Goal: Task Accomplishment & Management: Manage account settings

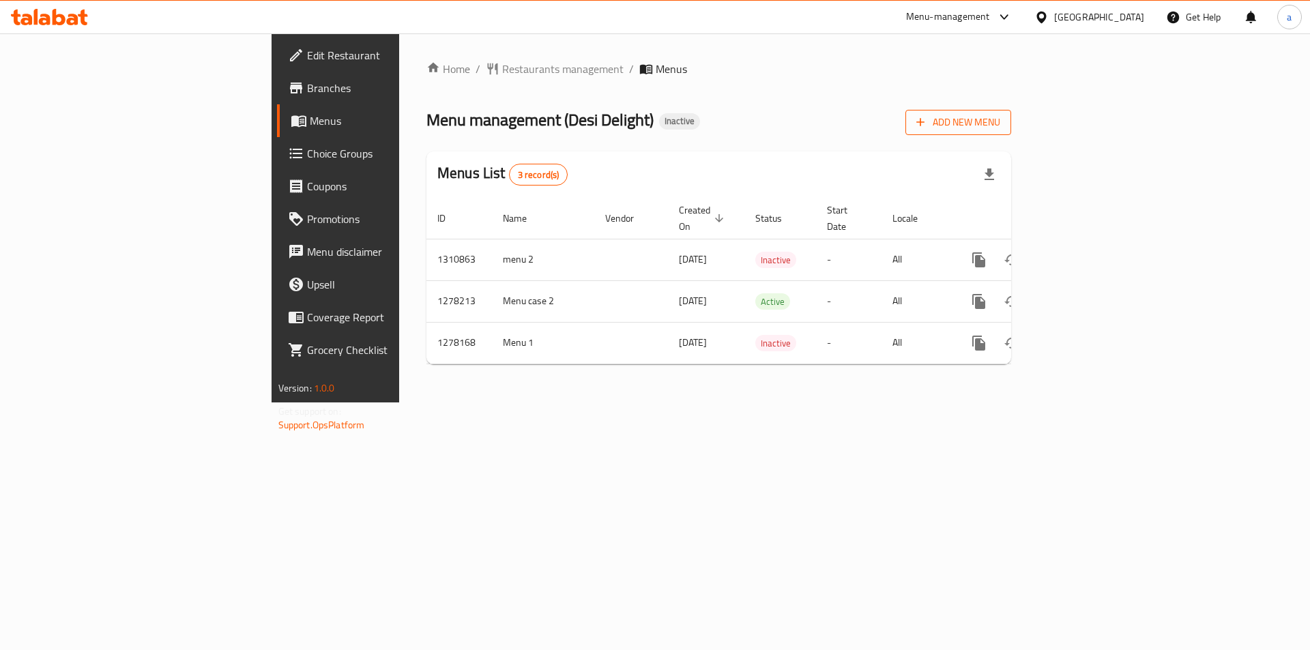
click at [1011, 113] on button "Add New Menu" at bounding box center [958, 122] width 106 height 25
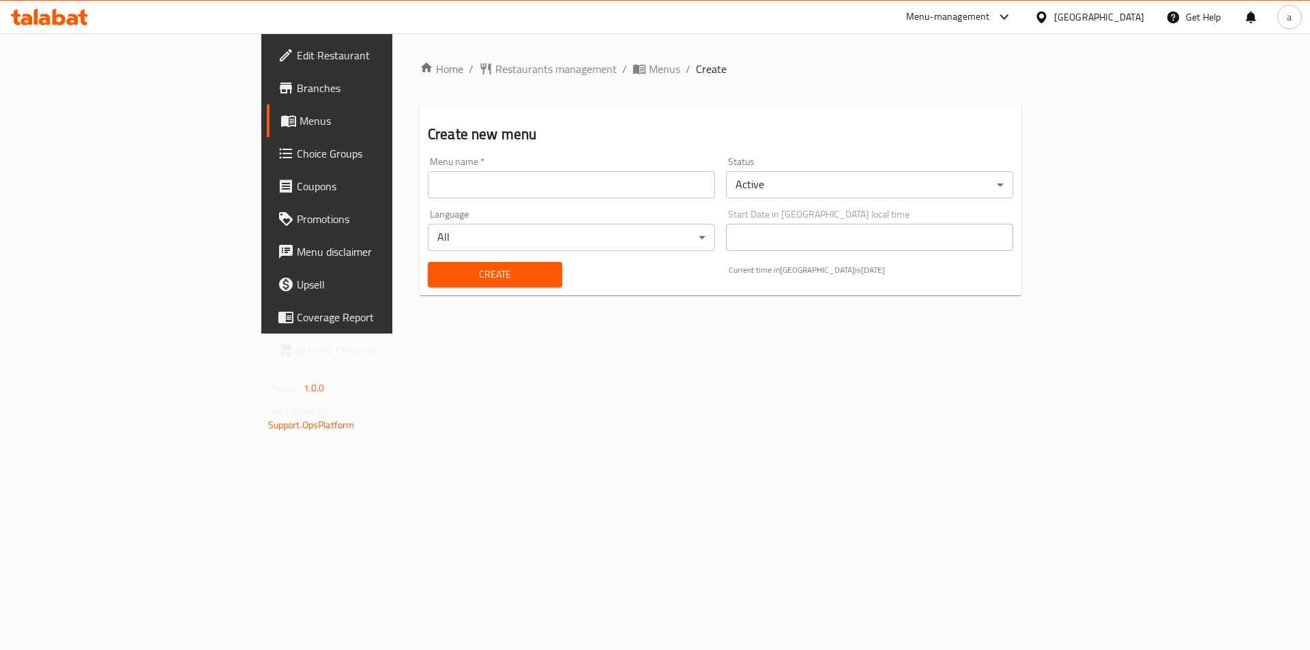
click at [450, 195] on input "text" at bounding box center [571, 184] width 287 height 27
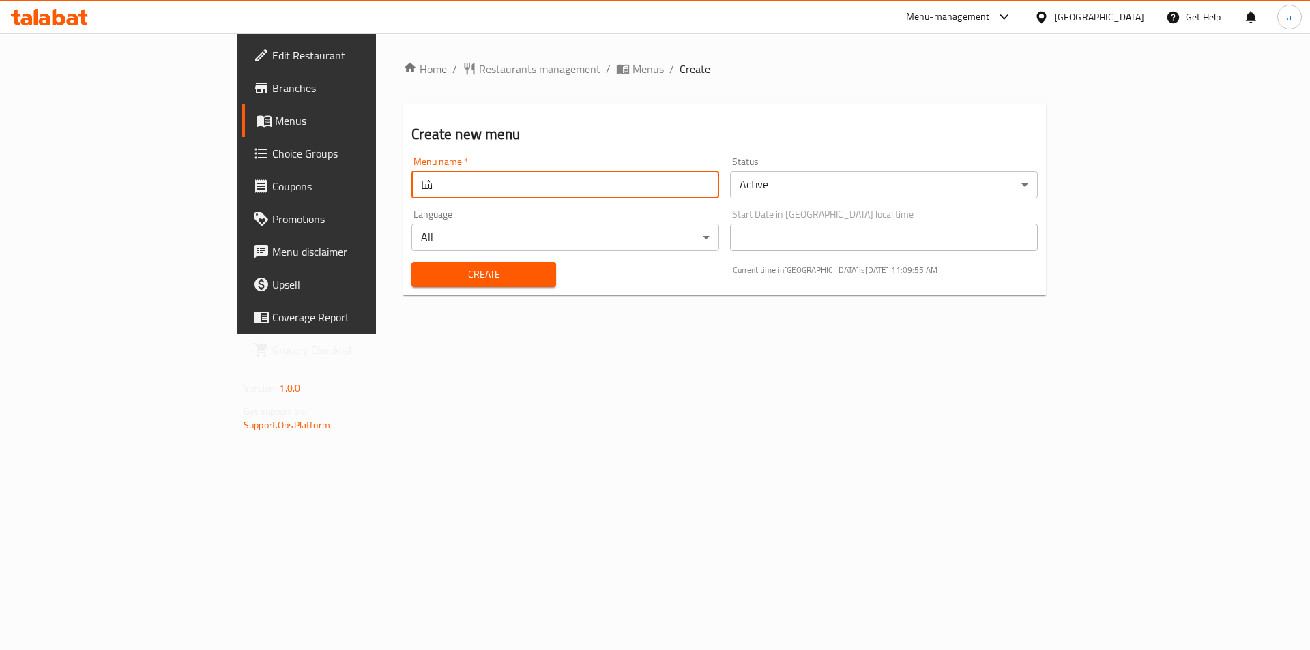
type input "ش"
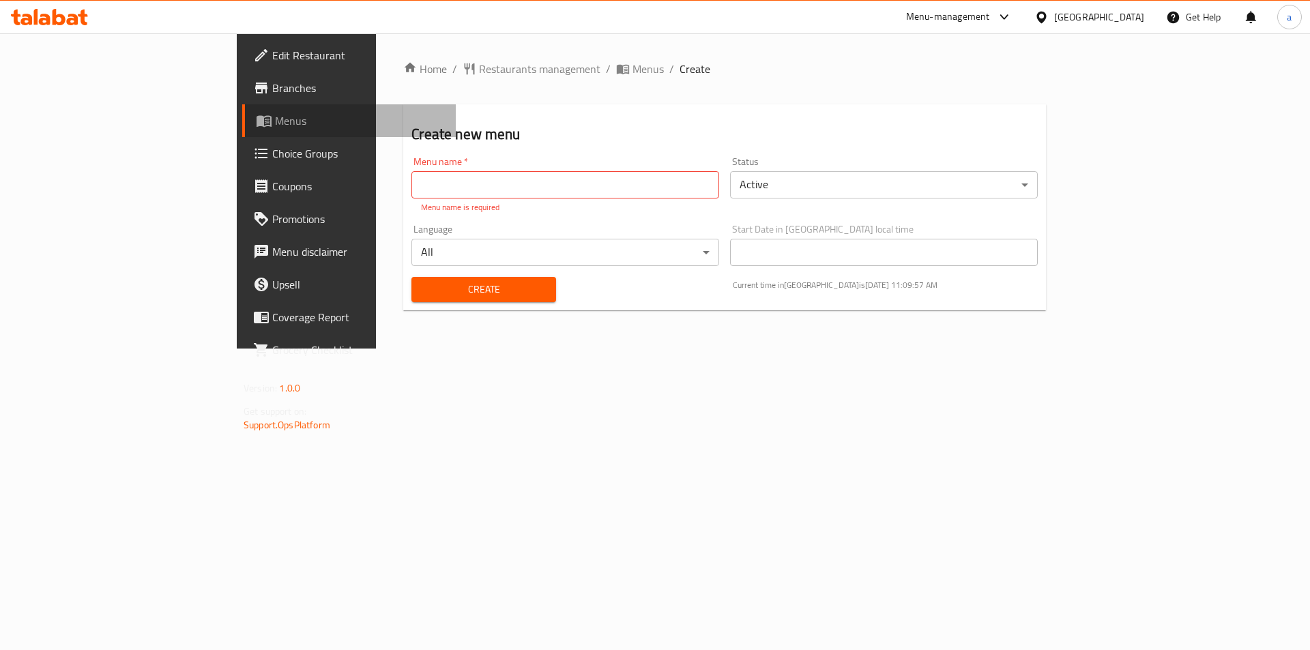
click at [275, 127] on span "Menus" at bounding box center [360, 121] width 170 height 16
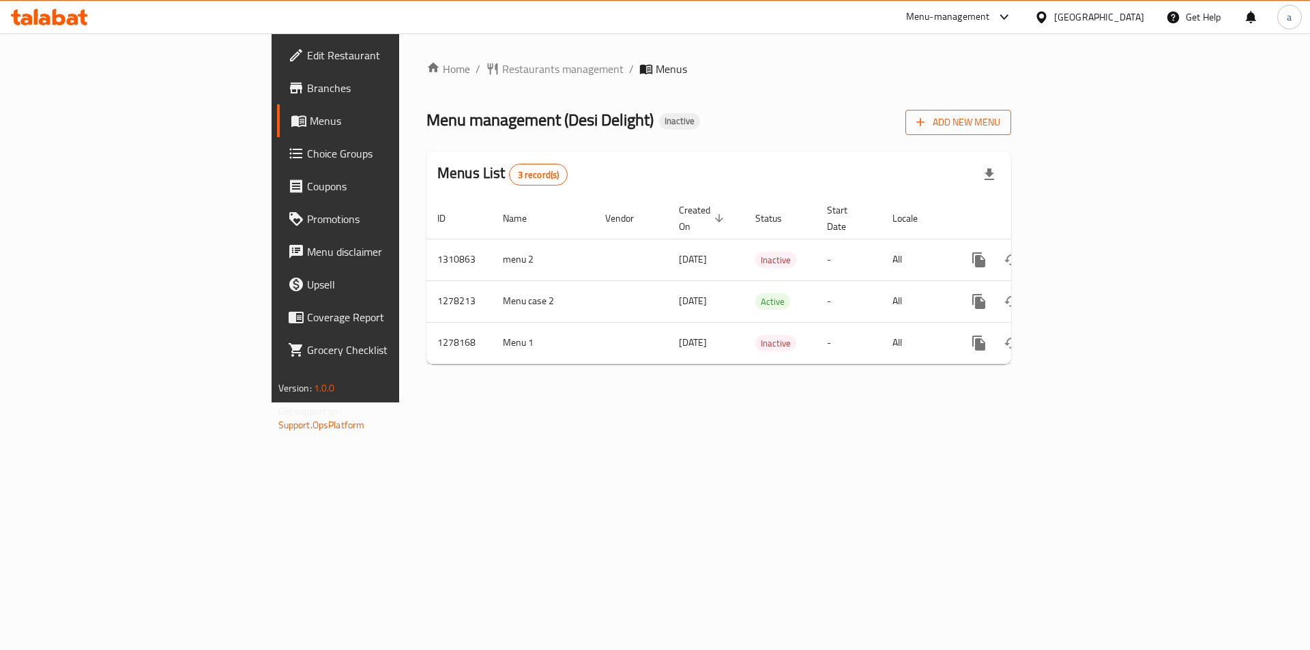
click at [1000, 125] on span "Add New Menu" at bounding box center [958, 122] width 84 height 17
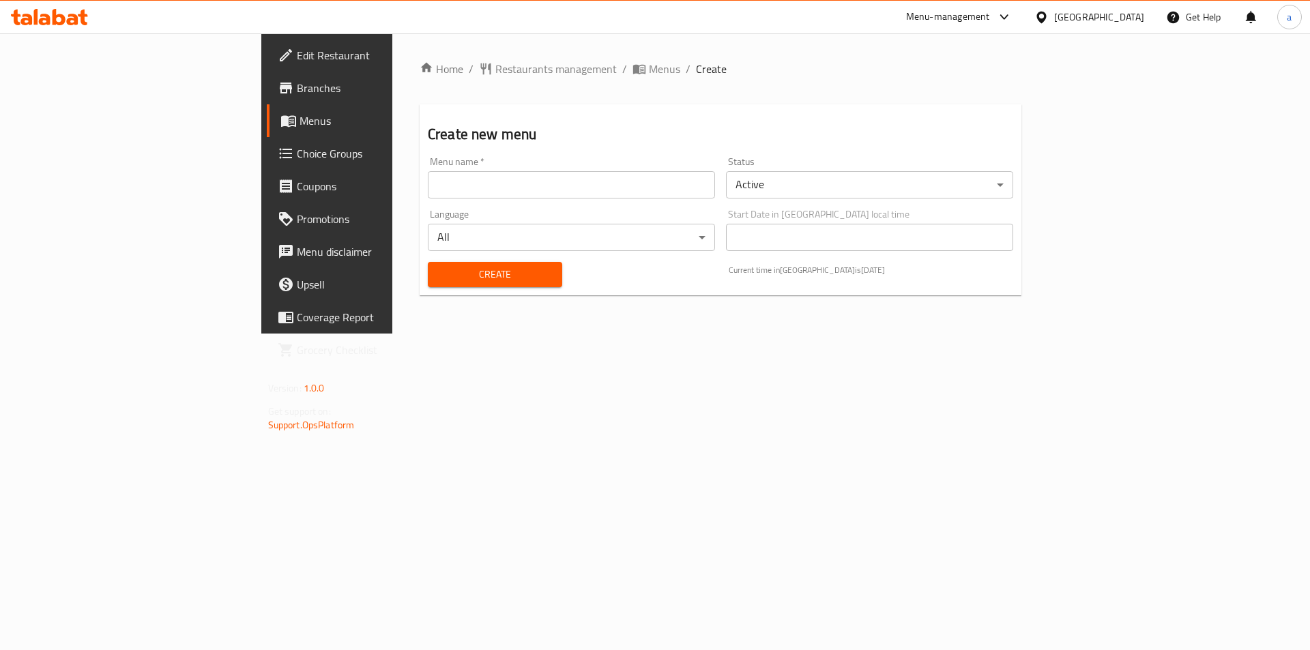
click at [428, 184] on input "text" at bounding box center [571, 184] width 287 height 27
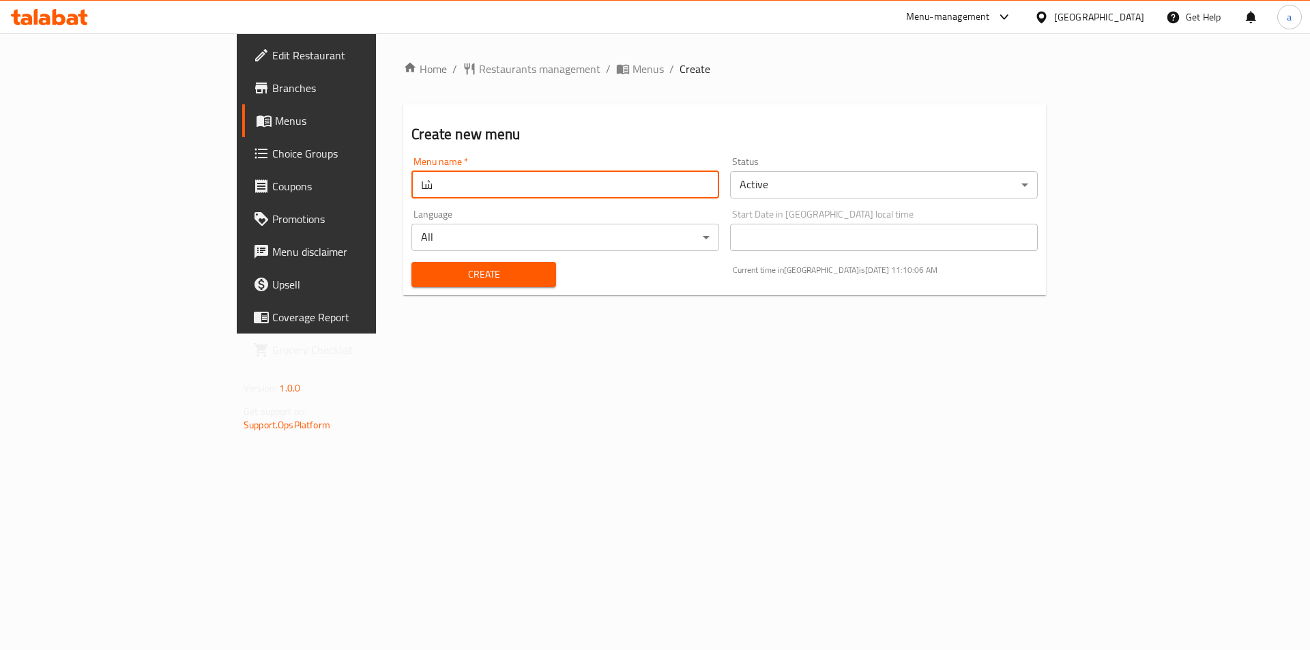
type input "ش"
type input "[PERSON_NAME]-7596-First Menu/09/16/2025"
click at [637, 334] on div "Home / Restaurants management / Menus / Create Create new menu Menu name   * [P…" at bounding box center [724, 183] width 697 height 300
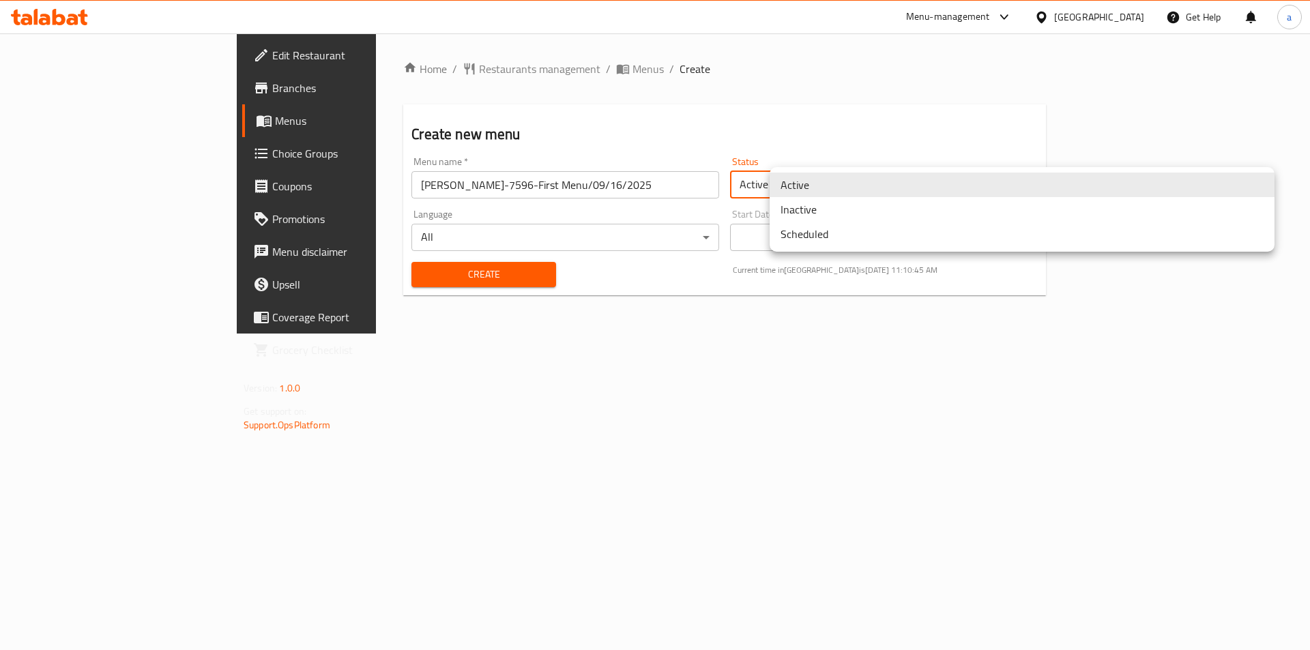
click at [841, 178] on body "​ Menu-management [GEOGRAPHIC_DATA] Get Help a Edit Restaurant Branches Menus C…" at bounding box center [655, 341] width 1310 height 617
click at [842, 213] on li "Inactive" at bounding box center [1022, 209] width 505 height 25
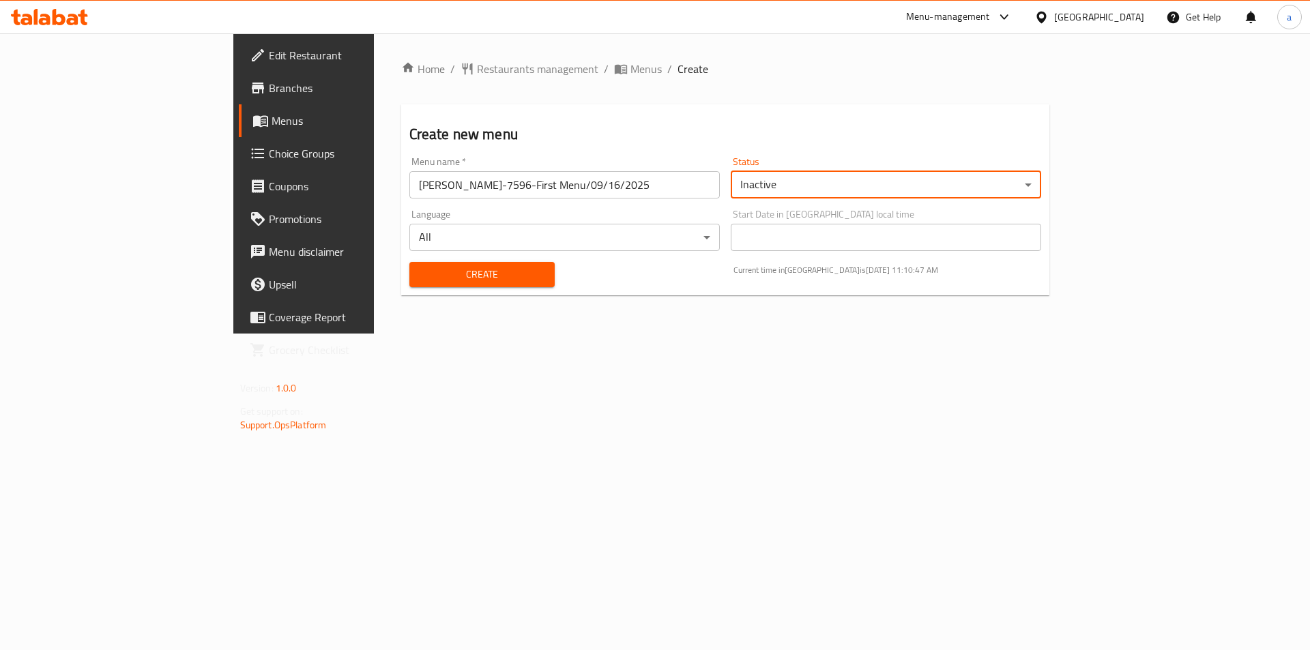
click at [580, 334] on div "Home / Restaurants management / Menus / Create Create new menu Menu name   * [P…" at bounding box center [725, 183] width 703 height 300
click at [452, 276] on span "Create" at bounding box center [482, 274] width 124 height 17
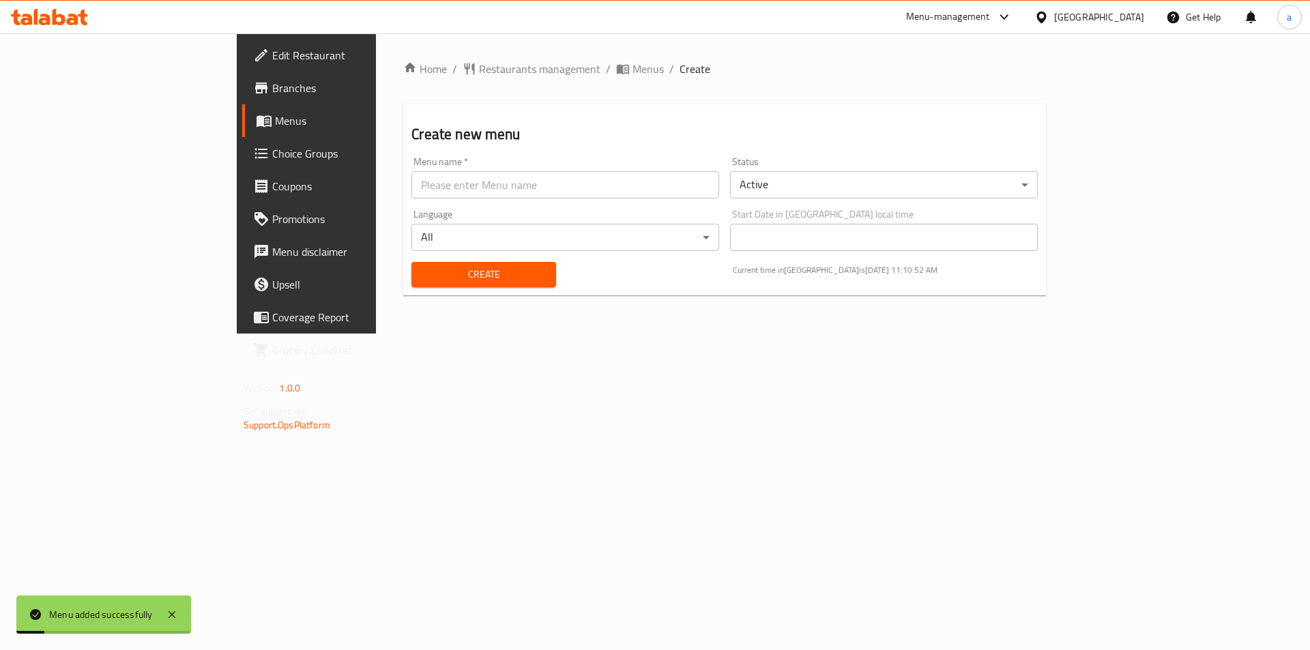
click at [411, 196] on input "text" at bounding box center [565, 184] width 308 height 27
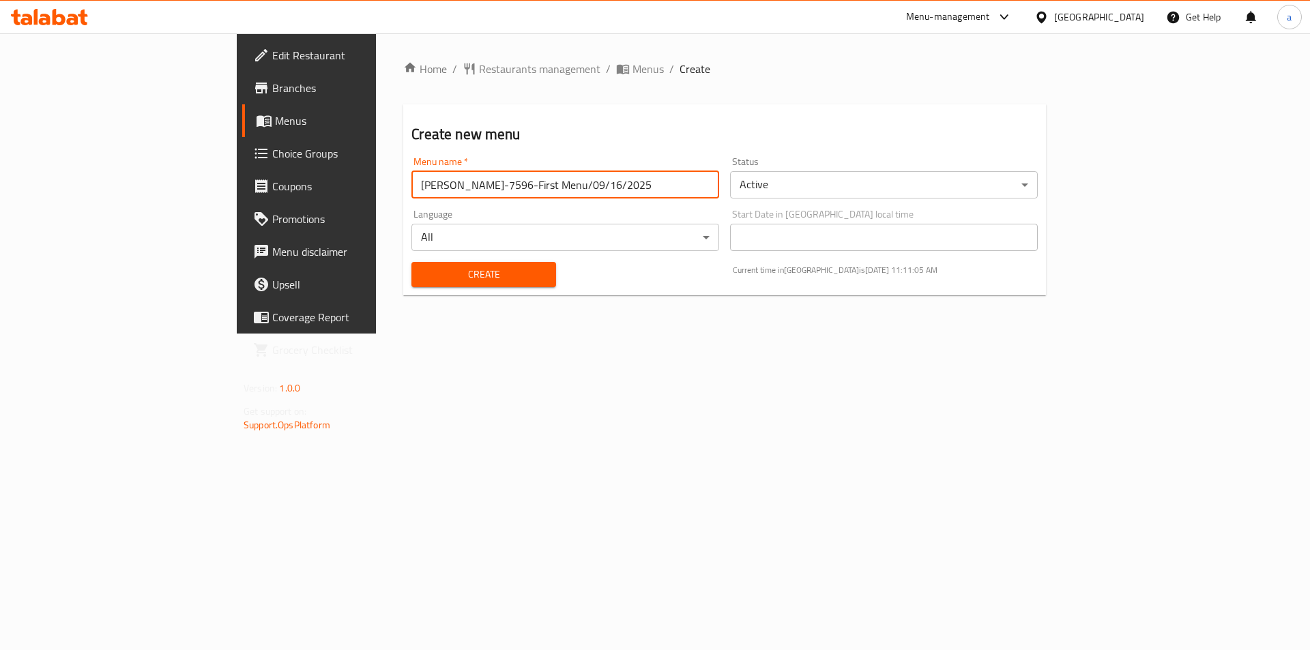
click at [411, 184] on input "[PERSON_NAME]-7596-First Menu/09/16/2025" at bounding box center [565, 184] width 308 height 27
click at [411, 186] on input "[PERSON_NAME]-7596-Secound Menu/09/16/2025" at bounding box center [565, 184] width 308 height 27
type input "[PERSON_NAME]-7596-Second Menu/09/16/2025"
click at [420, 334] on div "Home / Restaurants management / Menus / Create Create new menu Menu name   * [P…" at bounding box center [724, 183] width 697 height 300
click at [845, 187] on body "​ Menu-management [GEOGRAPHIC_DATA] Get Help a Edit Restaurant Branches Menus C…" at bounding box center [655, 341] width 1310 height 617
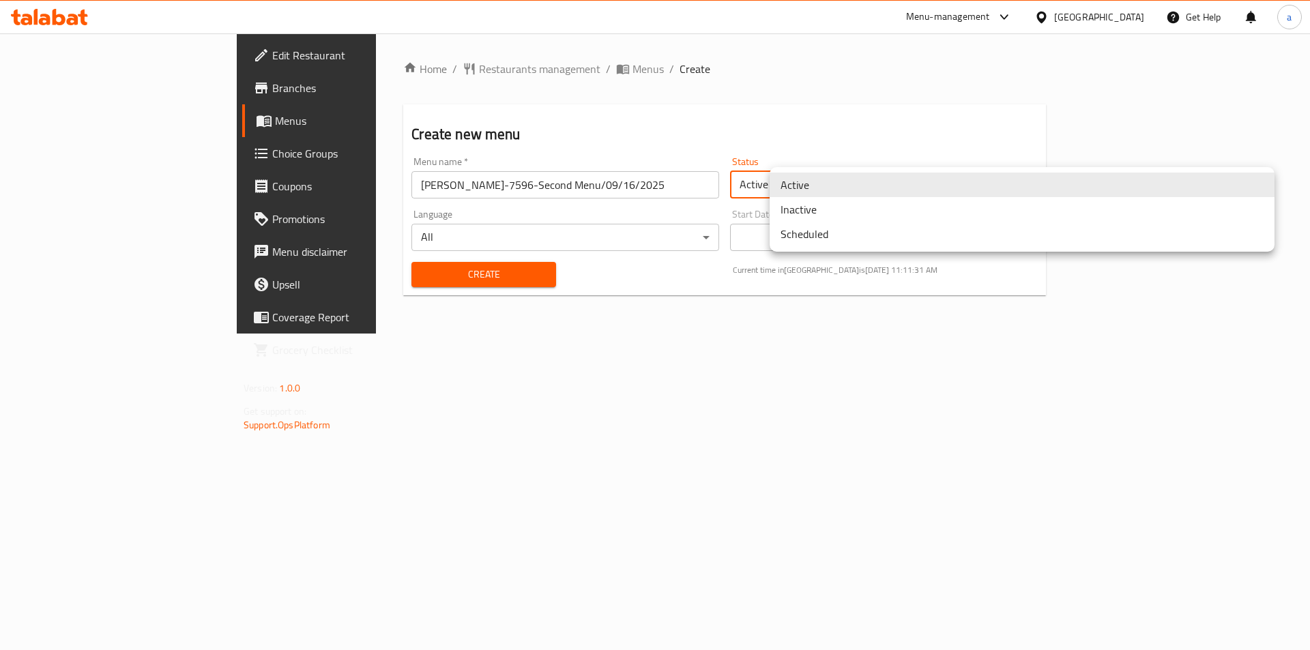
click at [846, 211] on li "Inactive" at bounding box center [1022, 209] width 505 height 25
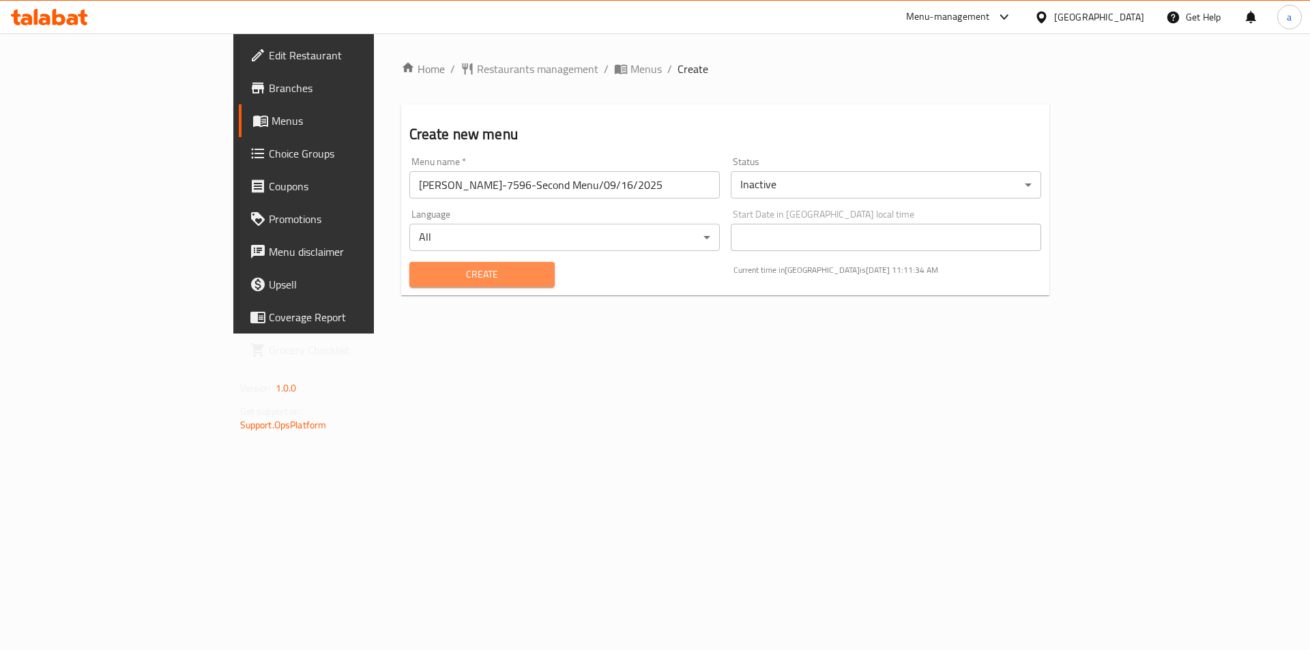
click at [420, 279] on span "Create" at bounding box center [482, 274] width 124 height 17
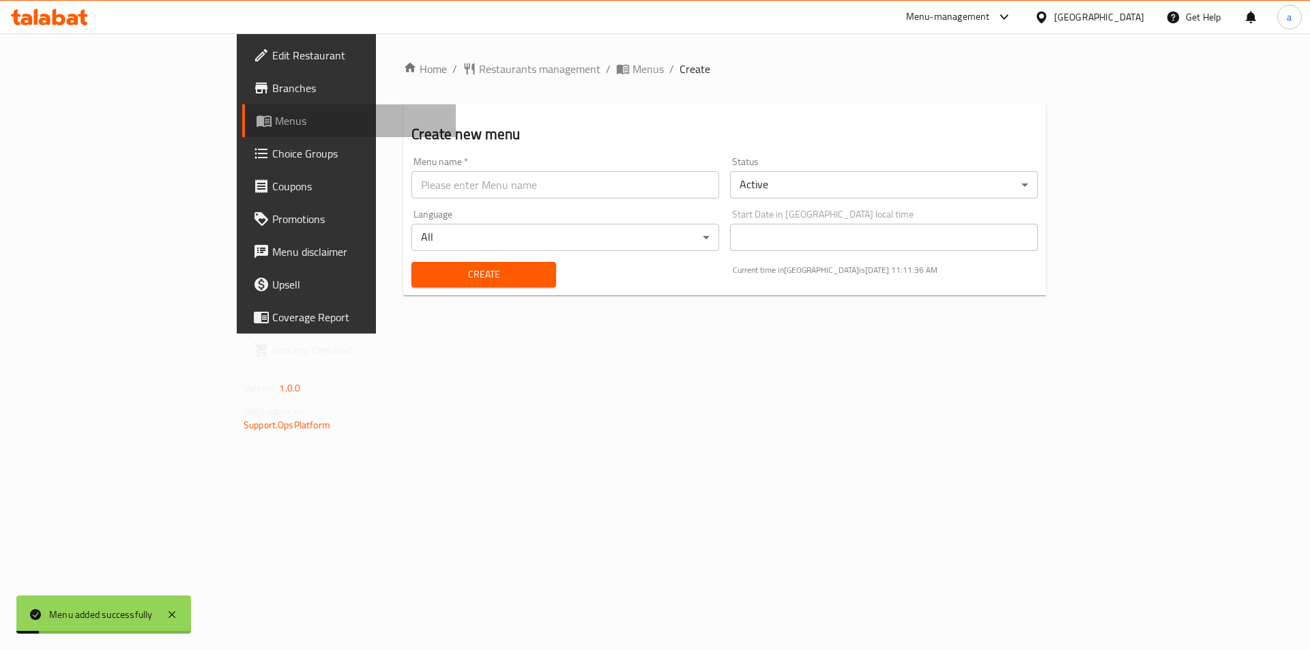
click at [275, 128] on span "Menus" at bounding box center [360, 121] width 170 height 16
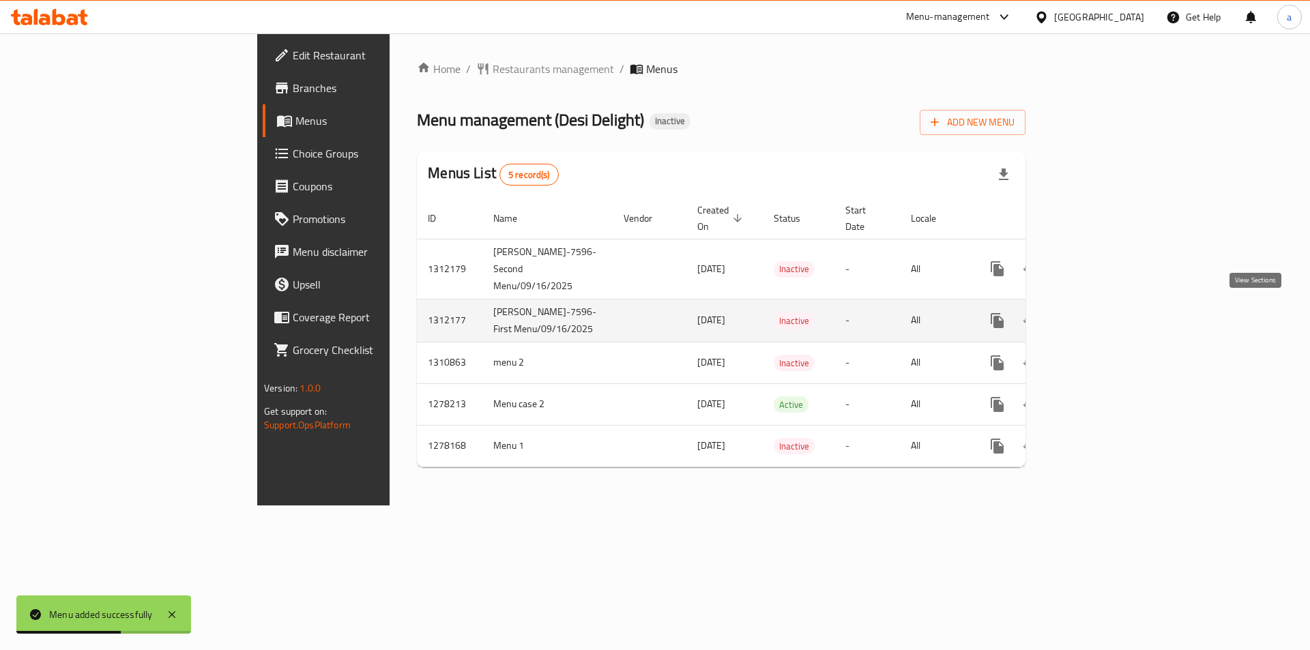
click at [1104, 312] on icon "enhanced table" at bounding box center [1095, 320] width 16 height 16
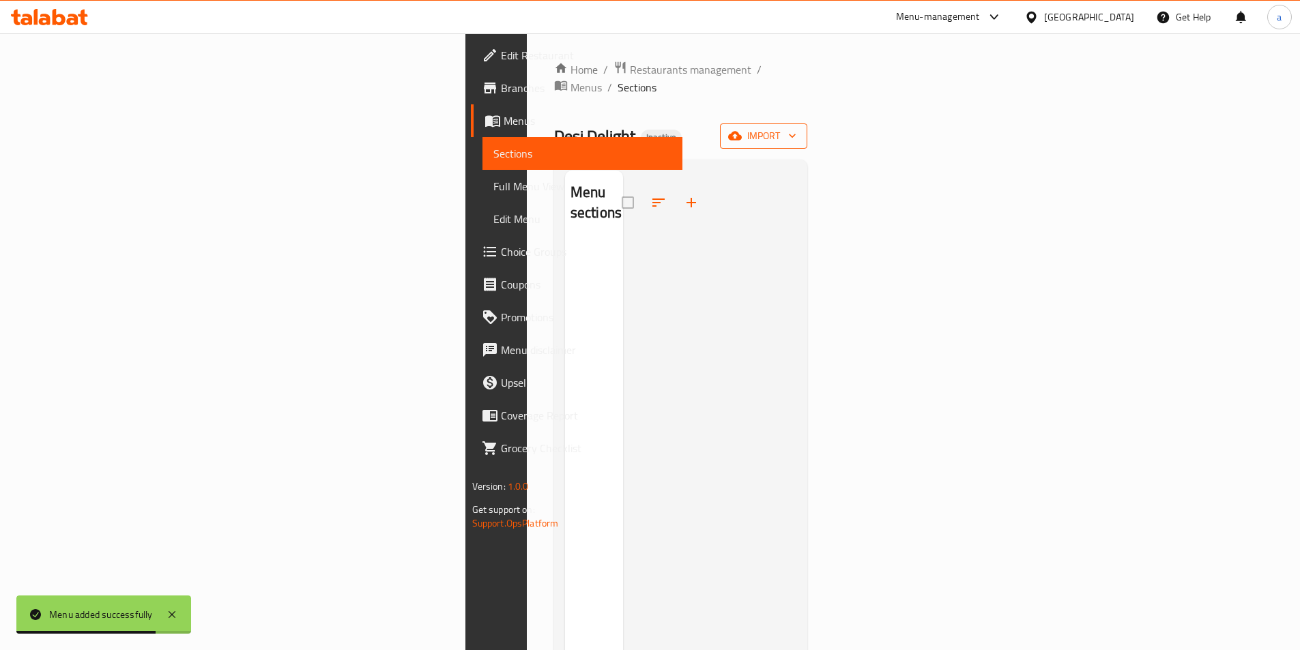
click at [796, 128] on span "import" at bounding box center [763, 136] width 65 height 17
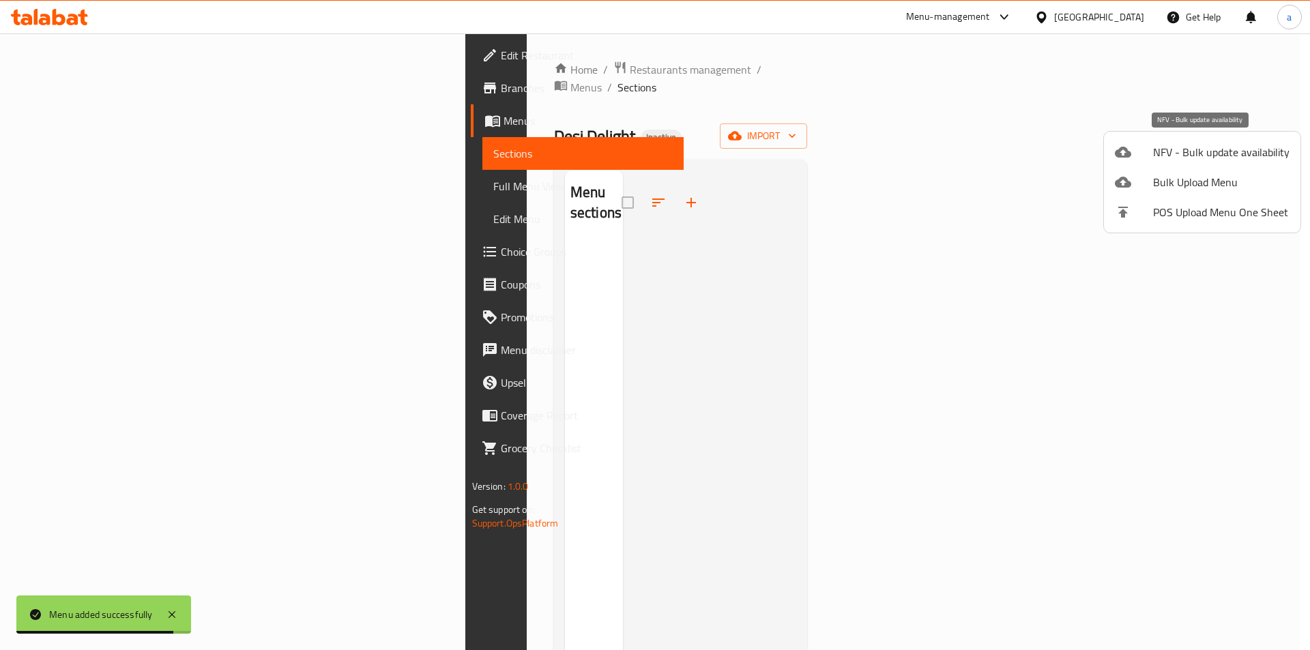
click at [1194, 160] on span "NFV - Bulk update availability" at bounding box center [1221, 152] width 136 height 16
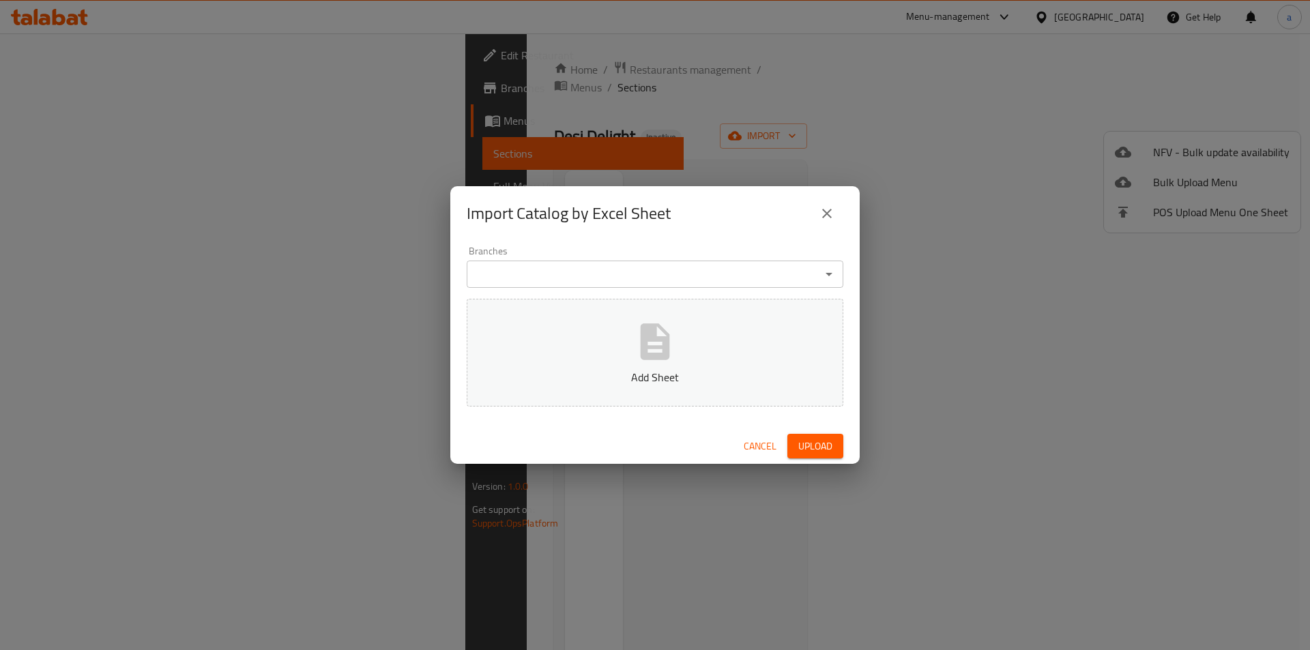
click at [820, 204] on button "close" at bounding box center [826, 213] width 33 height 33
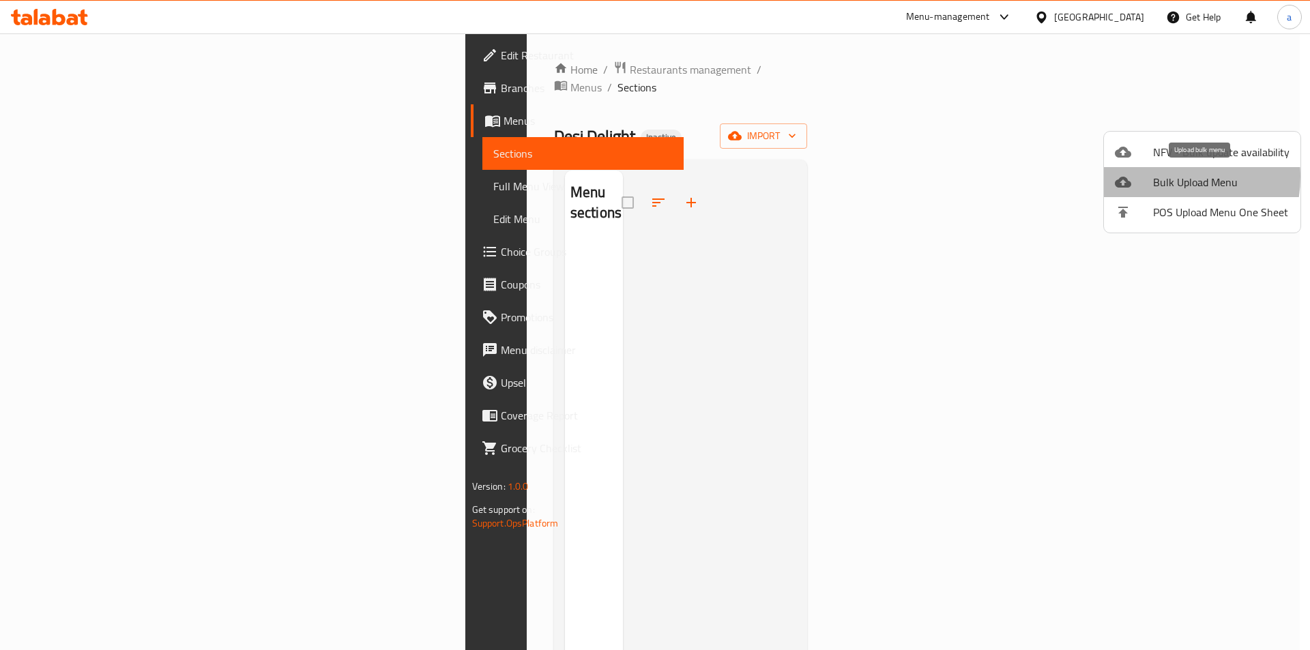
click at [1162, 177] on span "Bulk Upload Menu" at bounding box center [1221, 182] width 136 height 16
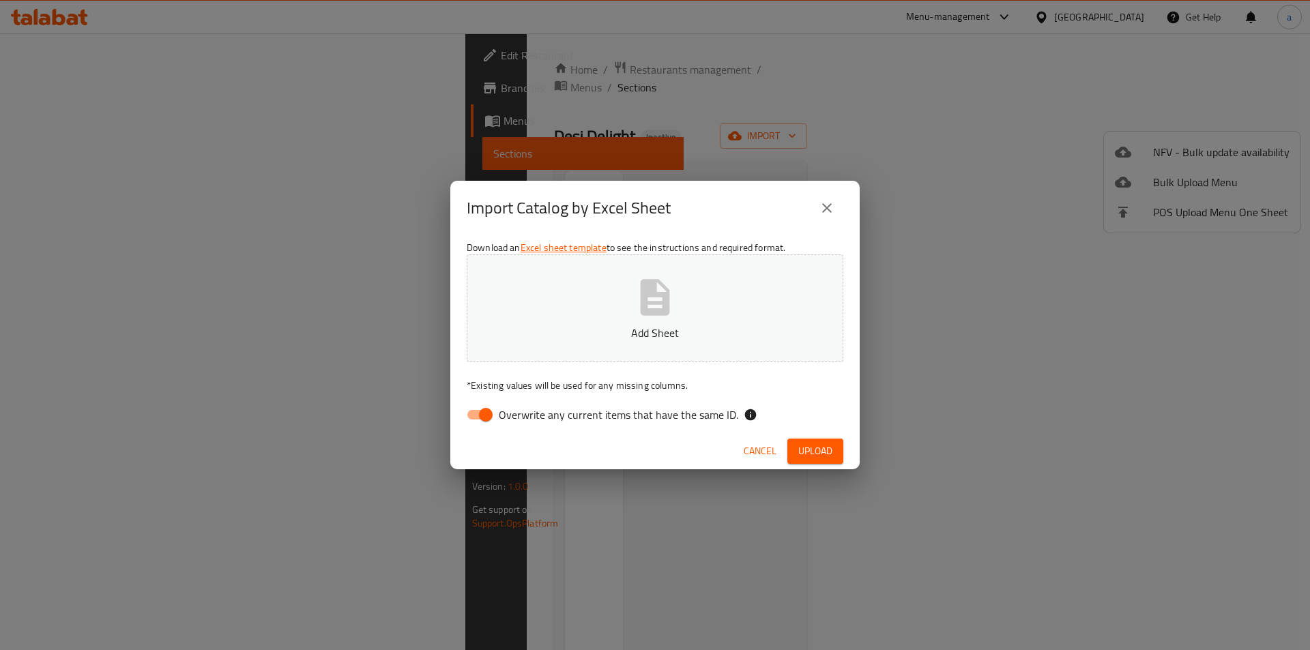
click at [488, 415] on input "Overwrite any current items that have the same ID." at bounding box center [486, 415] width 78 height 26
checkbox input "false"
click at [618, 329] on p "Add Sheet" at bounding box center [655, 333] width 334 height 16
click at [829, 207] on icon "close" at bounding box center [827, 208] width 10 height 10
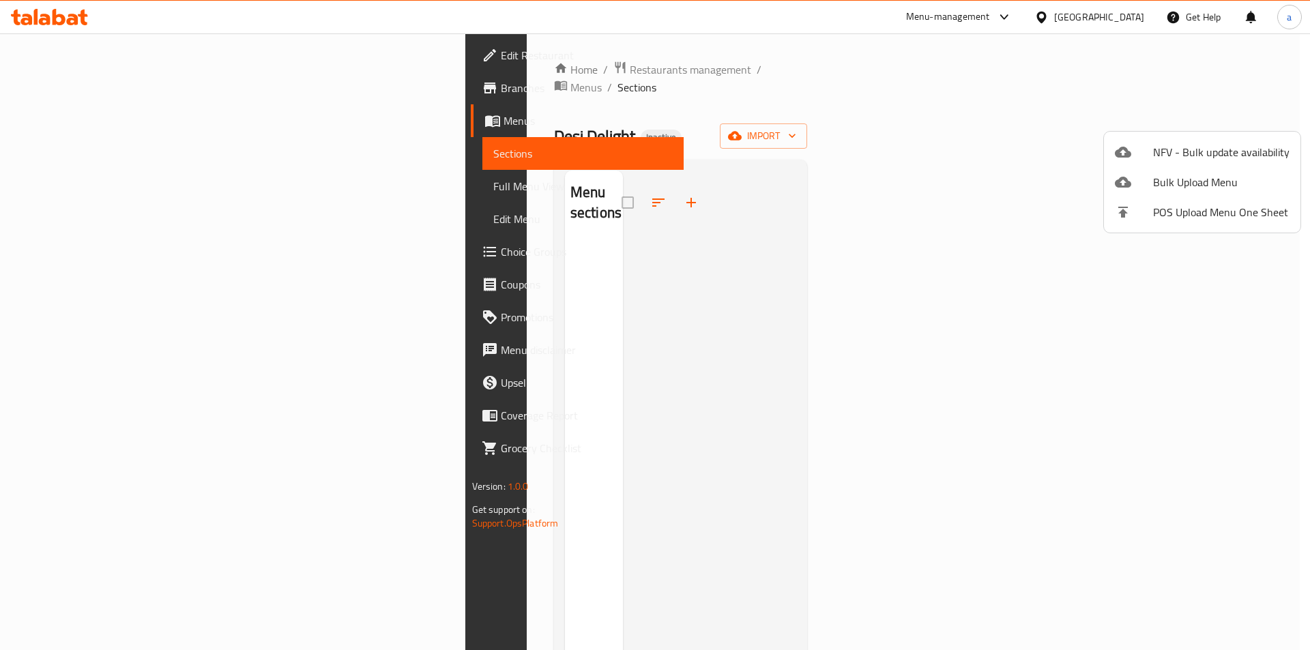
click at [105, 124] on div at bounding box center [655, 325] width 1310 height 650
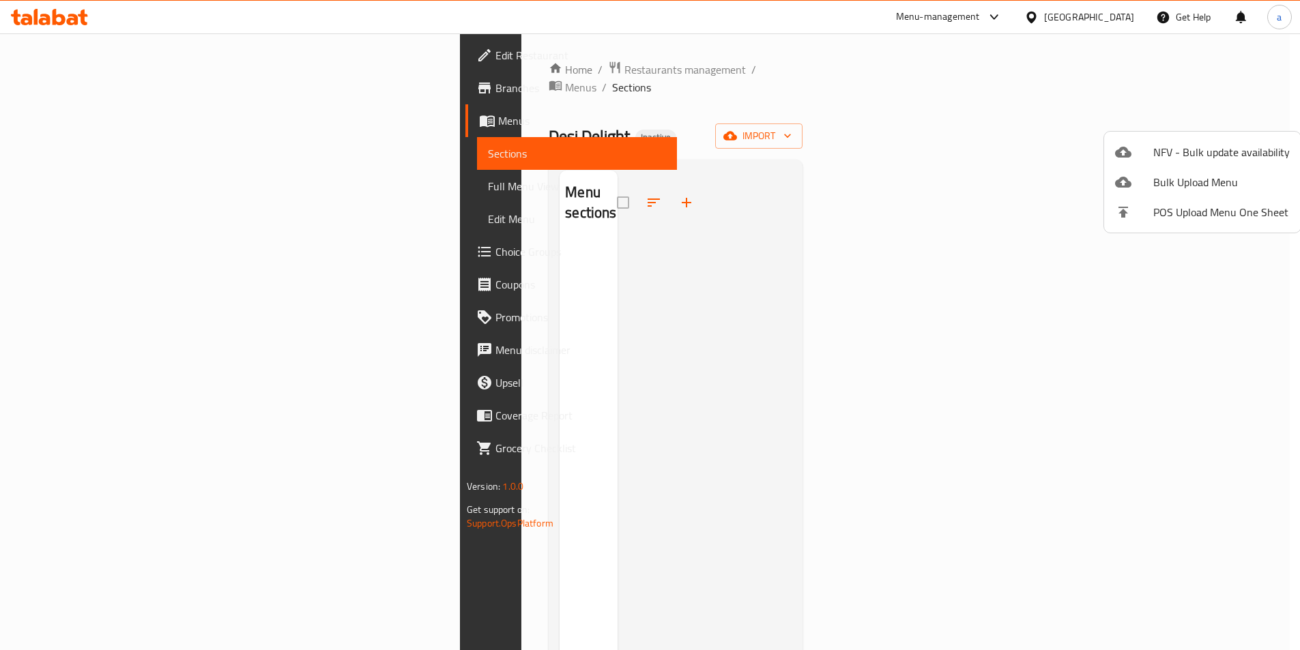
click at [498, 124] on span "Menus" at bounding box center [582, 121] width 168 height 16
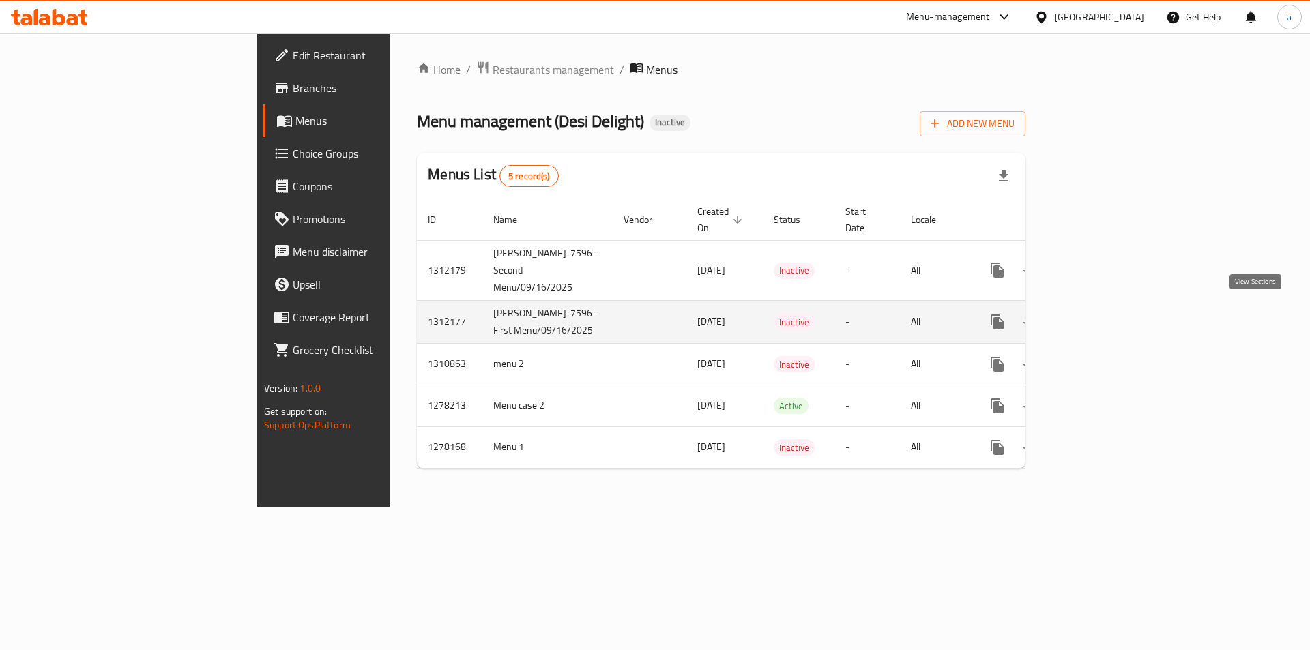
click at [1104, 314] on icon "enhanced table" at bounding box center [1095, 322] width 16 height 16
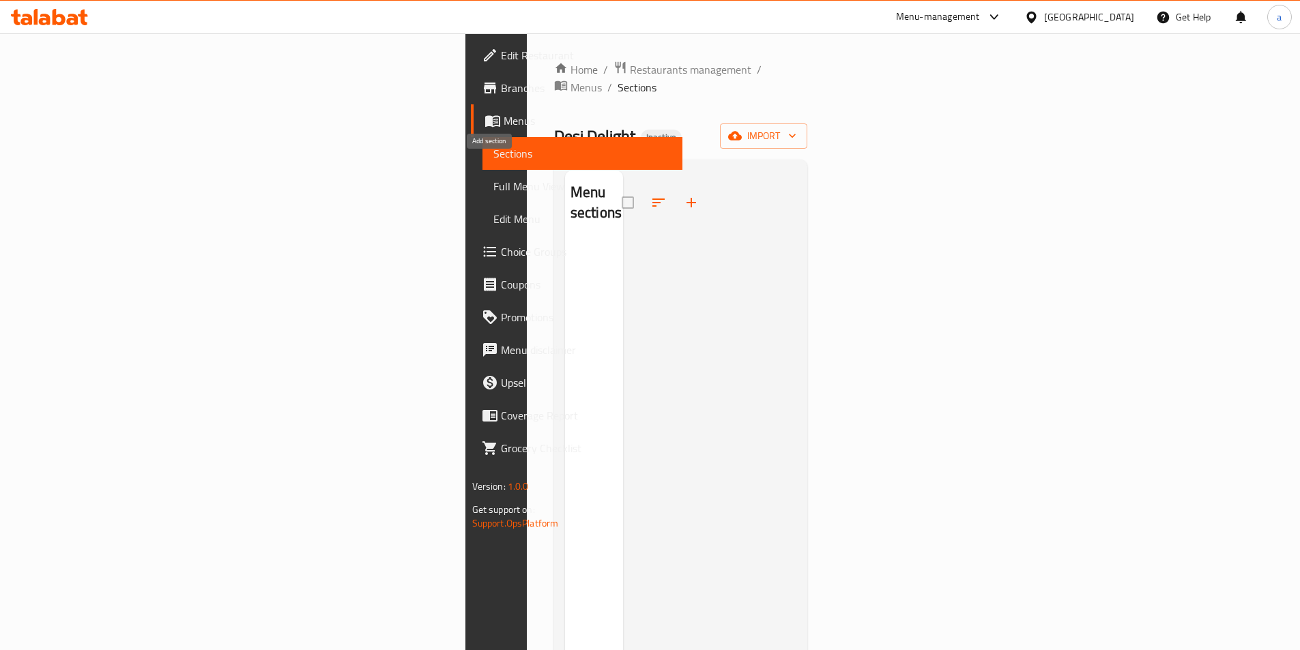
click at [683, 194] on icon "button" at bounding box center [691, 202] width 16 height 16
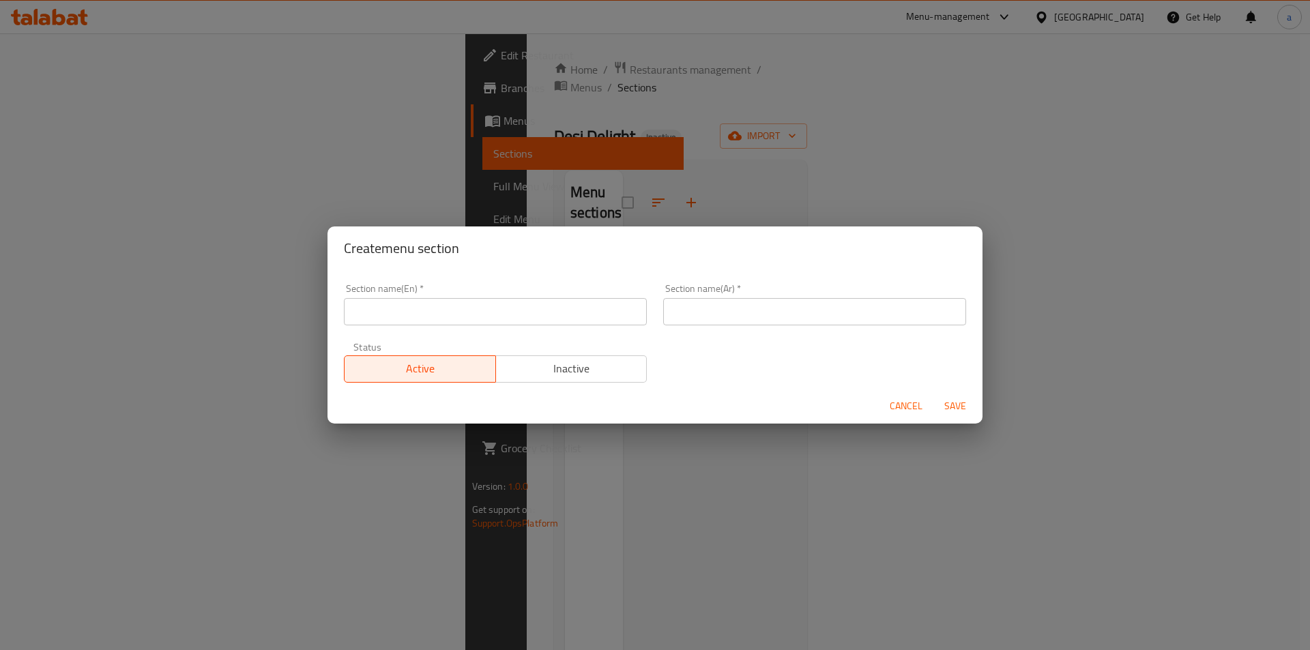
drag, startPoint x: 630, startPoint y: 145, endPoint x: 1124, endPoint y: 133, distance: 494.7
click at [640, 143] on div "Create menu section Section name(En)   * Section name(En) * Section name(Ar)   …" at bounding box center [655, 325] width 1310 height 650
click at [917, 416] on button "Cancel" at bounding box center [906, 406] width 44 height 25
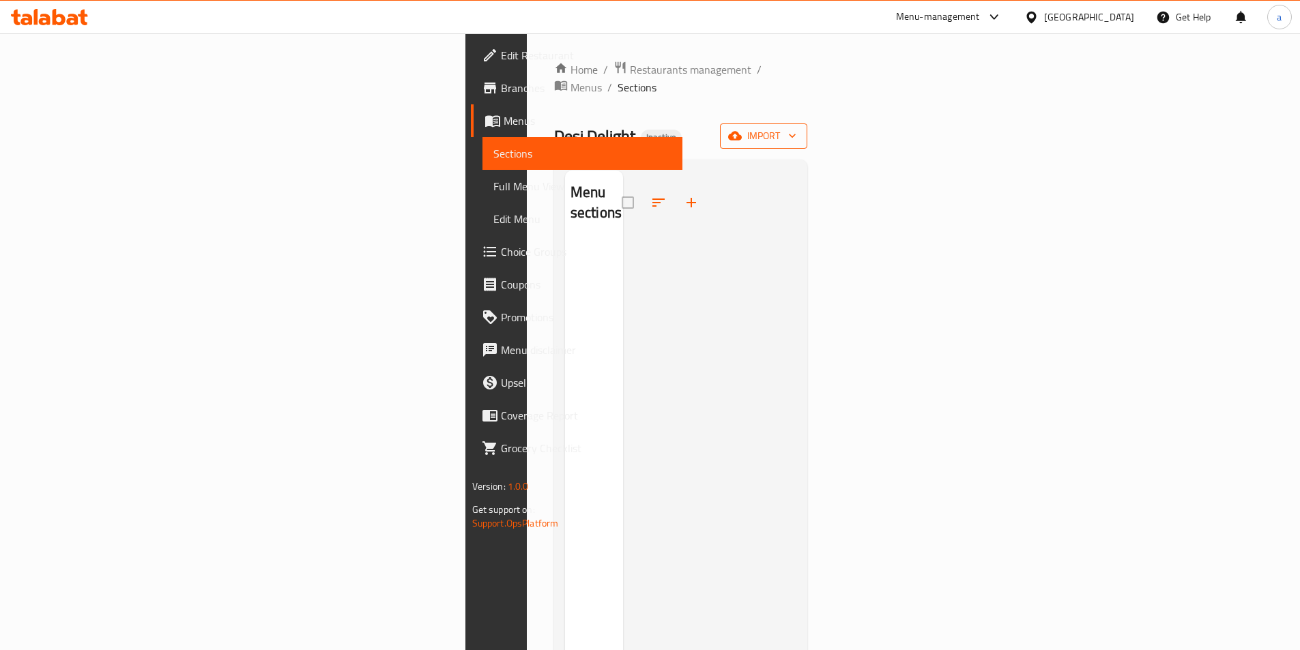
click at [742, 129] on icon "button" at bounding box center [735, 136] width 14 height 14
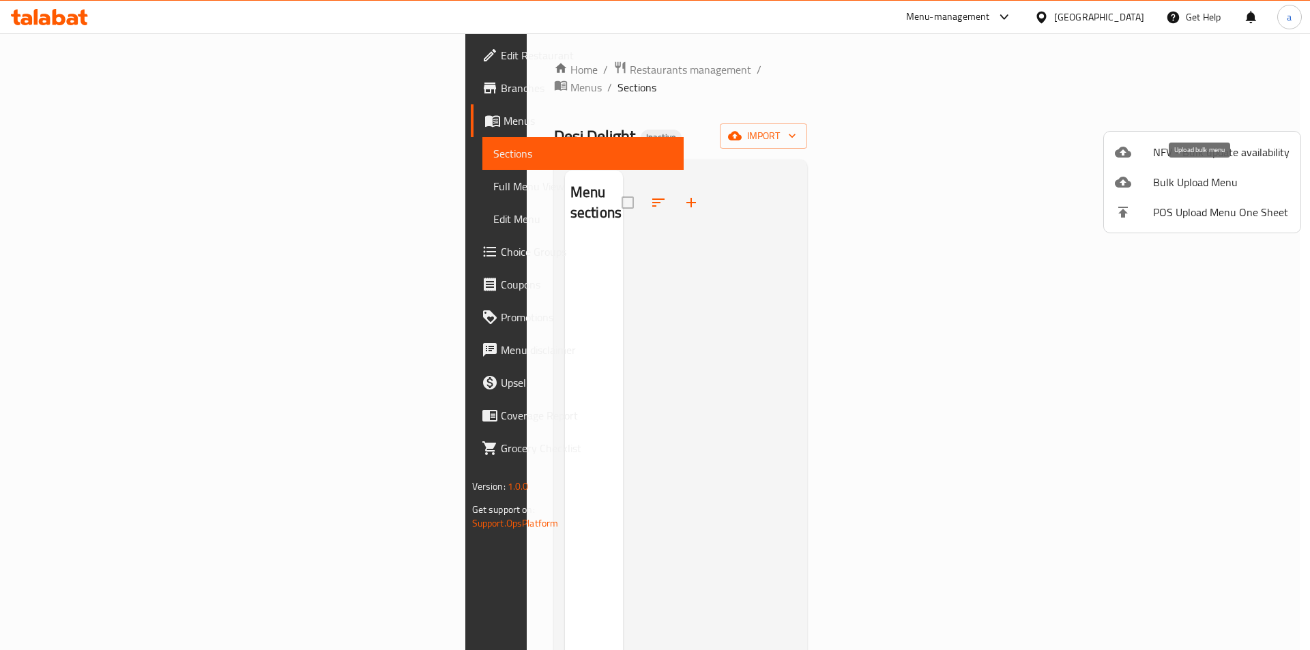
click at [1164, 181] on span "Bulk Upload Menu" at bounding box center [1221, 182] width 136 height 16
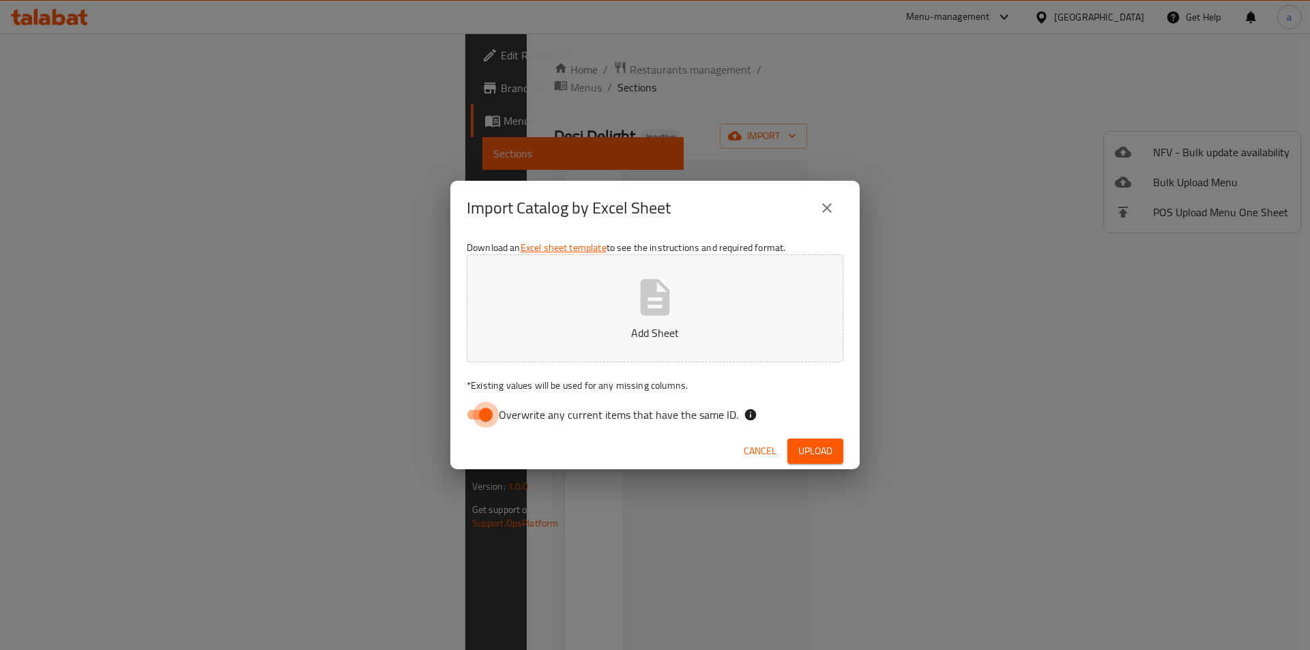
click at [493, 415] on input "Overwrite any current items that have the same ID." at bounding box center [486, 415] width 78 height 26
checkbox input "false"
click at [626, 339] on p "Add Sheet" at bounding box center [655, 333] width 334 height 16
click at [803, 450] on span "Upload" at bounding box center [815, 451] width 34 height 17
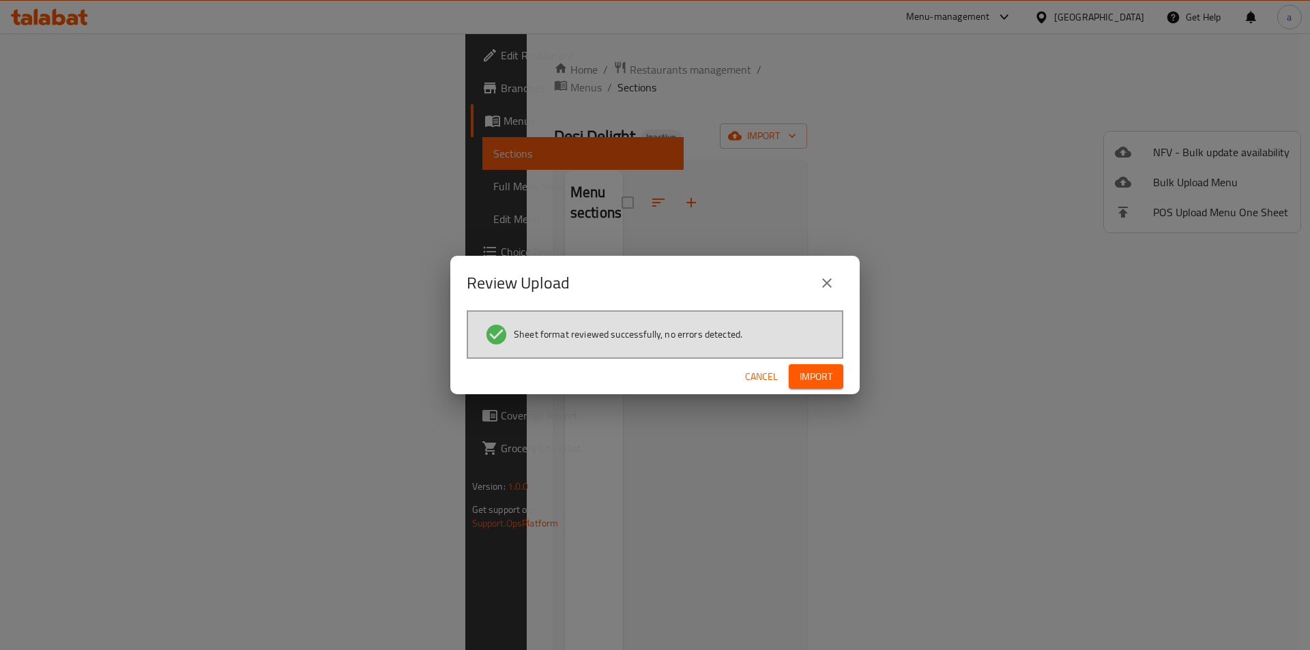
click at [802, 376] on span "Import" at bounding box center [816, 376] width 33 height 17
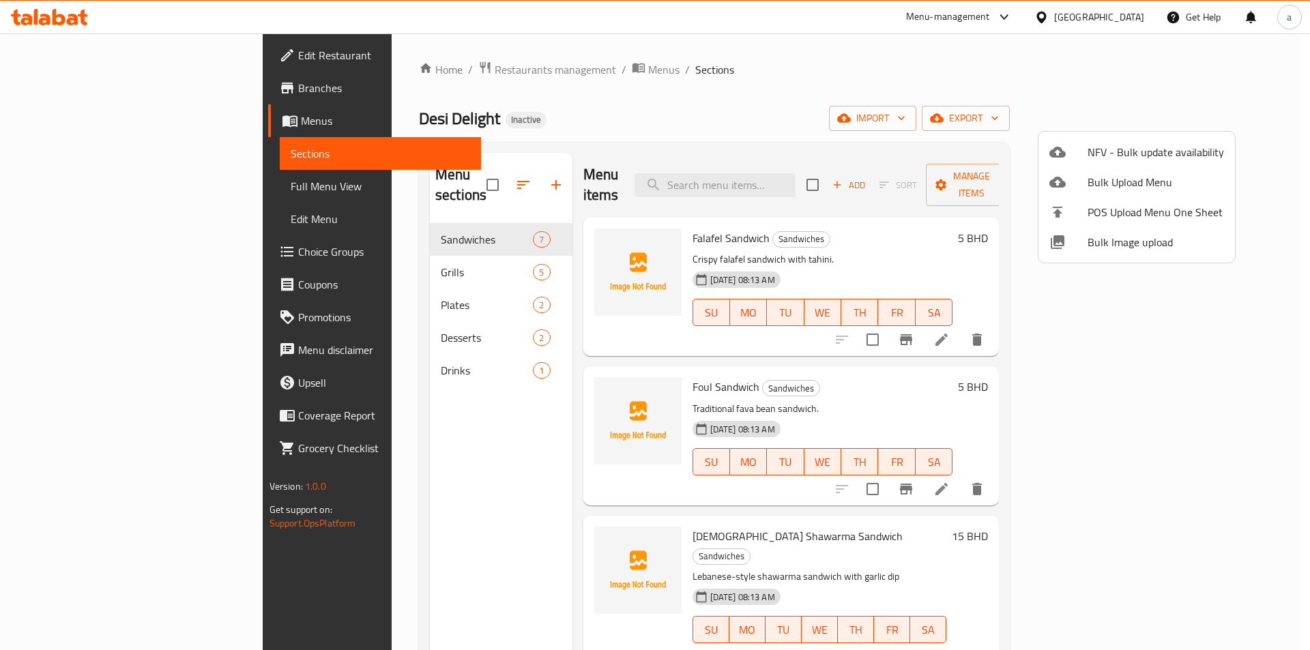
click at [365, 432] on div at bounding box center [655, 325] width 1310 height 650
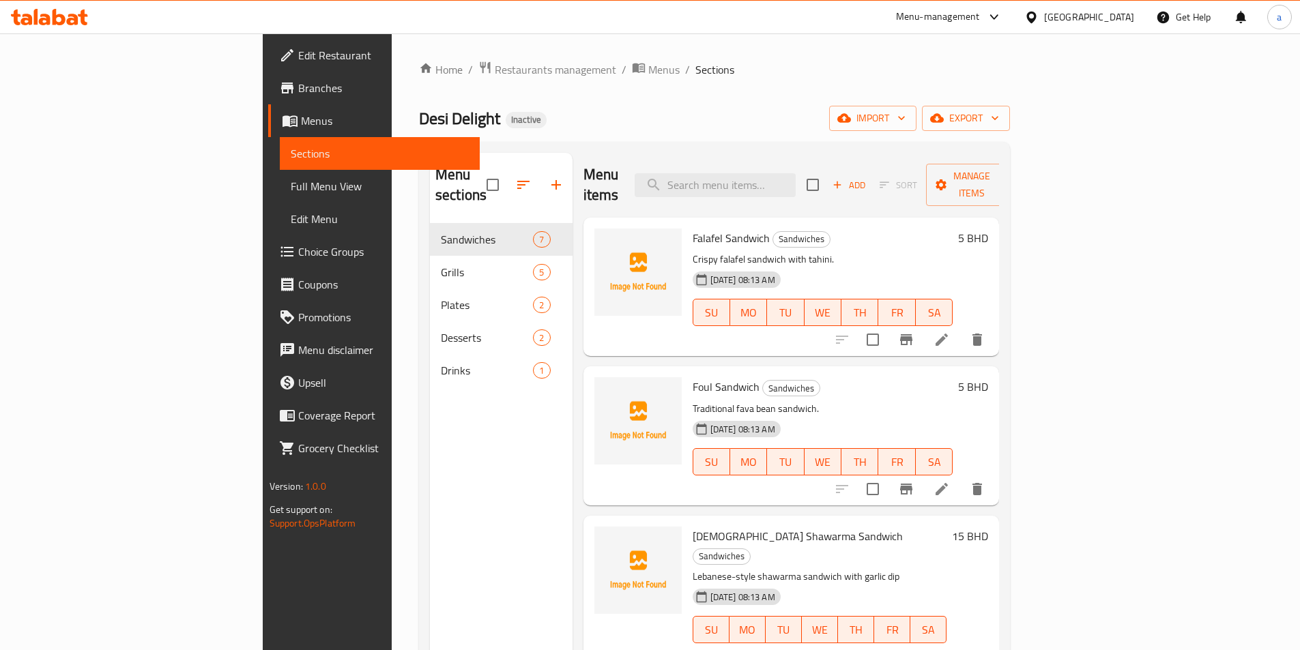
click at [291, 186] on span "Full Menu View" at bounding box center [380, 186] width 178 height 16
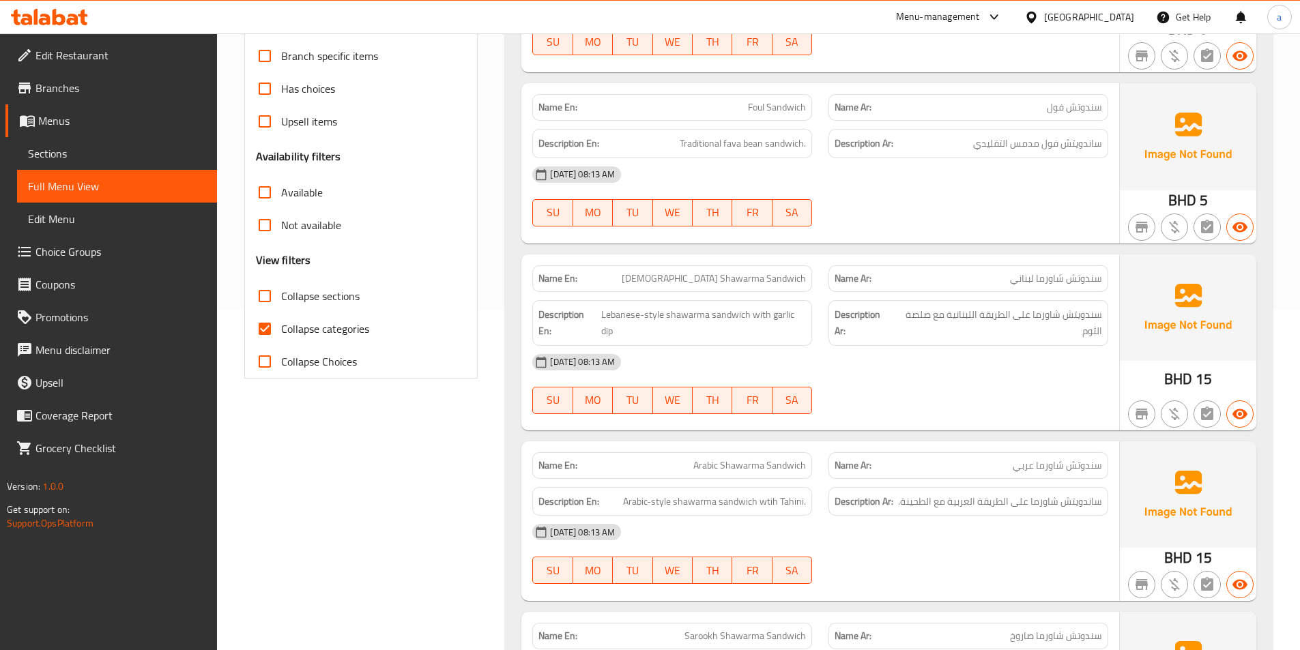
scroll to position [341, 0]
click at [263, 332] on input "Collapse categories" at bounding box center [264, 328] width 33 height 33
checkbox input "false"
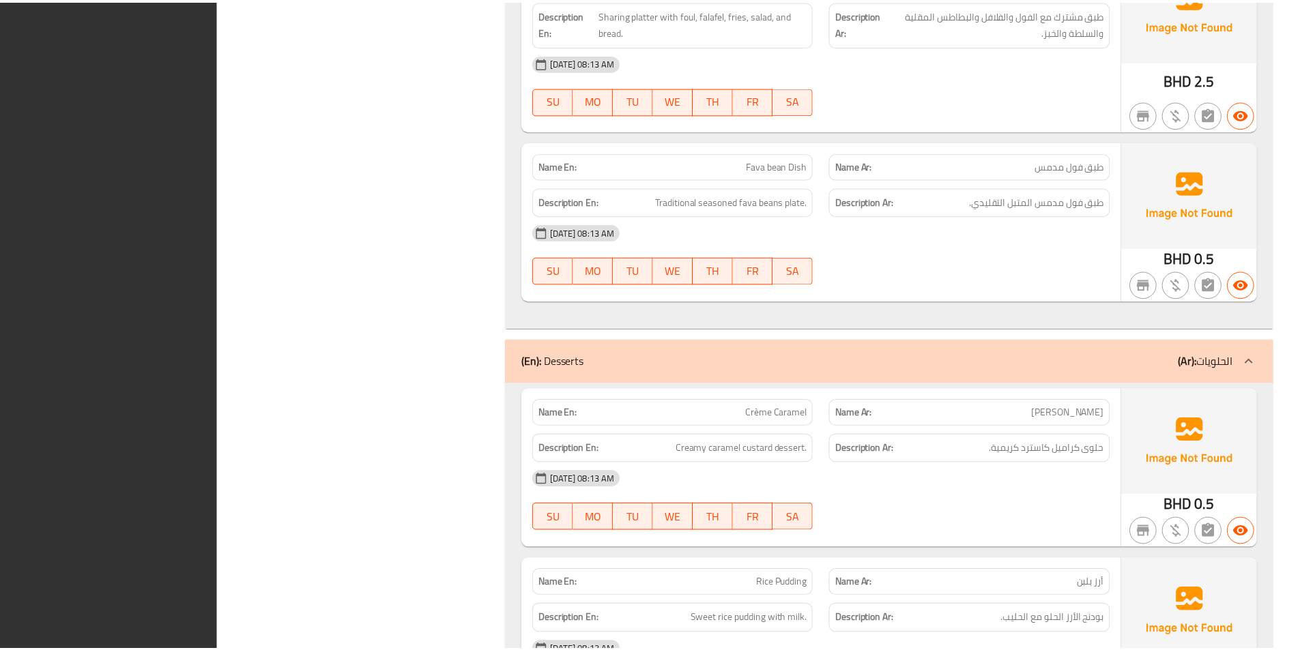
scroll to position [2936, 0]
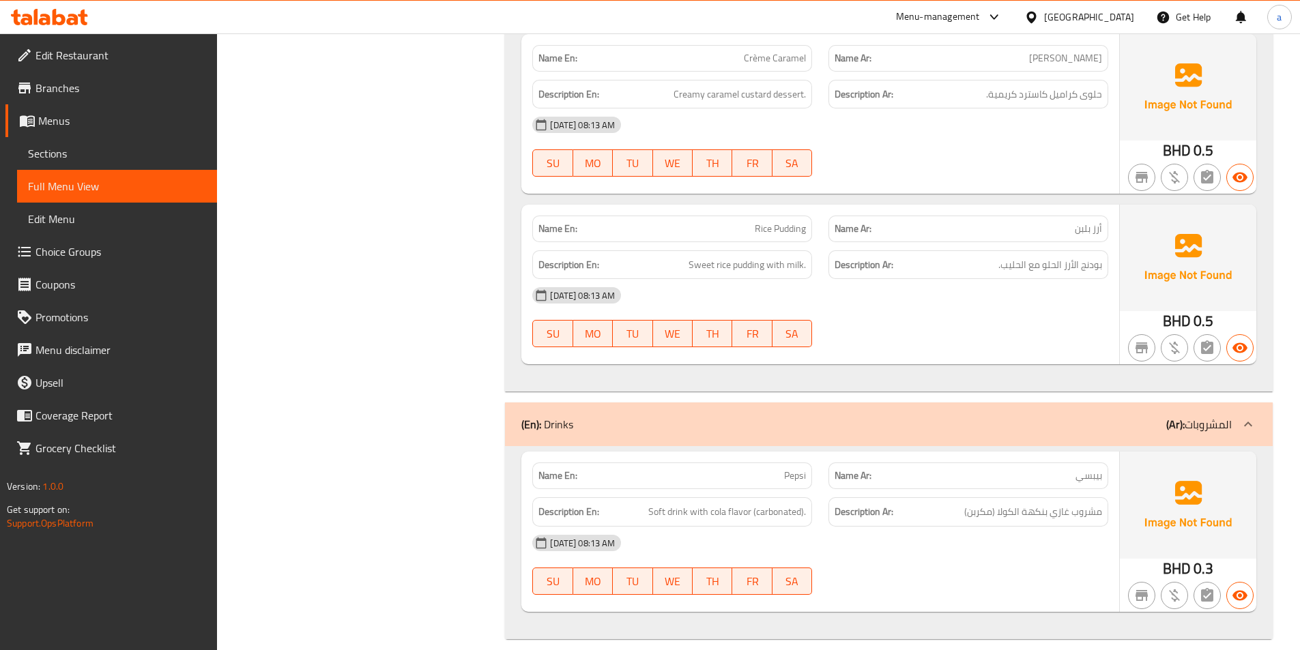
click at [100, 127] on span "Menus" at bounding box center [122, 121] width 168 height 16
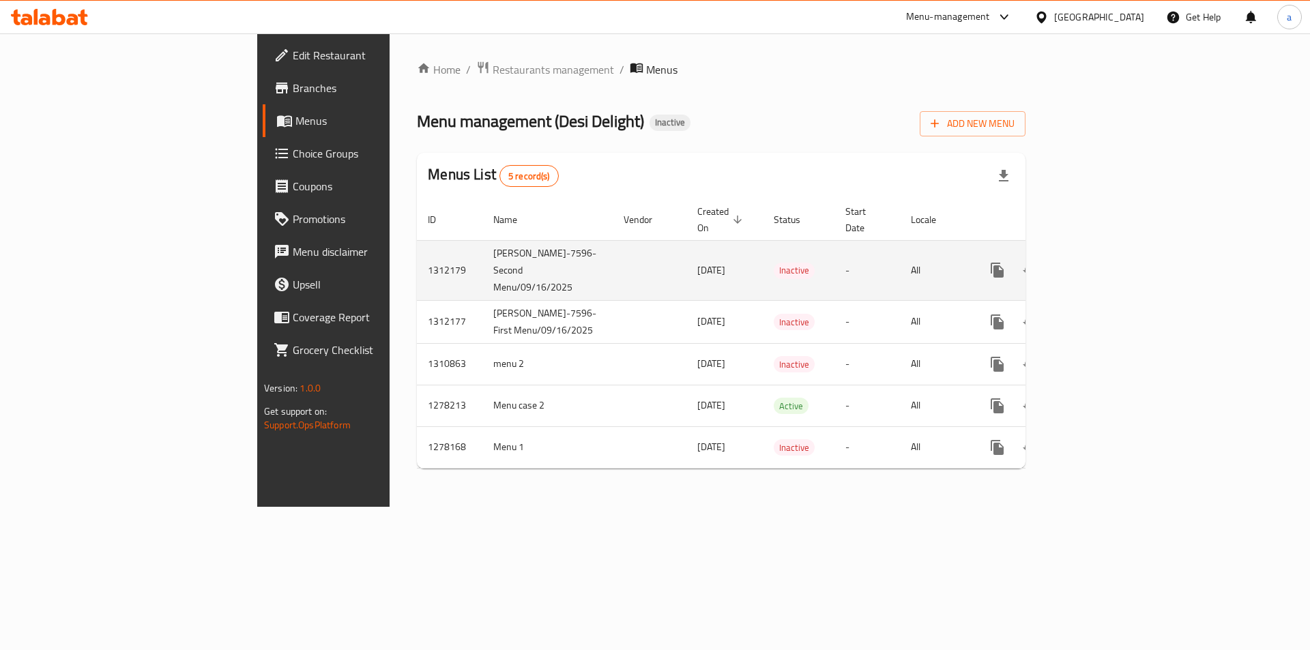
click at [1104, 262] on icon "enhanced table" at bounding box center [1095, 270] width 16 height 16
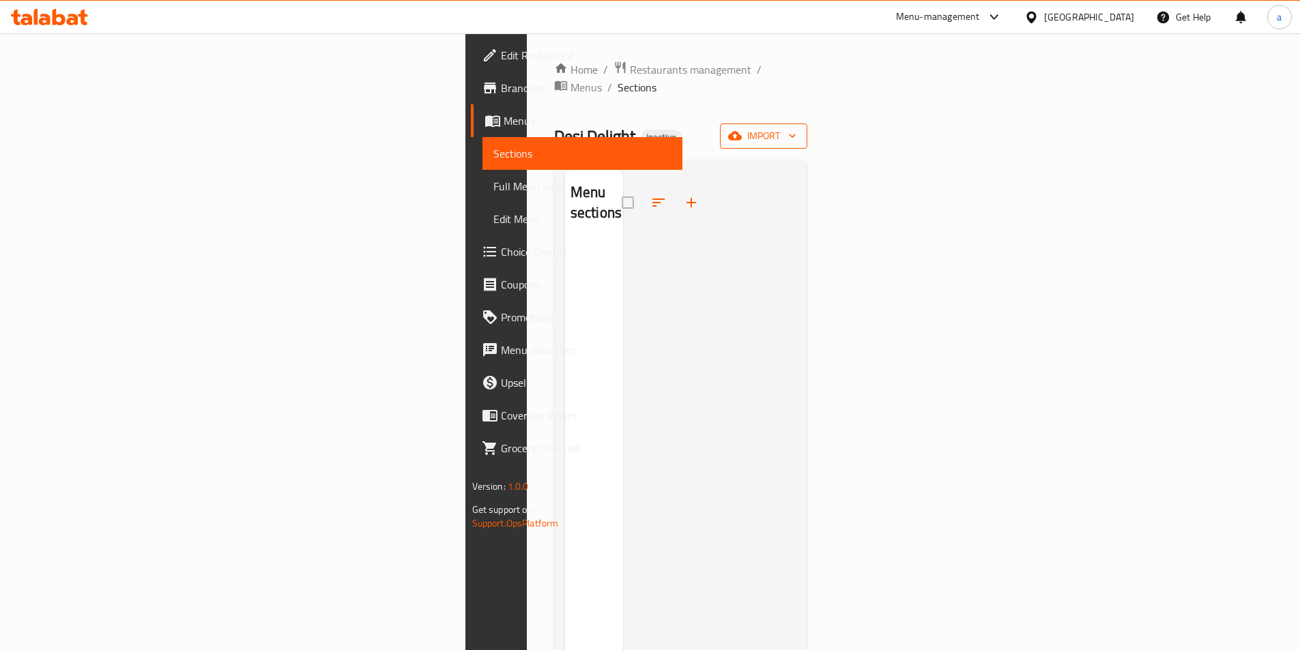
click at [742, 129] on icon "button" at bounding box center [735, 136] width 14 height 14
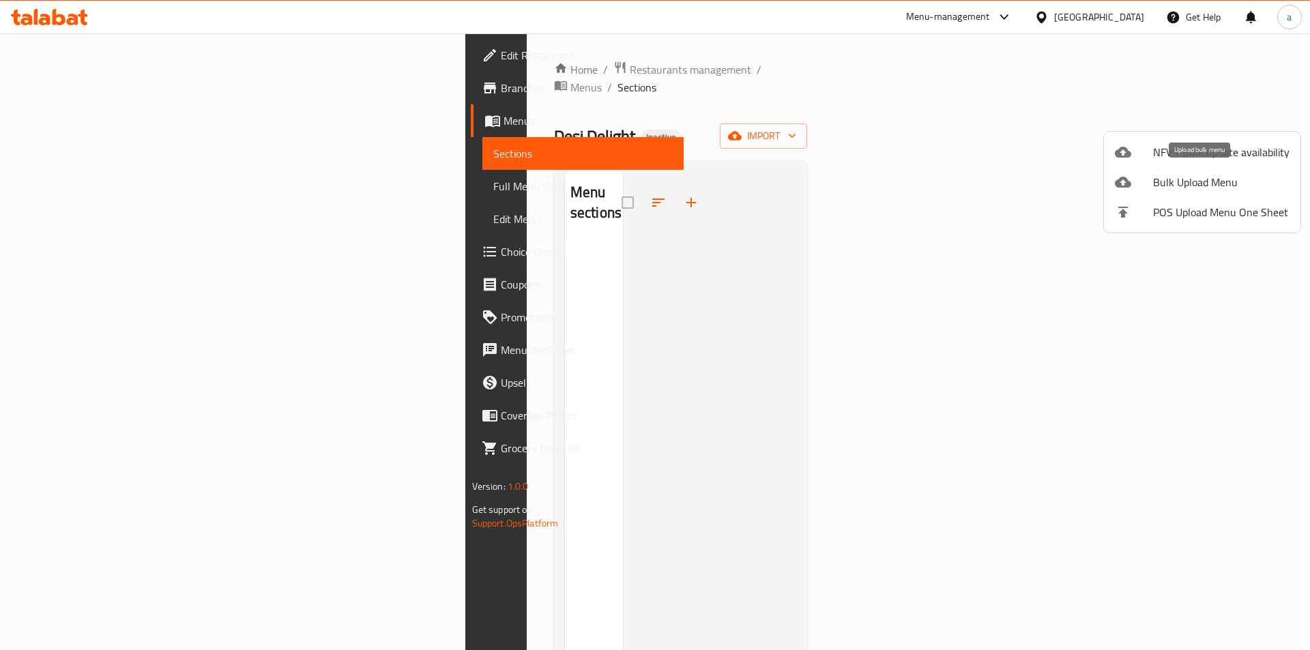
click at [1200, 184] on span "Bulk Upload Menu" at bounding box center [1221, 182] width 136 height 16
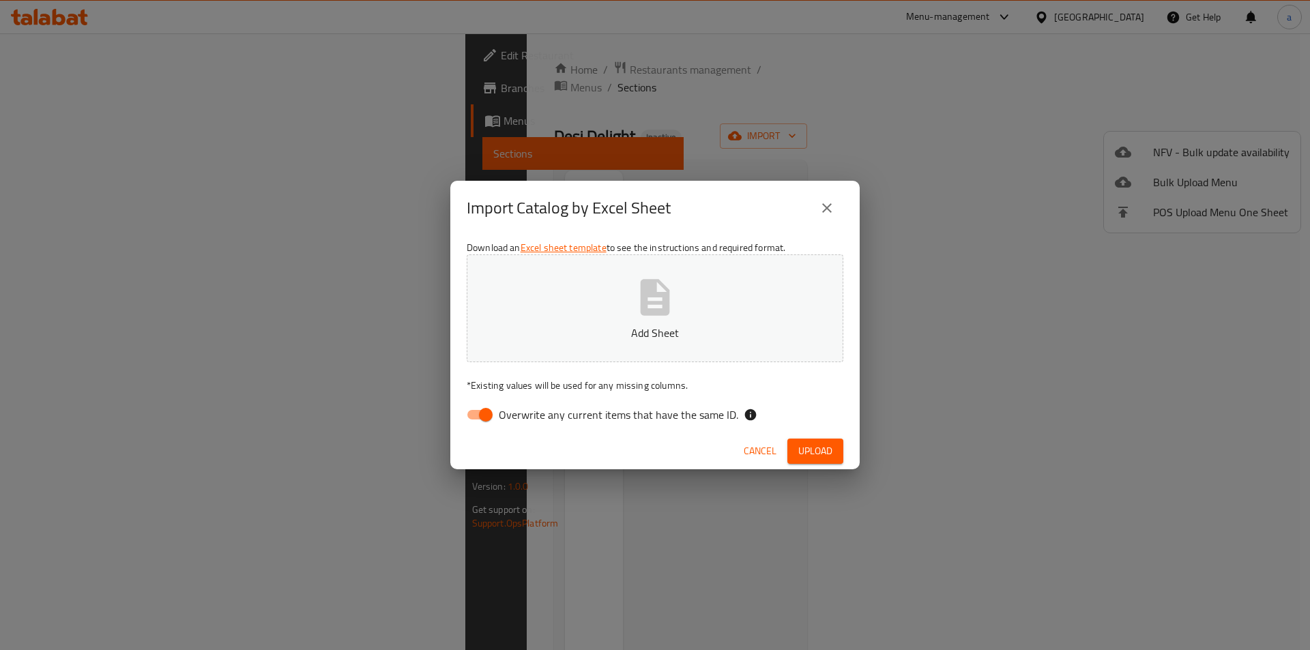
click at [499, 415] on span "Overwrite any current items that have the same ID." at bounding box center [618, 415] width 239 height 16
click at [499, 415] on input "Overwrite any current items that have the same ID." at bounding box center [486, 415] width 78 height 26
checkbox input "false"
click at [584, 355] on button "Add Sheet" at bounding box center [655, 308] width 377 height 108
click at [820, 443] on span "Upload" at bounding box center [815, 451] width 34 height 17
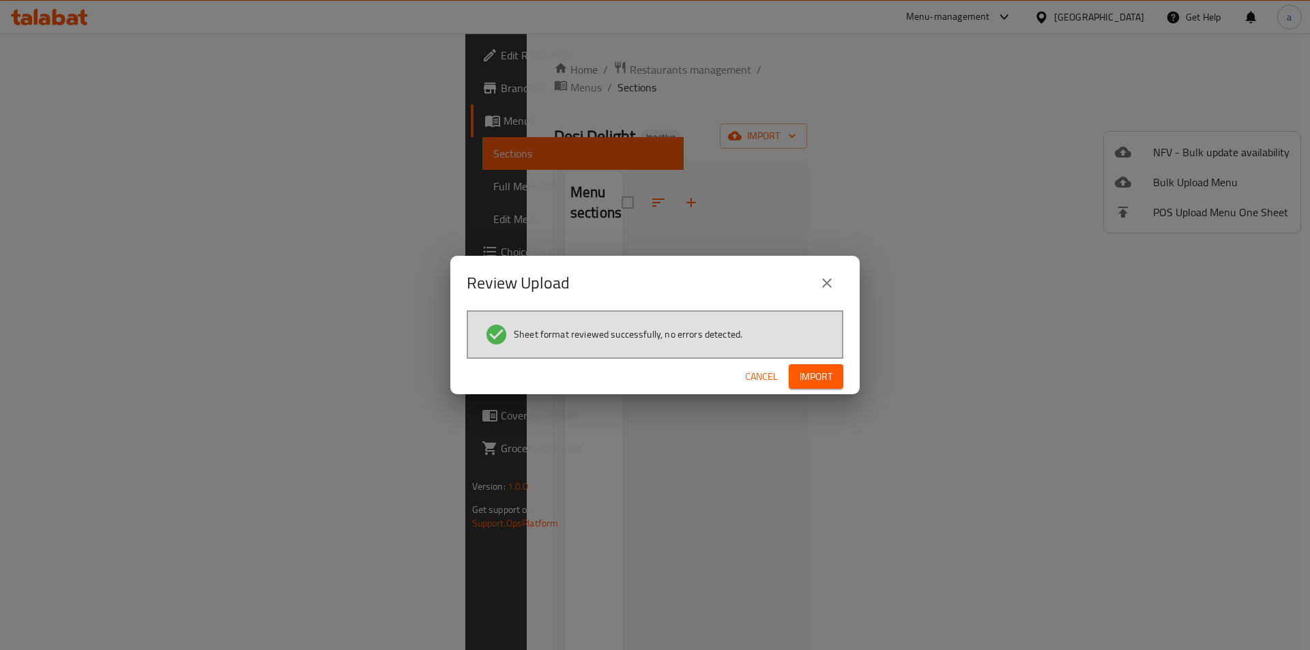
click at [817, 377] on span "Import" at bounding box center [816, 376] width 33 height 17
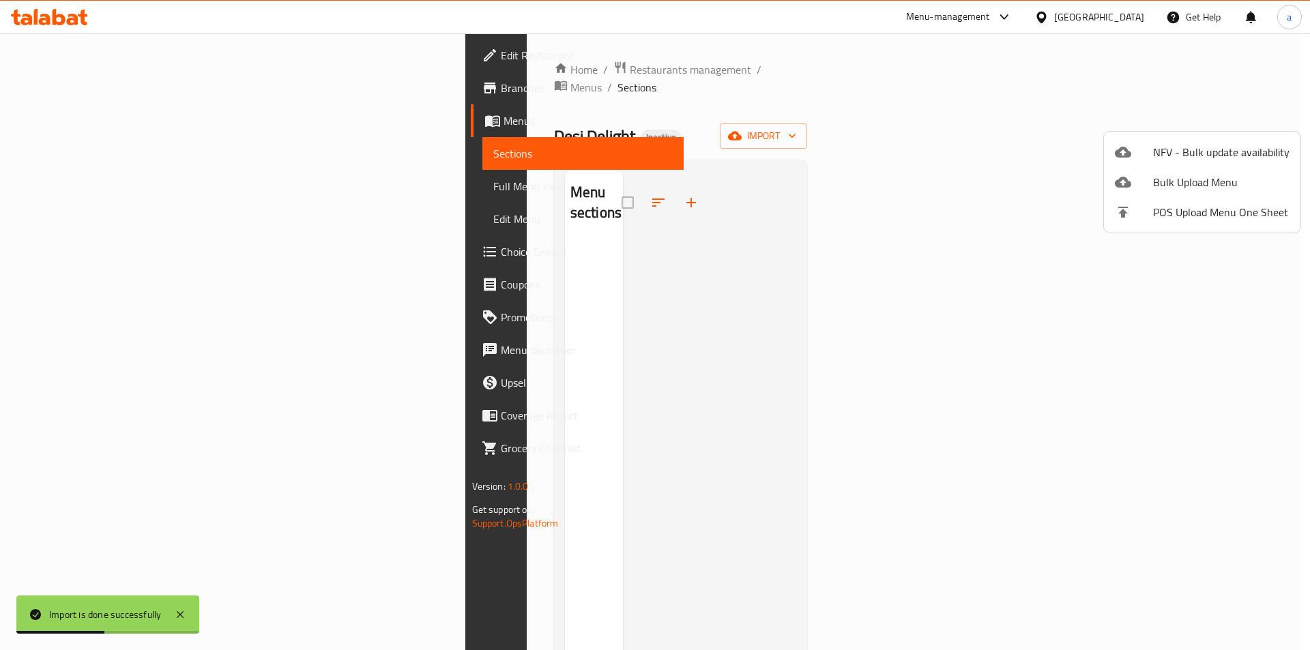
click at [934, 259] on div at bounding box center [655, 325] width 1310 height 650
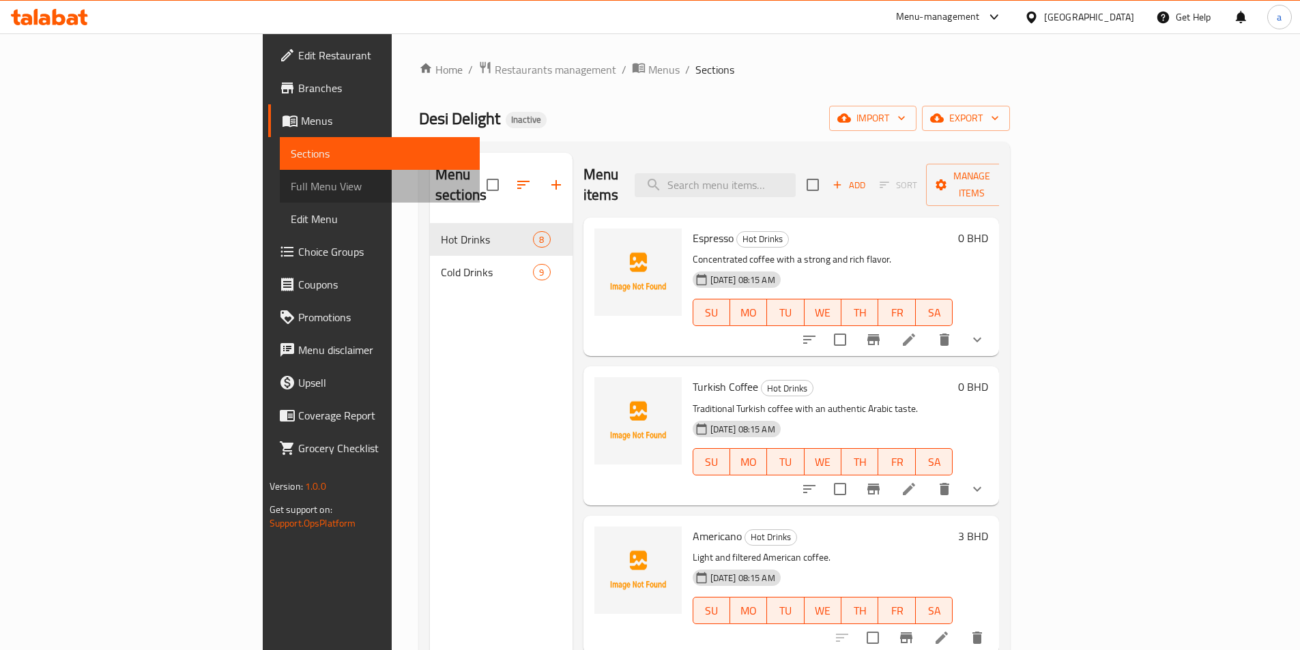
click at [280, 194] on link "Full Menu View" at bounding box center [380, 186] width 200 height 33
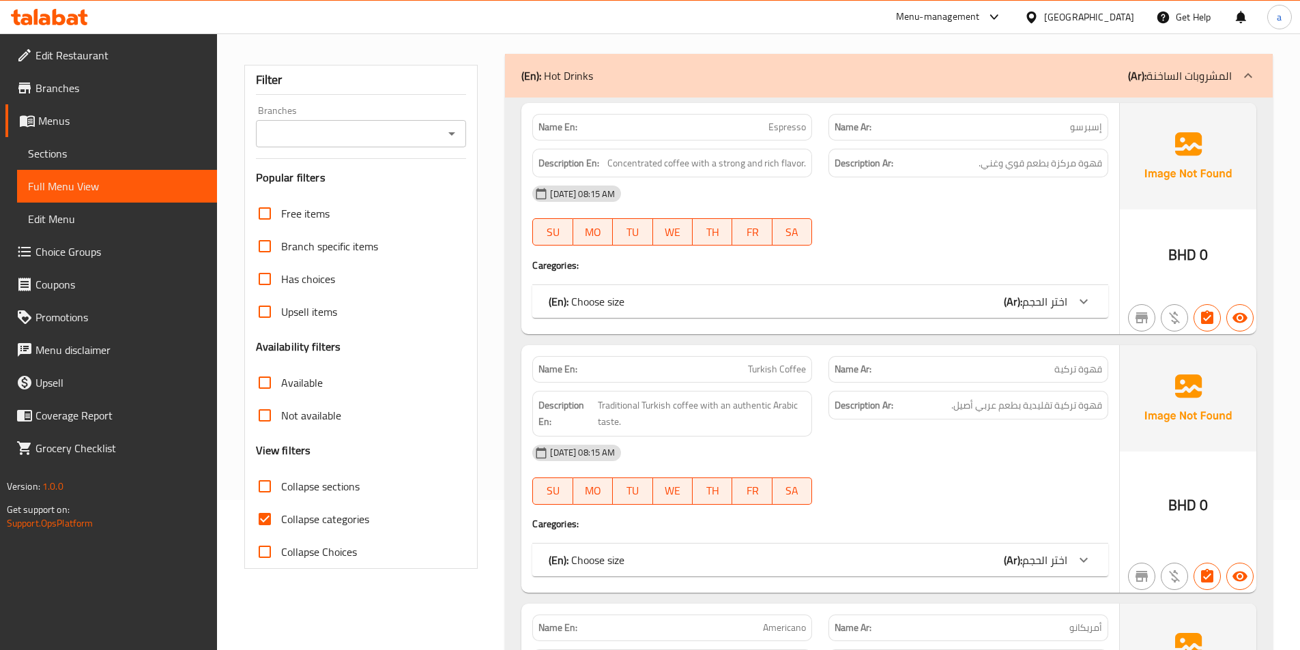
scroll to position [205, 0]
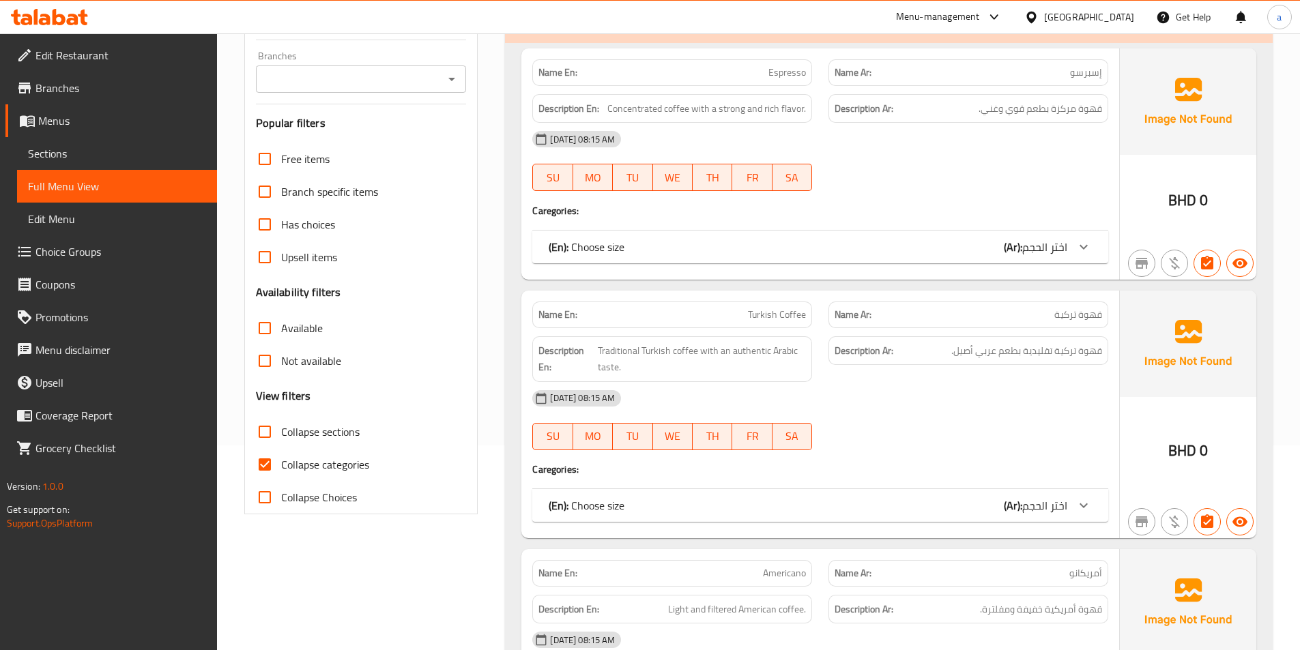
click at [267, 460] on input "Collapse categories" at bounding box center [264, 464] width 33 height 33
checkbox input "false"
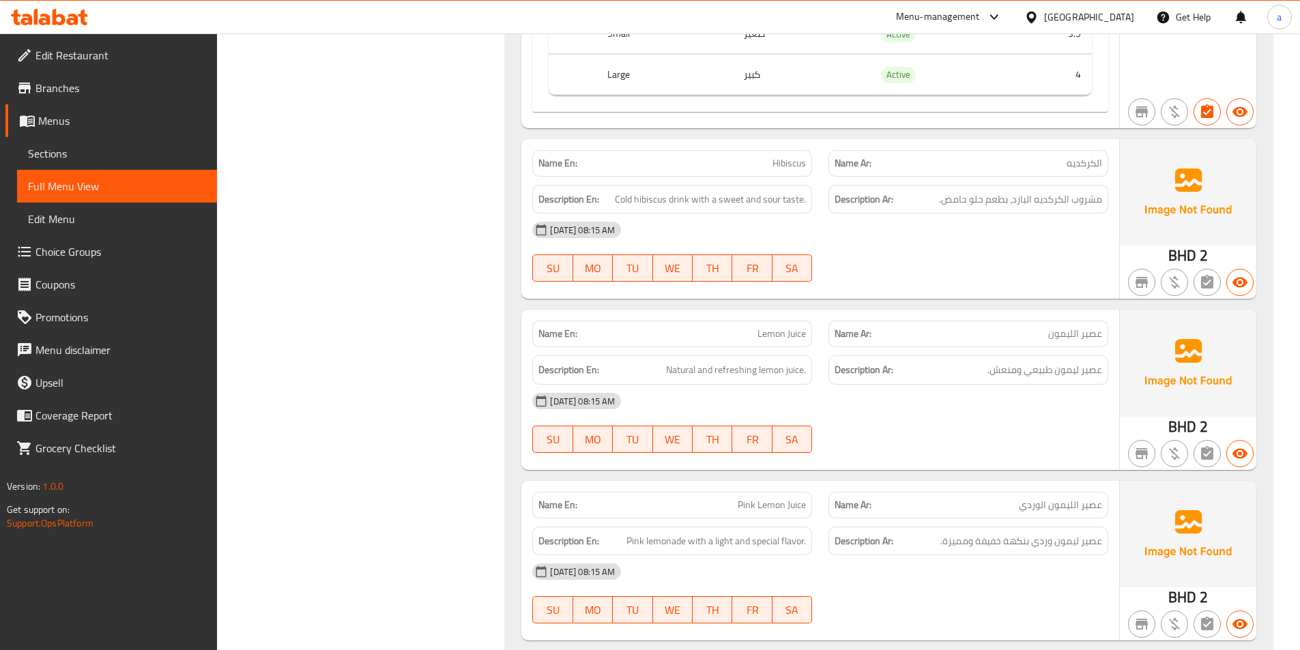
scroll to position [3305, 0]
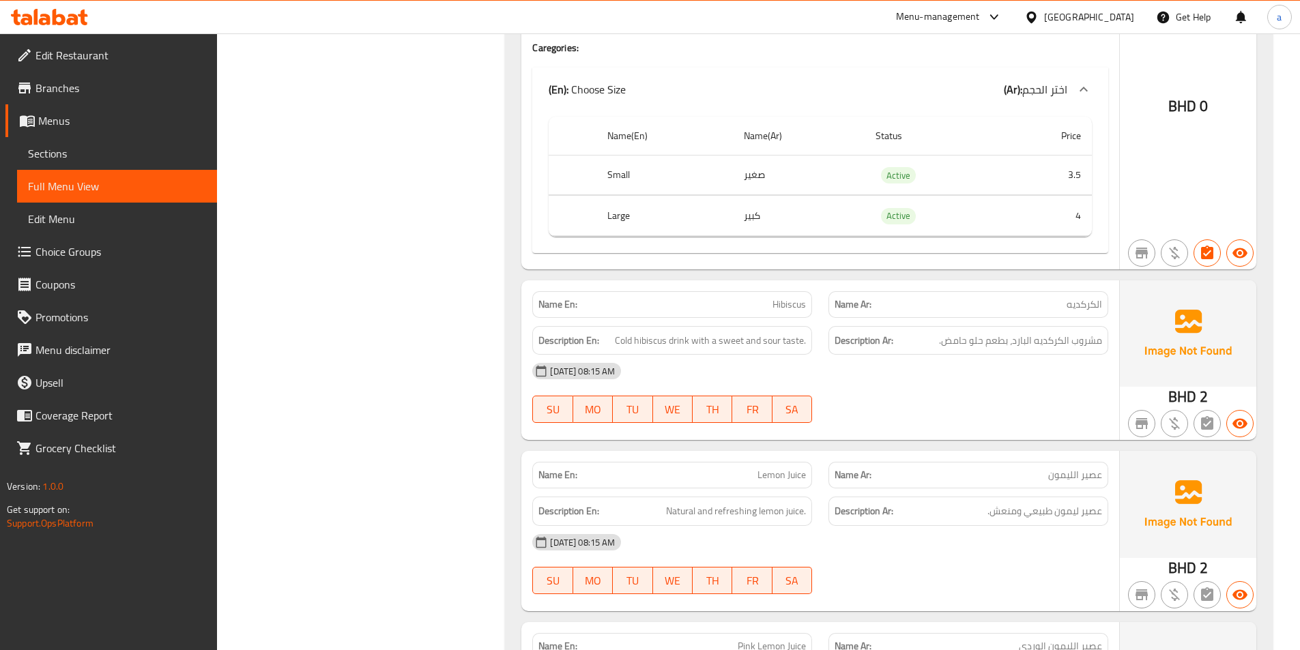
click at [105, 116] on span "Menus" at bounding box center [122, 121] width 168 height 16
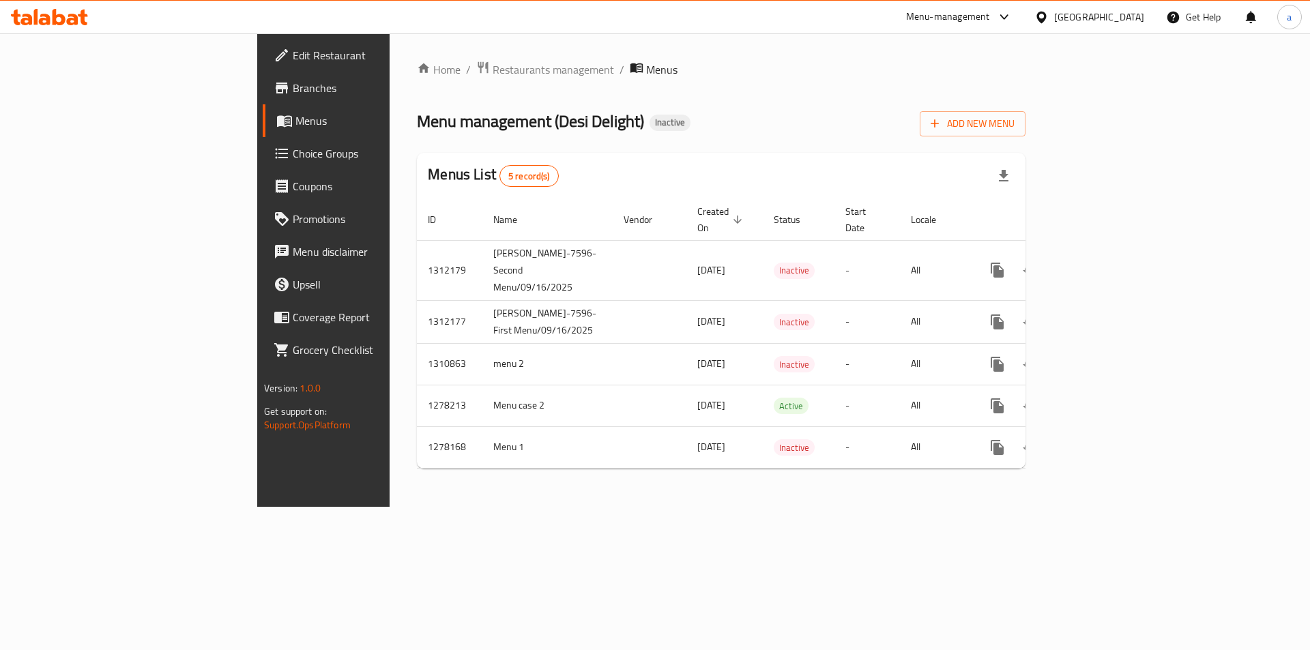
click at [799, 507] on div "Home / Restaurants management / Menus Menu management ( Desi Delight ) Inactive…" at bounding box center [721, 269] width 663 height 473
click at [827, 507] on div "Home / Restaurants management / Menus Menu management ( Desi Delight ) Inactive…" at bounding box center [721, 269] width 663 height 473
click at [1015, 507] on div "Home / Restaurants management / Menus Menu management ( Desi Delight ) Inactive…" at bounding box center [721, 269] width 663 height 473
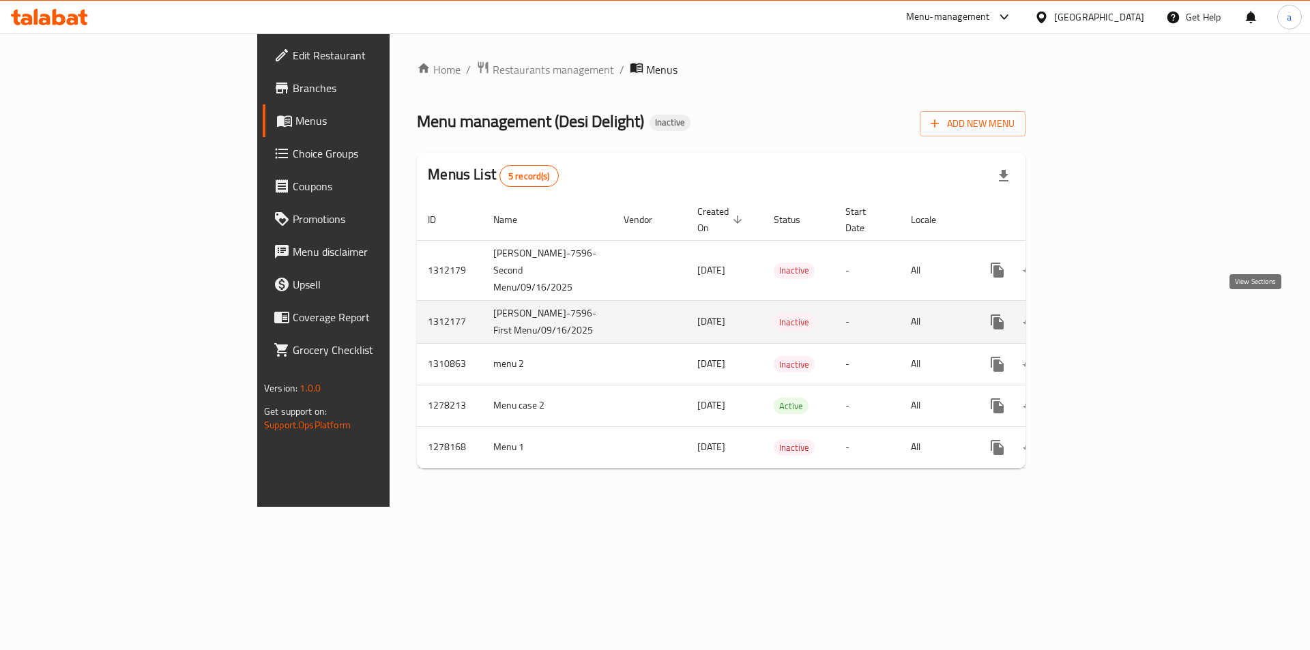
click at [1104, 314] on icon "enhanced table" at bounding box center [1095, 322] width 16 height 16
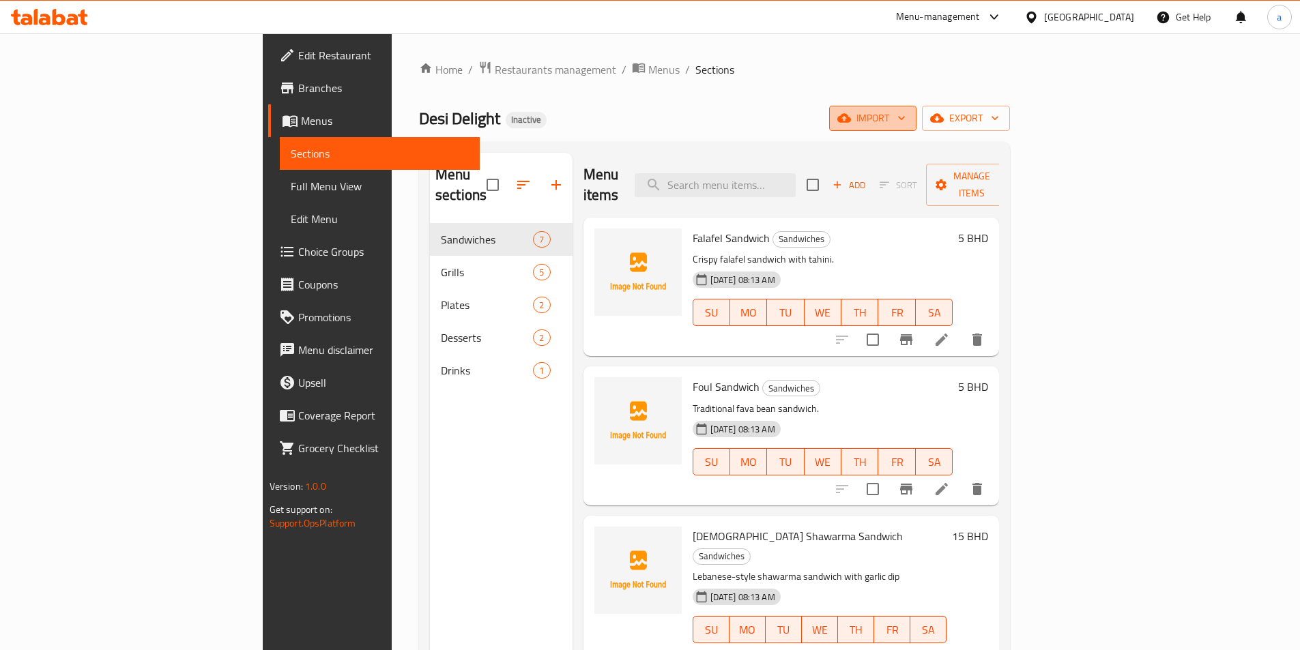
click at [905, 113] on span "import" at bounding box center [872, 118] width 65 height 17
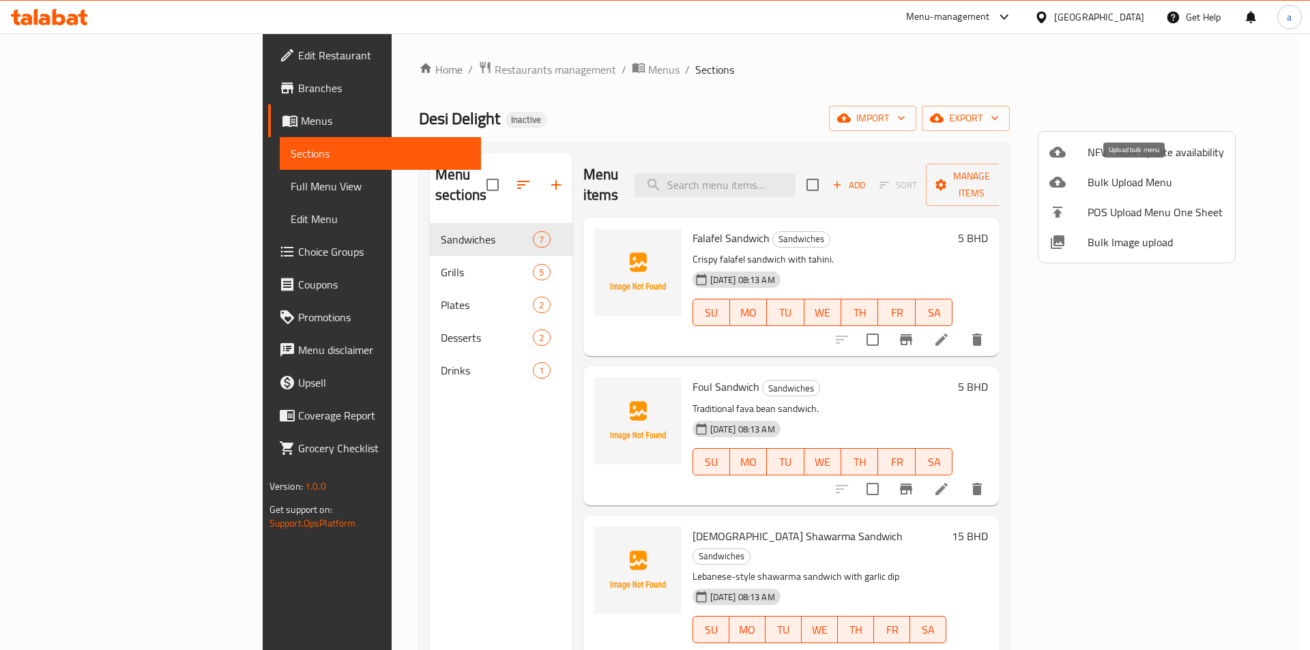
click at [1160, 181] on span "Bulk Upload Menu" at bounding box center [1155, 182] width 136 height 16
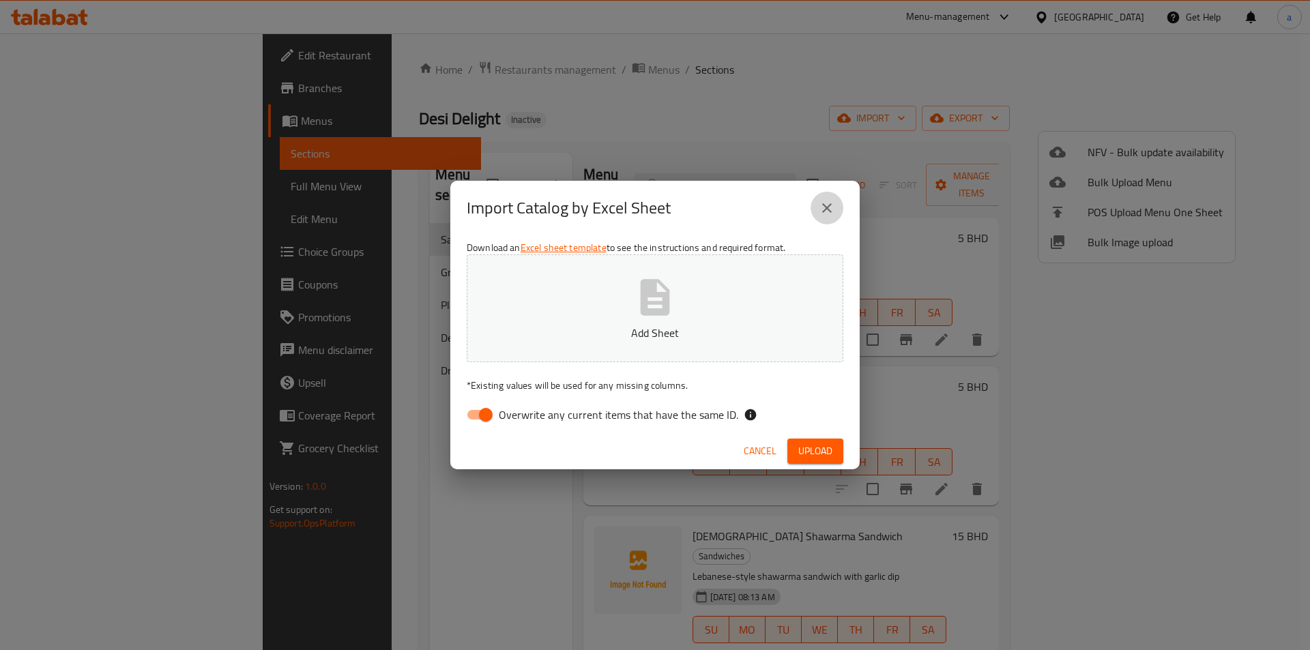
click at [836, 207] on button "close" at bounding box center [826, 208] width 33 height 33
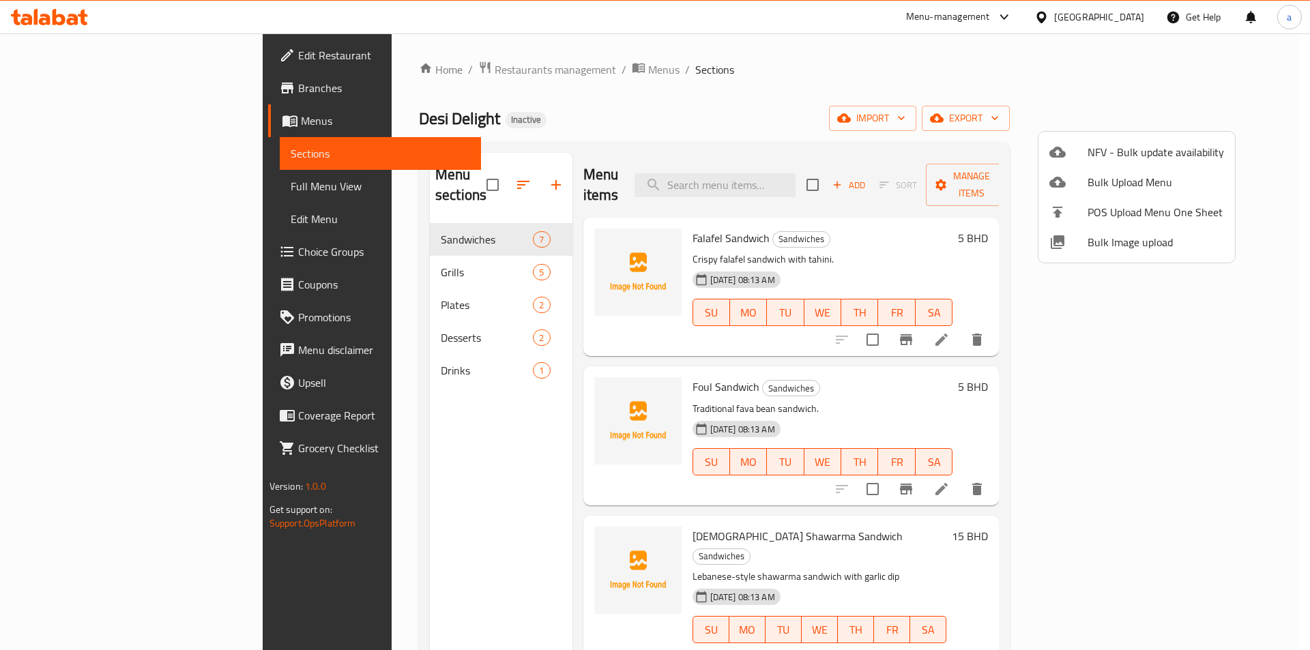
click at [1200, 108] on div at bounding box center [655, 325] width 1310 height 650
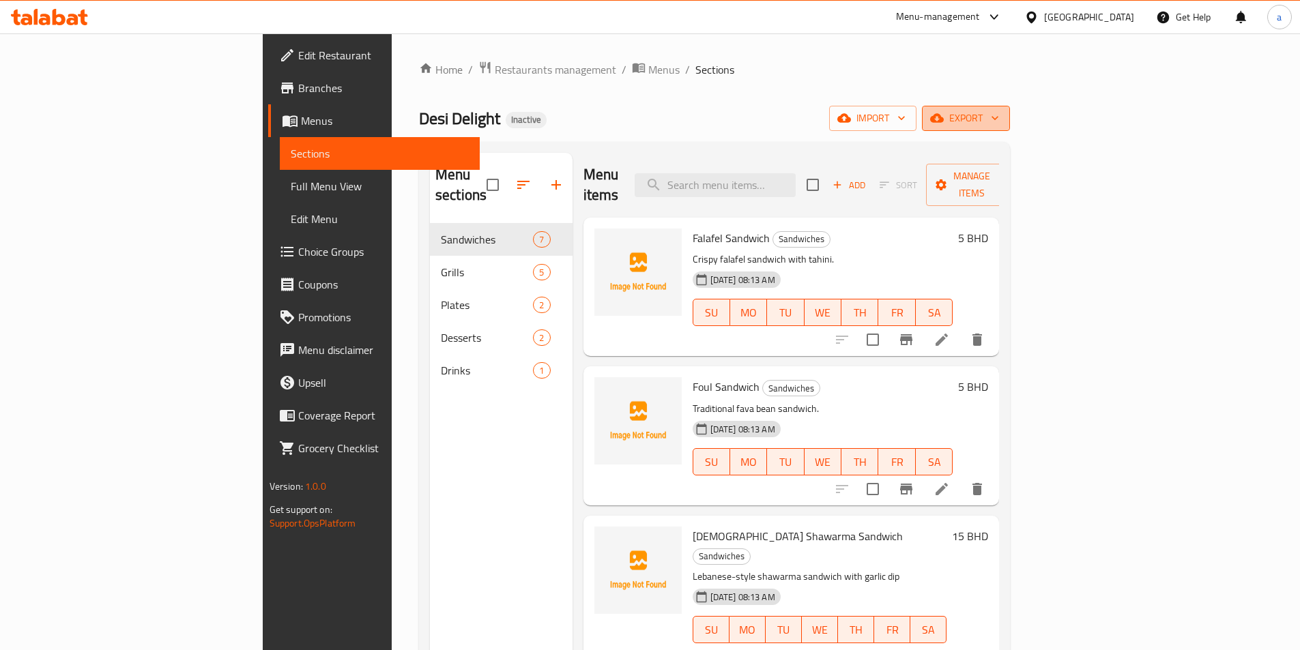
click at [999, 111] on span "export" at bounding box center [966, 118] width 66 height 17
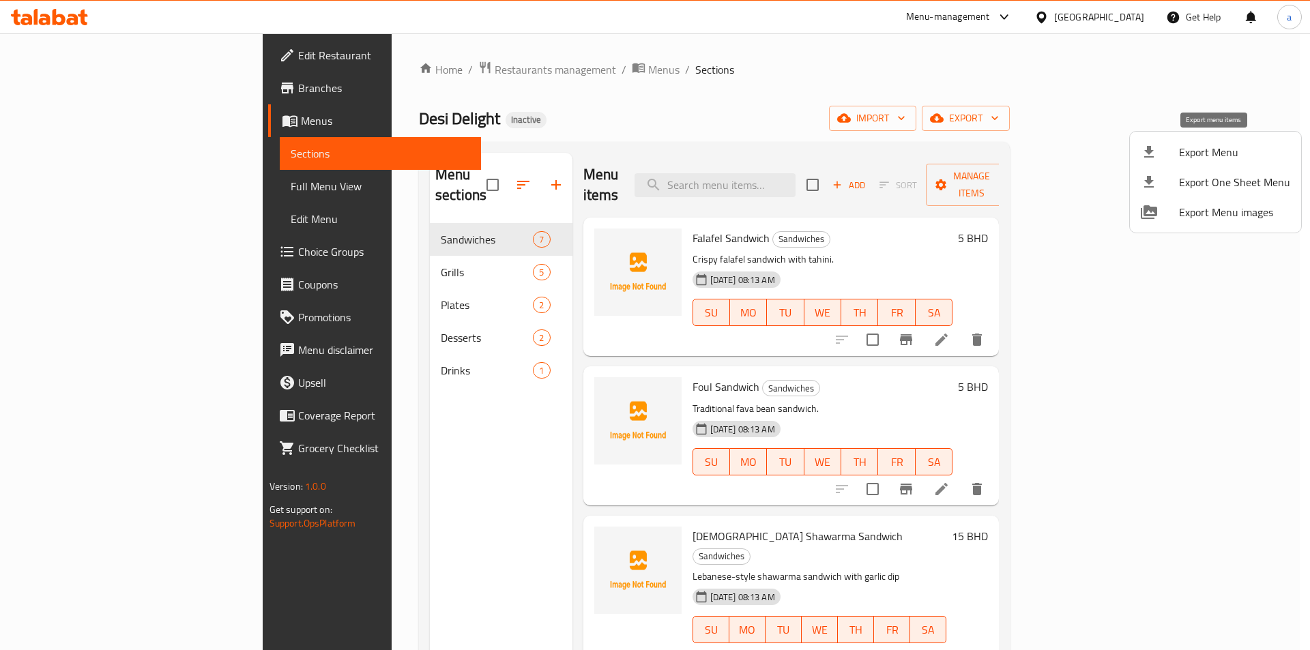
click at [1248, 150] on span "Export Menu" at bounding box center [1234, 152] width 111 height 16
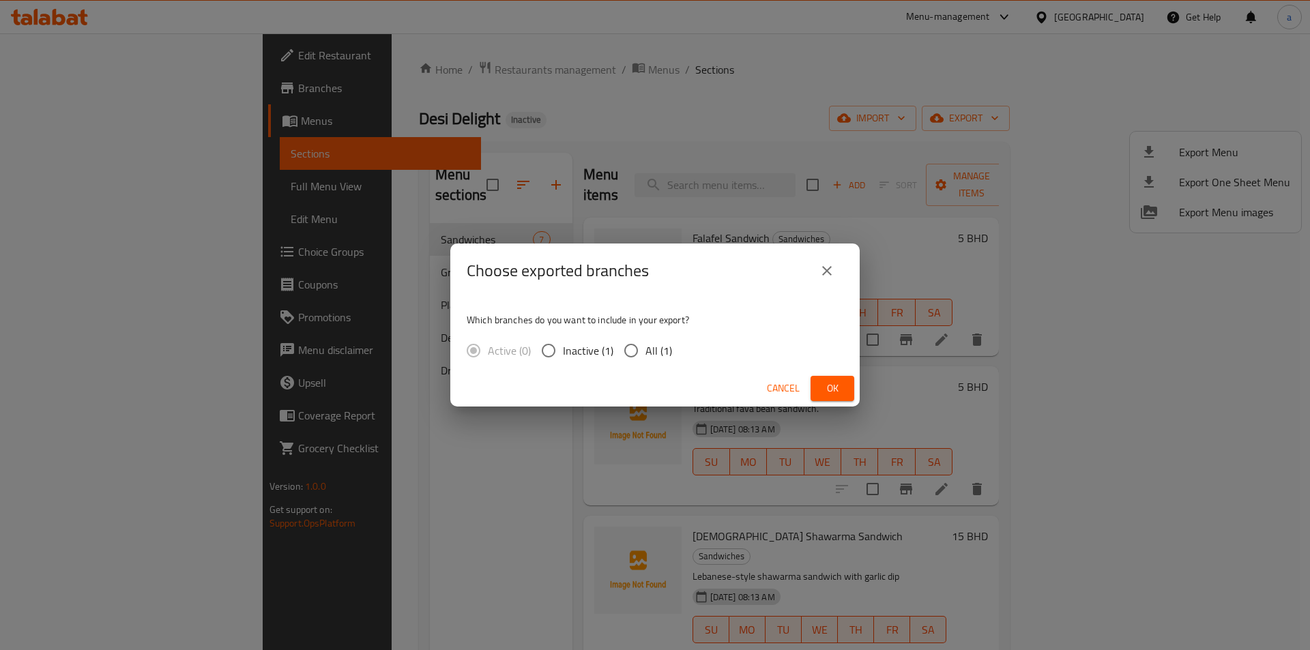
click at [638, 348] on input "All (1)" at bounding box center [631, 350] width 29 height 29
radio input "true"
click at [821, 384] on span "Ok" at bounding box center [832, 388] width 22 height 17
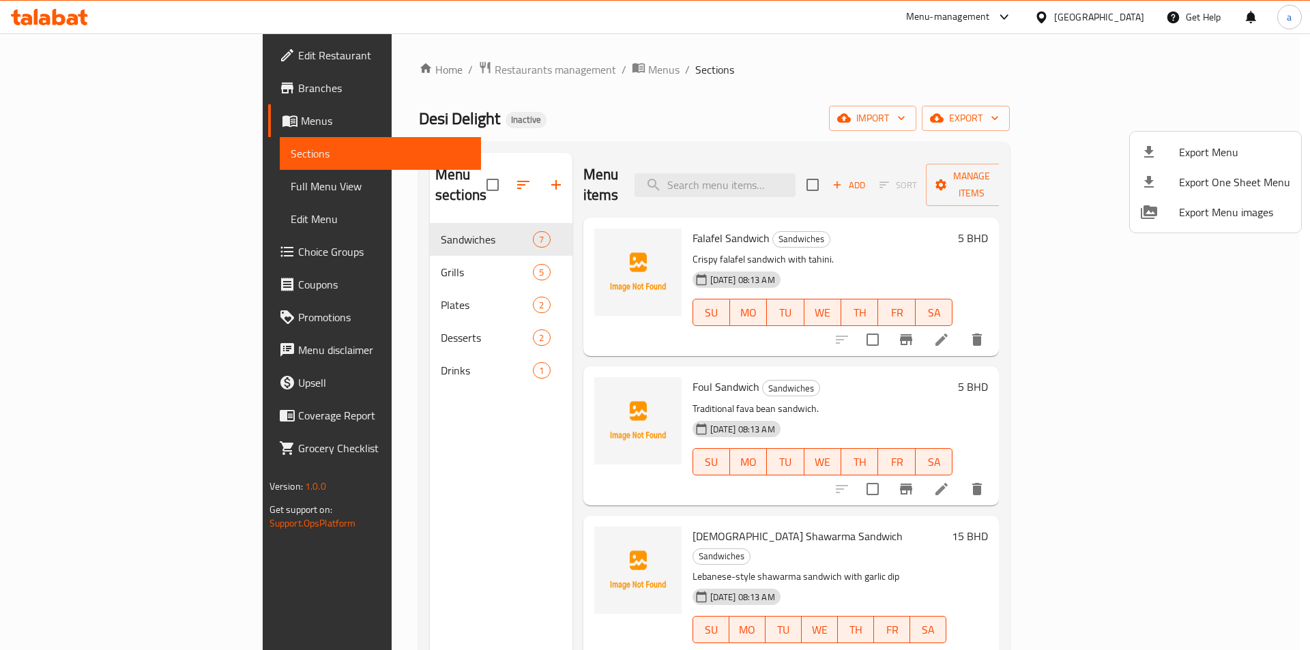
click at [113, 123] on div at bounding box center [655, 325] width 1310 height 650
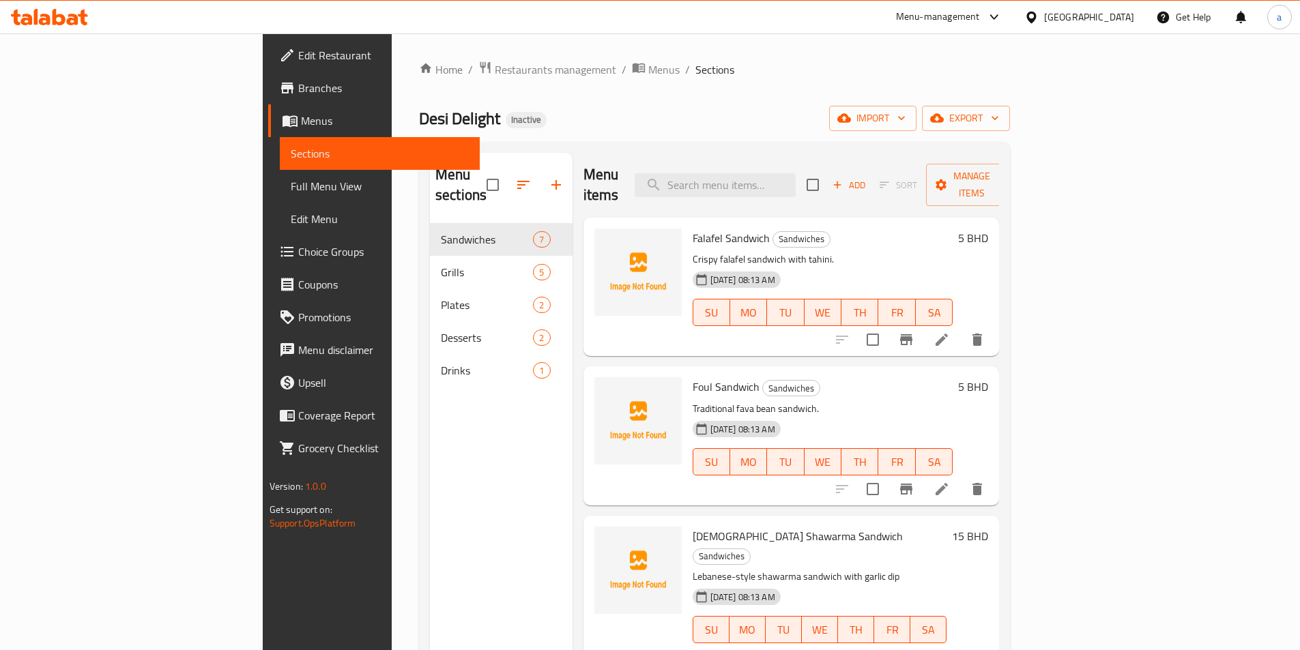
click at [301, 123] on span "Menus" at bounding box center [385, 121] width 168 height 16
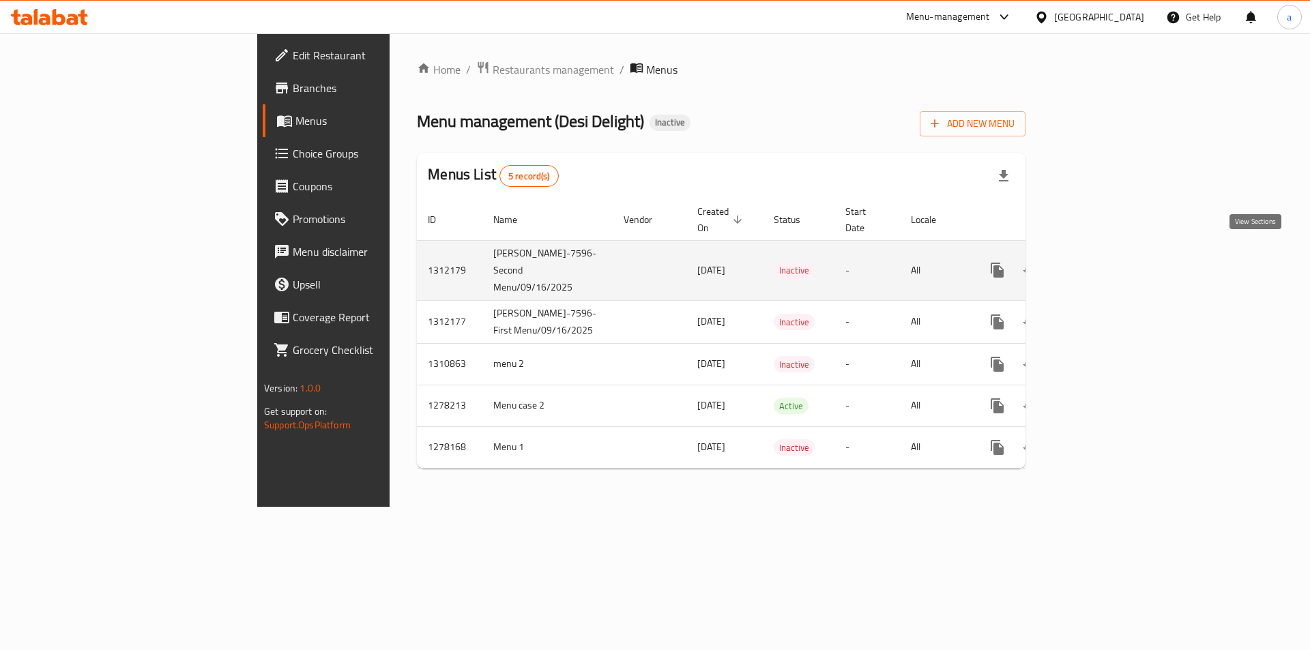
click at [1112, 260] on link "enhanced table" at bounding box center [1095, 270] width 33 height 33
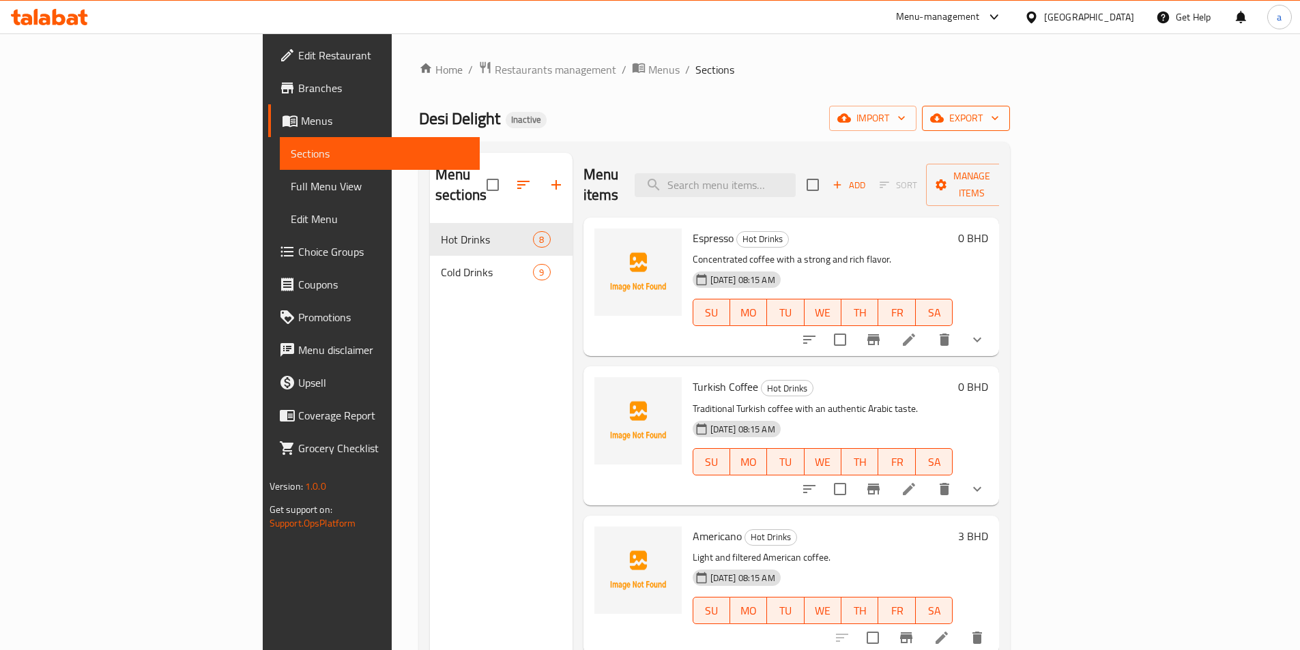
click at [999, 126] on span "export" at bounding box center [966, 118] width 66 height 17
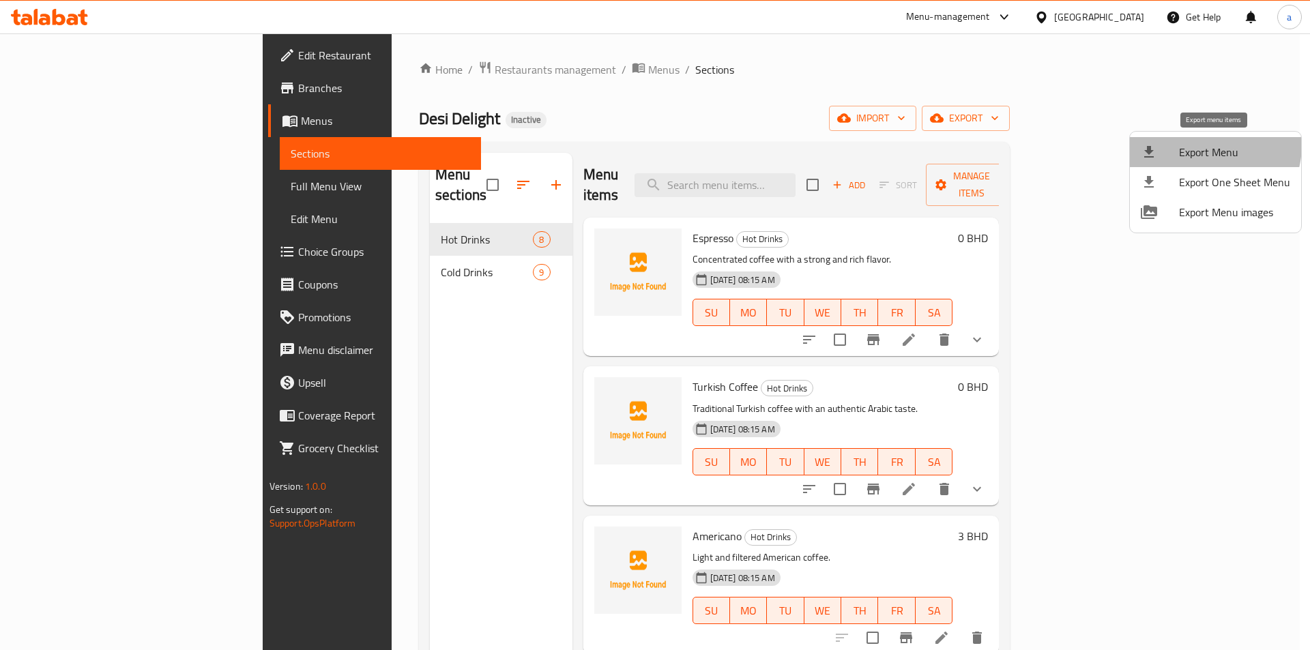
click at [1206, 145] on span "Export Menu" at bounding box center [1234, 152] width 111 height 16
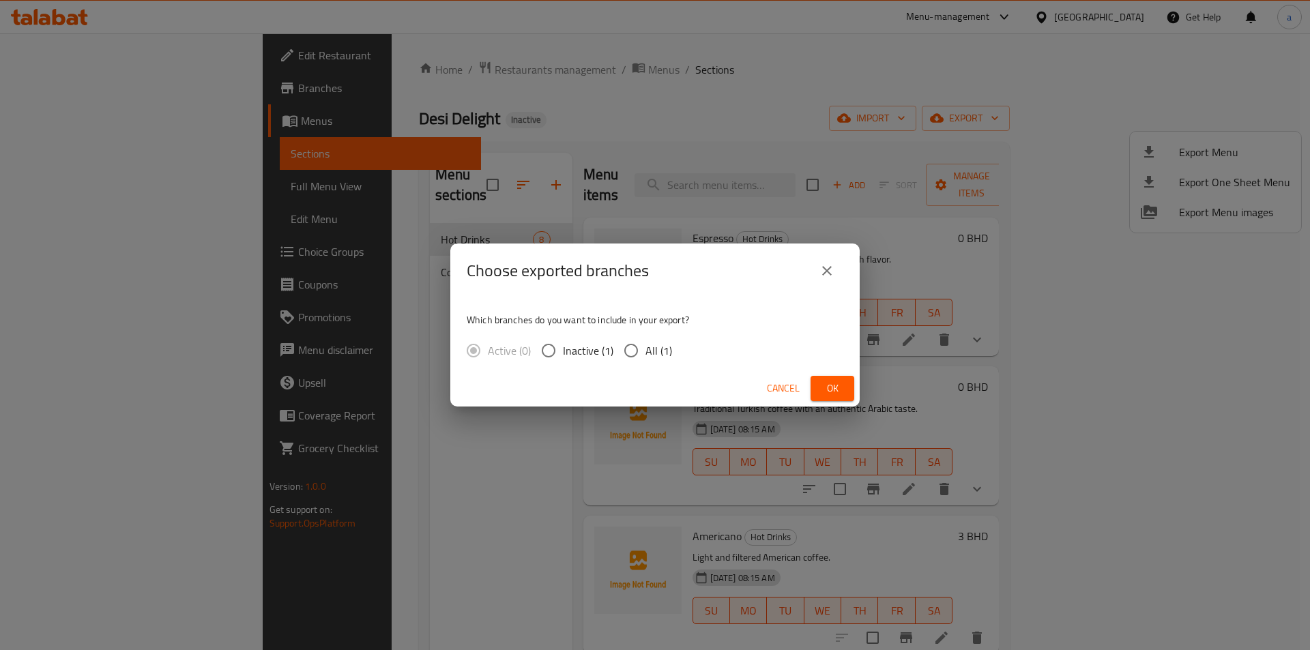
click at [648, 355] on span "All (1)" at bounding box center [658, 350] width 27 height 16
click at [645, 355] on input "All (1)" at bounding box center [631, 350] width 29 height 29
radio input "true"
click at [842, 383] on span "Ok" at bounding box center [832, 388] width 22 height 17
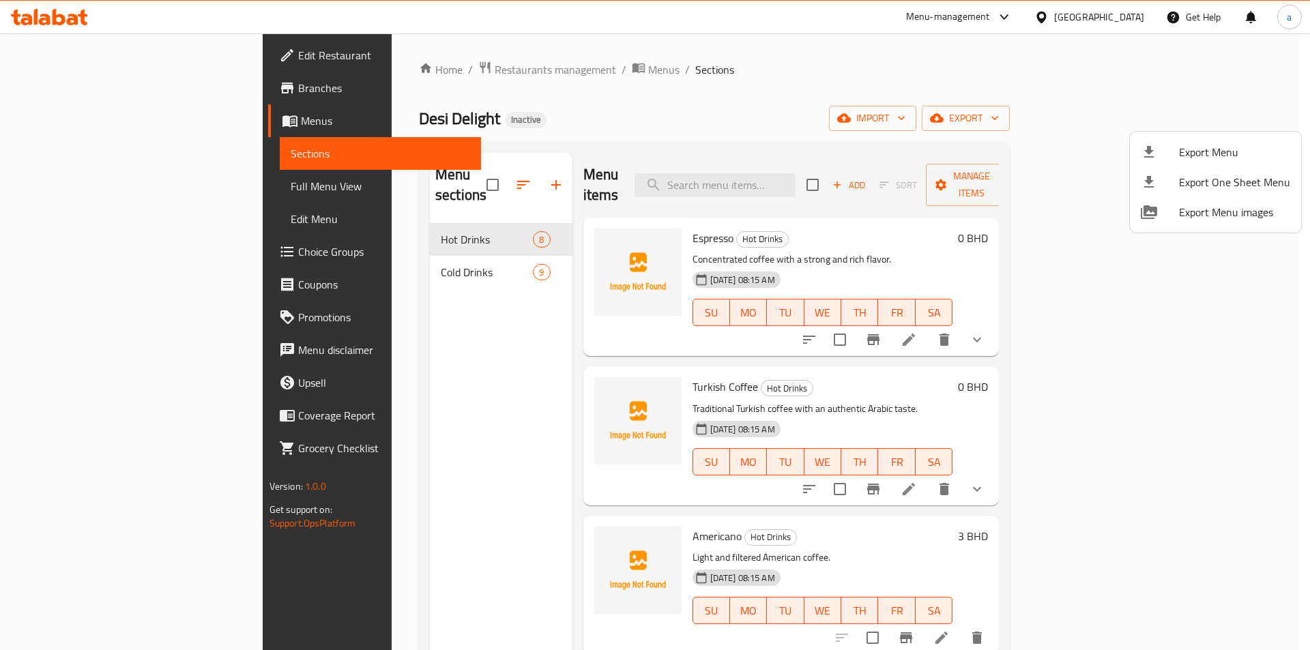
click at [357, 327] on div at bounding box center [655, 325] width 1310 height 650
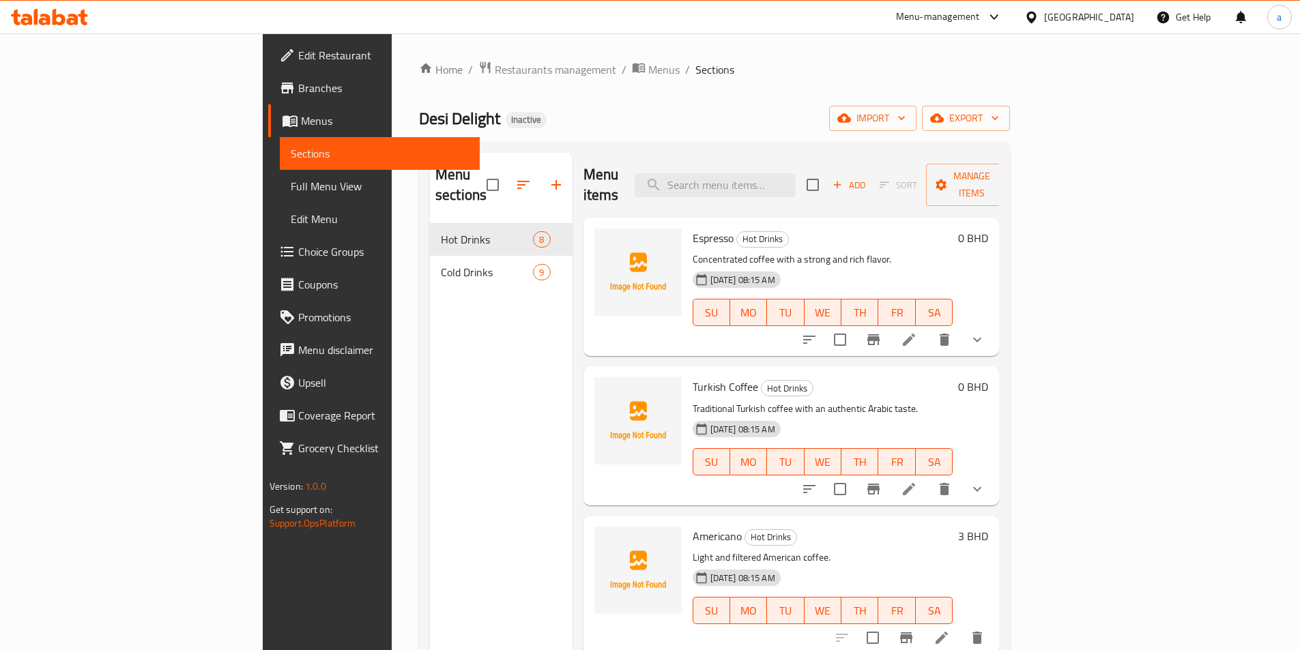
click at [301, 127] on span "Menus" at bounding box center [385, 121] width 168 height 16
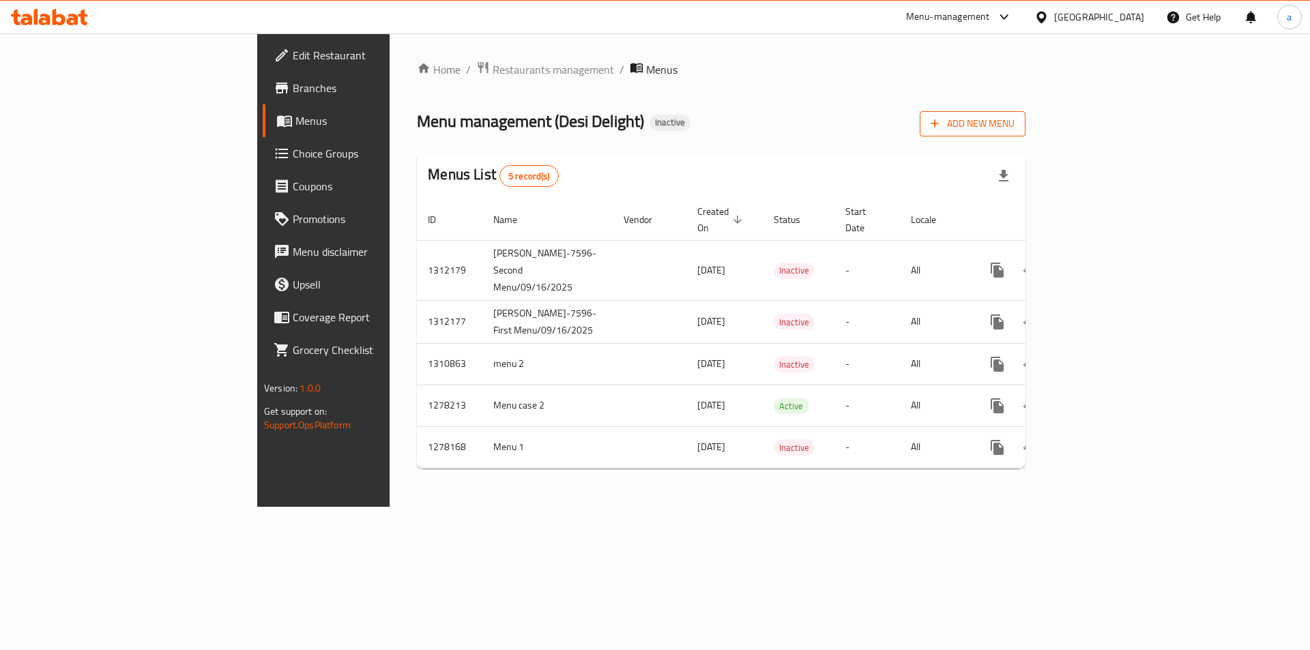
click at [1014, 126] on span "Add New Menu" at bounding box center [973, 123] width 84 height 17
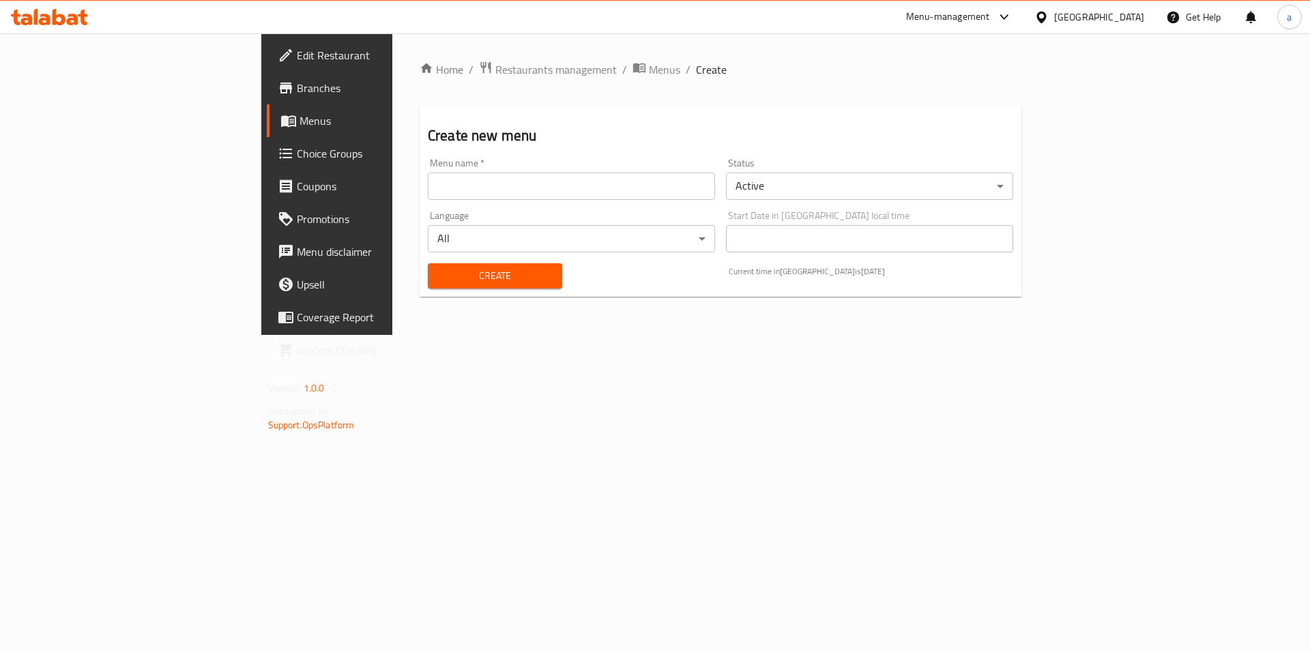
click at [583, 196] on input "text" at bounding box center [571, 186] width 287 height 27
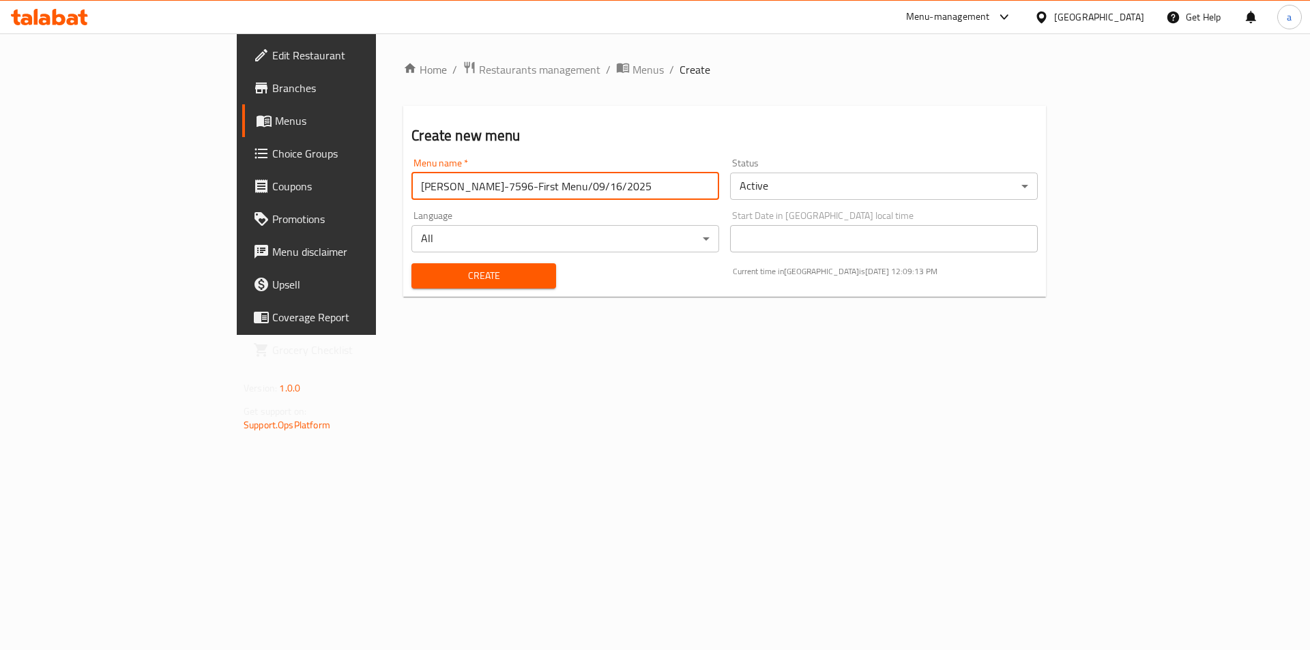
click at [411, 187] on input "[PERSON_NAME]-7596-First Menu/09/16/2025" at bounding box center [565, 186] width 308 height 27
type input "[PERSON_NAME]-7596-Third Menu/09/16/2025"
drag, startPoint x: 426, startPoint y: 382, endPoint x: 835, endPoint y: 231, distance: 435.6
click at [427, 335] on div "Home / Restaurants management / Menus / Create Create new menu Menu name   * [P…" at bounding box center [724, 184] width 697 height 302
click at [898, 181] on body "​ Menu-management [GEOGRAPHIC_DATA] Get Help a Edit Restaurant Branches Menus C…" at bounding box center [655, 341] width 1310 height 617
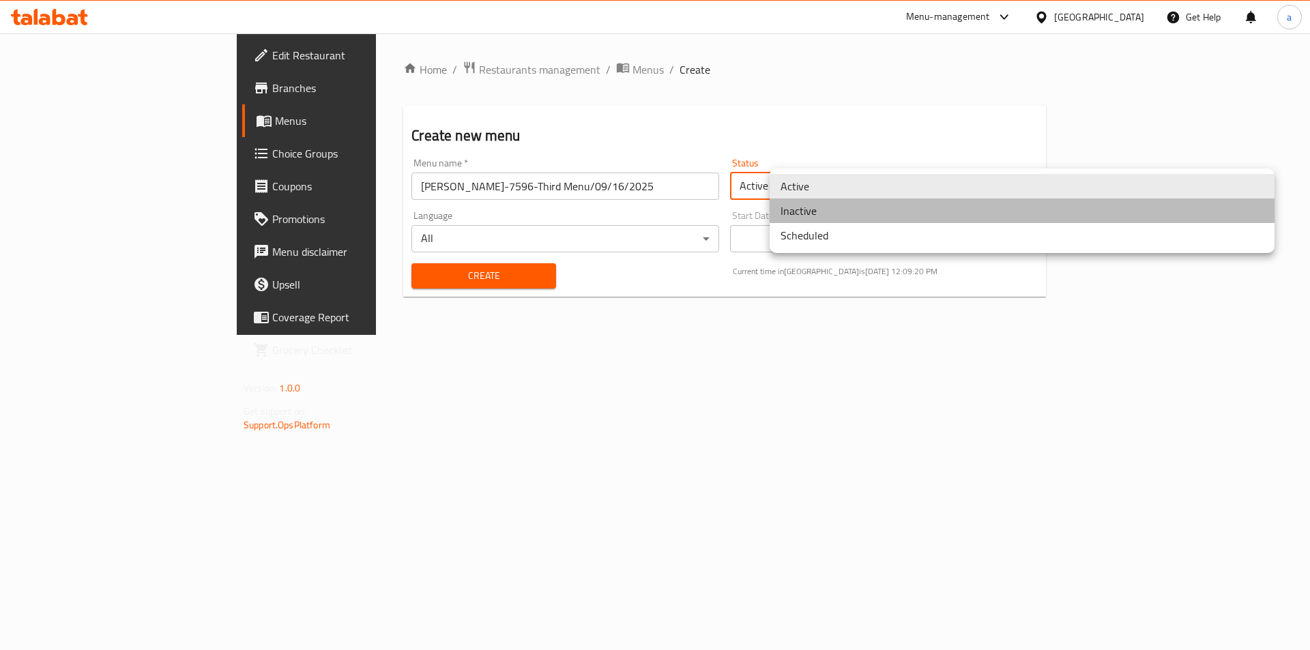
click at [856, 214] on li "Inactive" at bounding box center [1022, 211] width 505 height 25
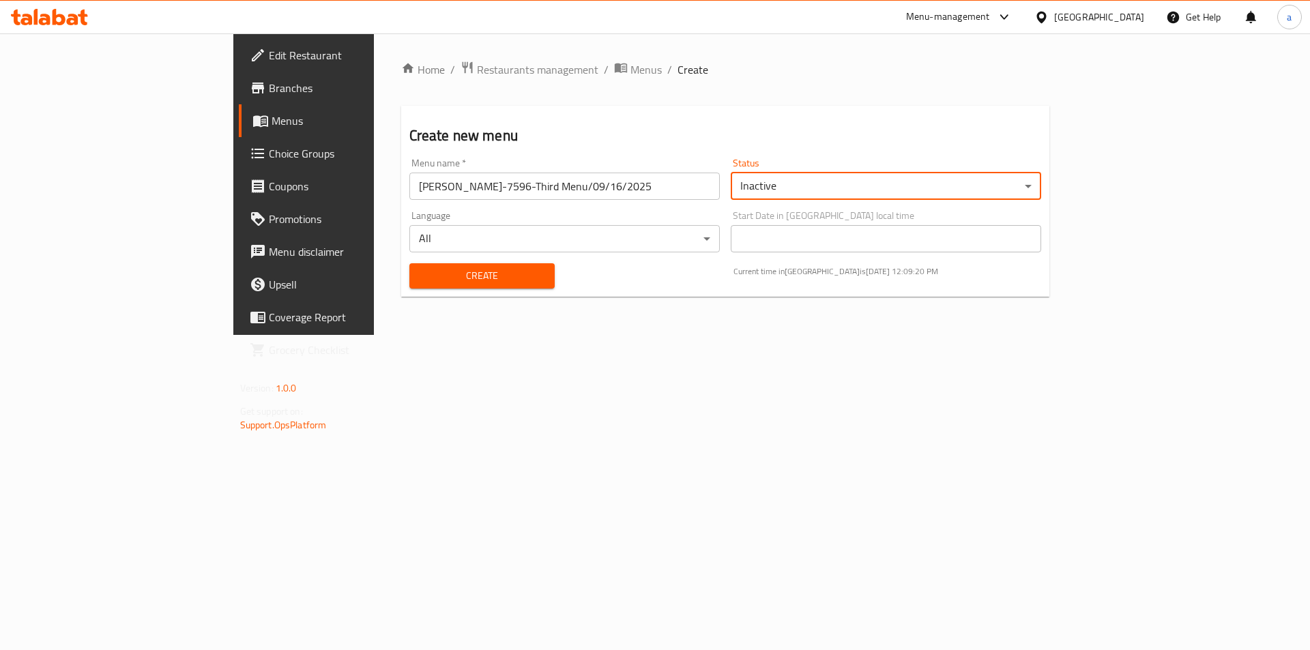
click at [420, 276] on span "Create" at bounding box center [482, 275] width 124 height 17
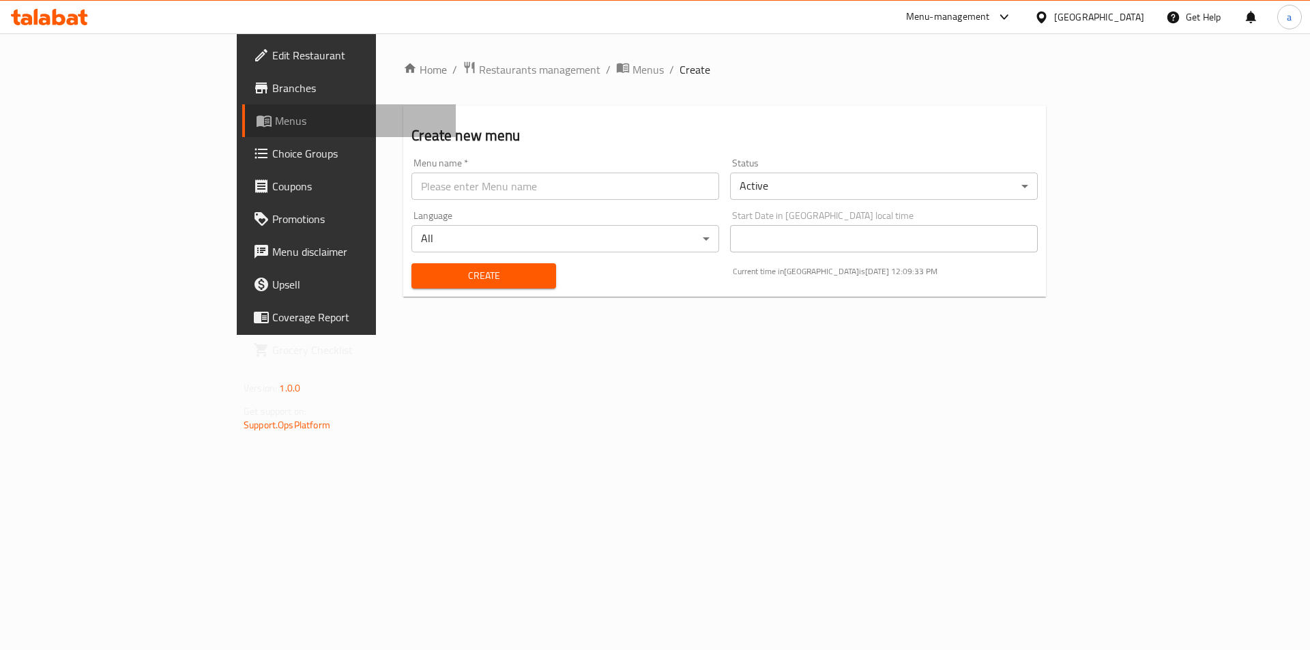
click at [242, 132] on link "Menus" at bounding box center [349, 120] width 214 height 33
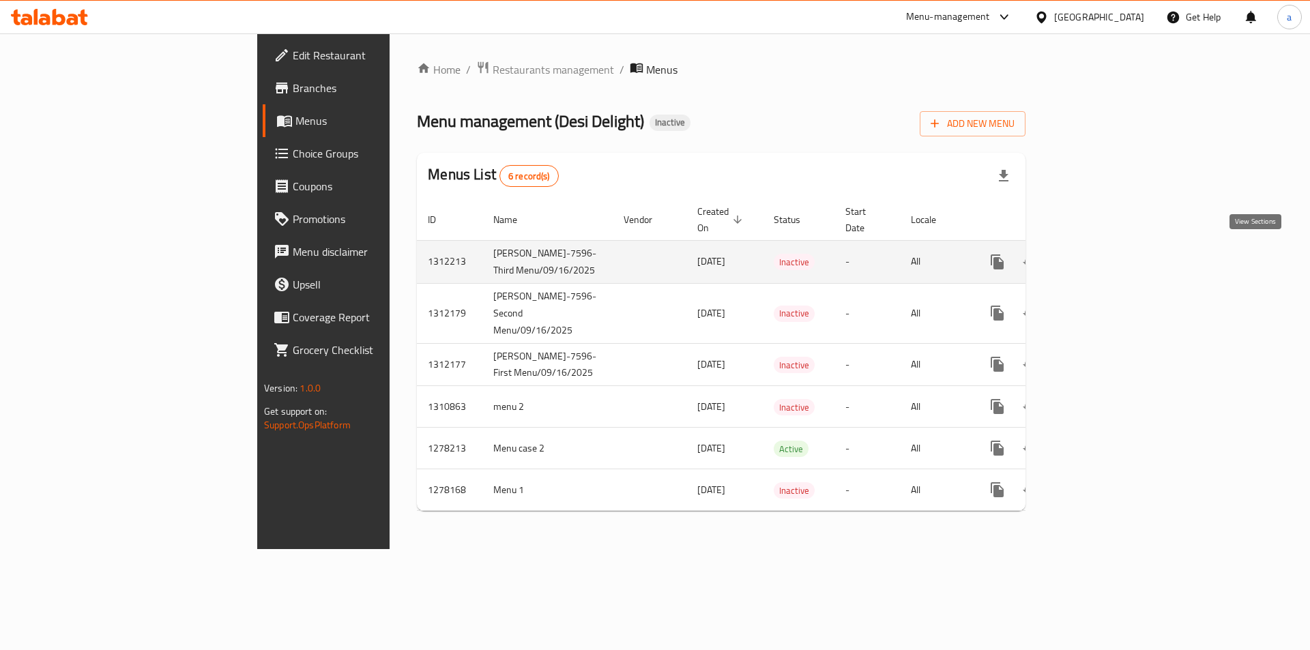
click at [1112, 246] on link "enhanced table" at bounding box center [1095, 262] width 33 height 33
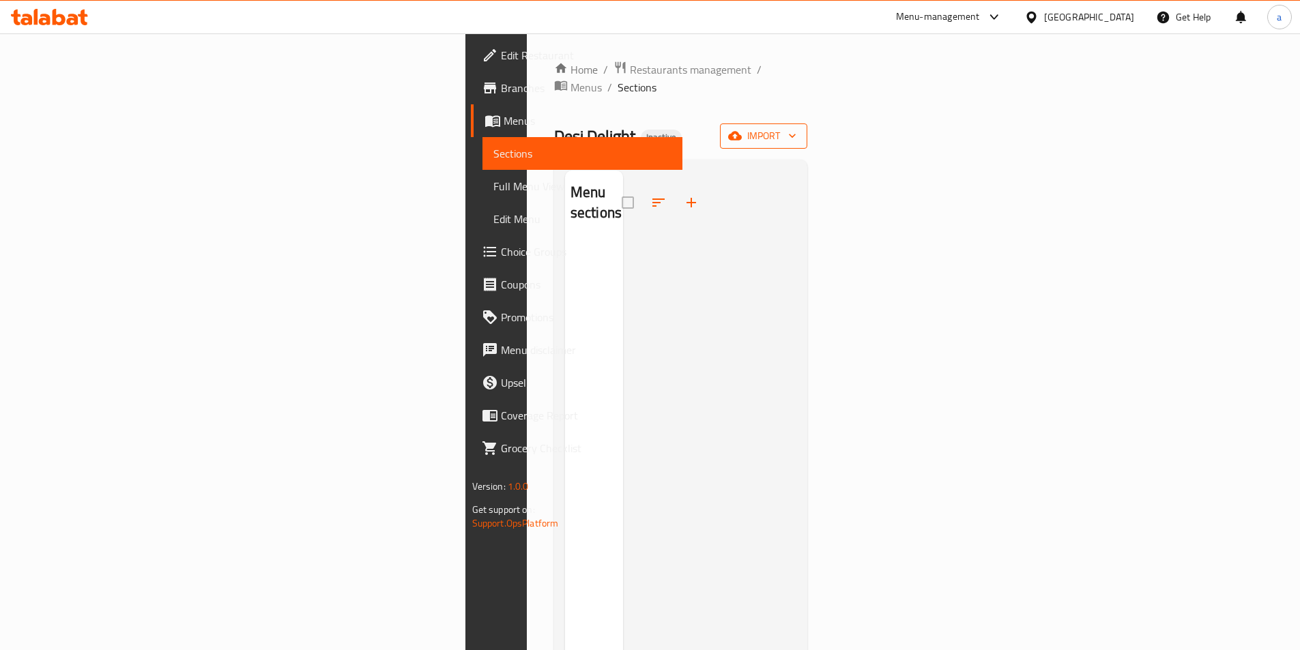
click at [796, 128] on span "import" at bounding box center [763, 136] width 65 height 17
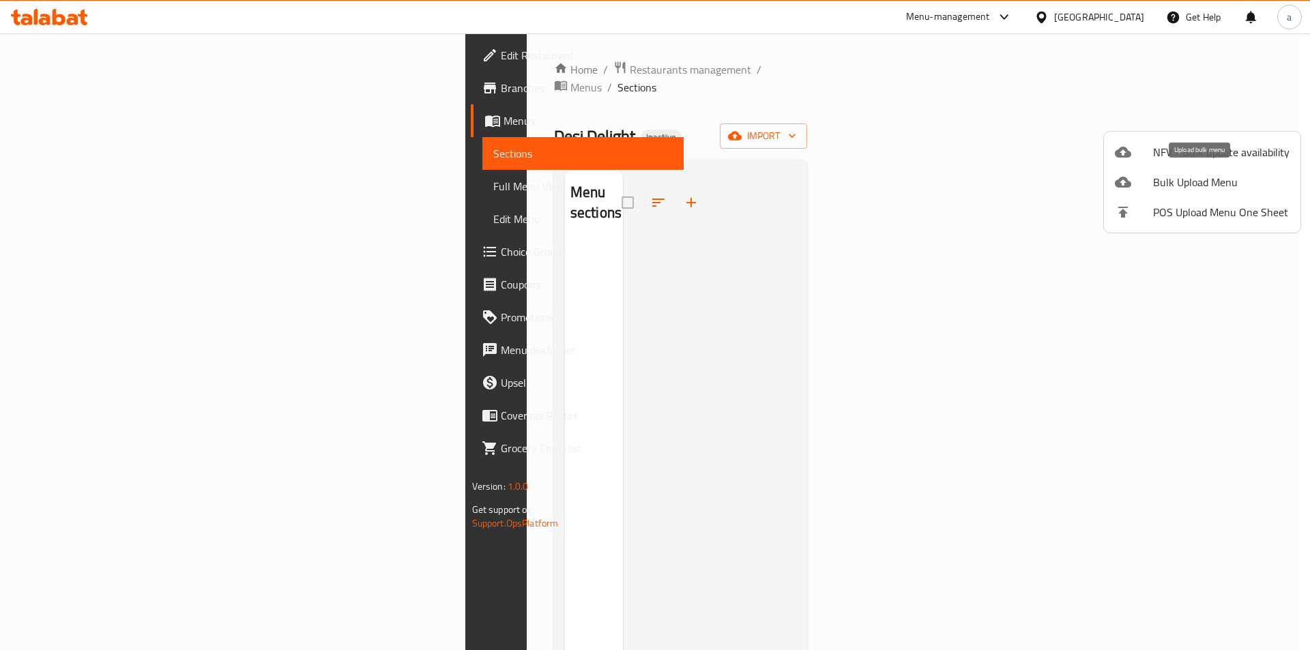
click at [1217, 176] on span "Bulk Upload Menu" at bounding box center [1221, 182] width 136 height 16
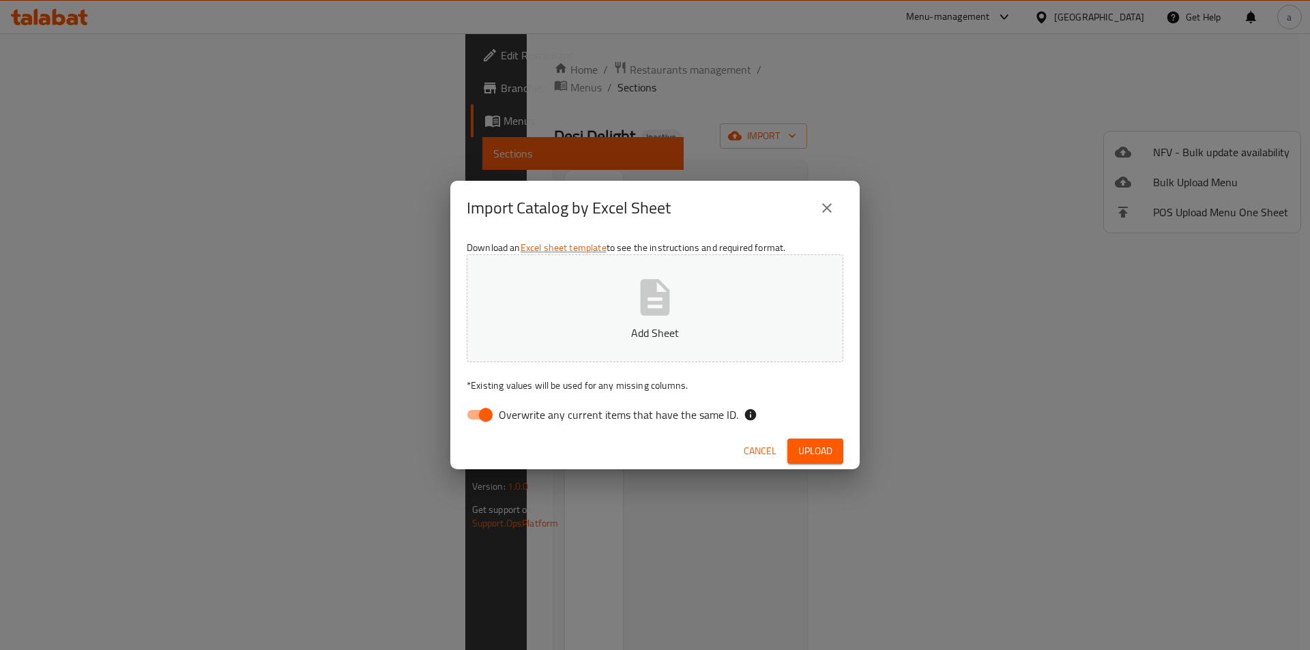
click at [485, 413] on input "Overwrite any current items that have the same ID." at bounding box center [486, 415] width 78 height 26
checkbox input "false"
click at [616, 332] on p "Add Sheet" at bounding box center [655, 333] width 334 height 16
click at [802, 437] on div "Cancel Upload" at bounding box center [654, 451] width 409 height 36
click at [808, 449] on span "Upload" at bounding box center [815, 451] width 34 height 17
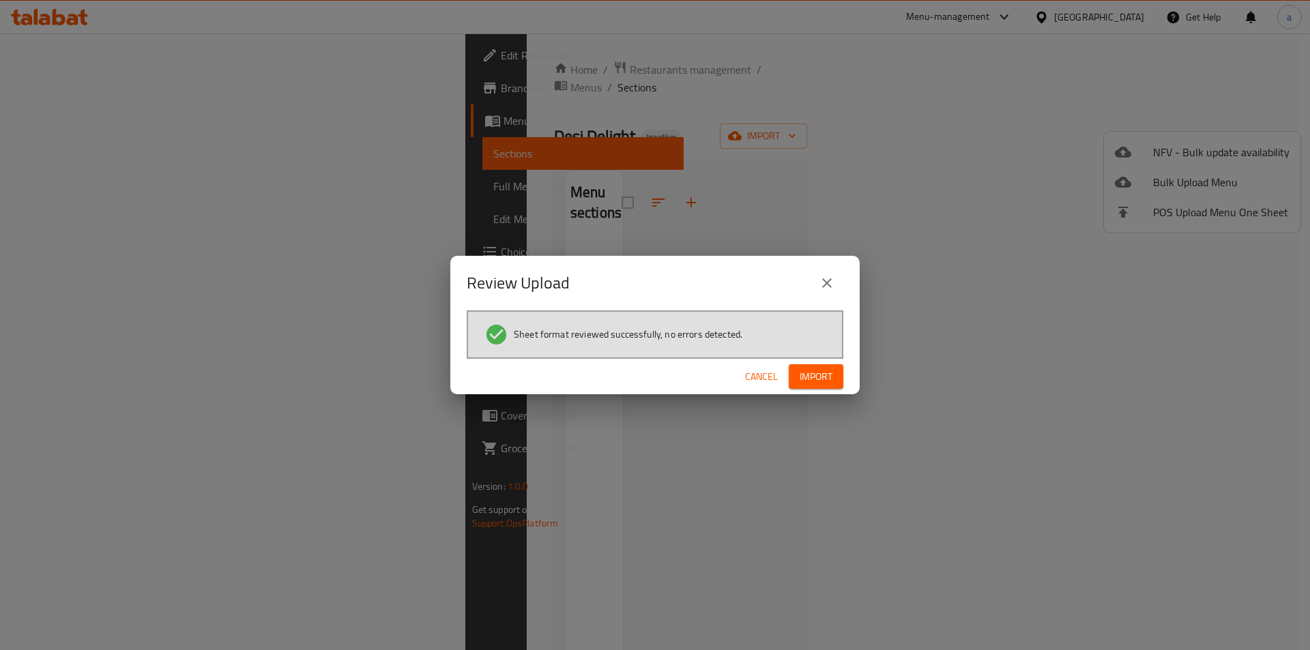
click at [803, 386] on button "Import" at bounding box center [816, 376] width 55 height 25
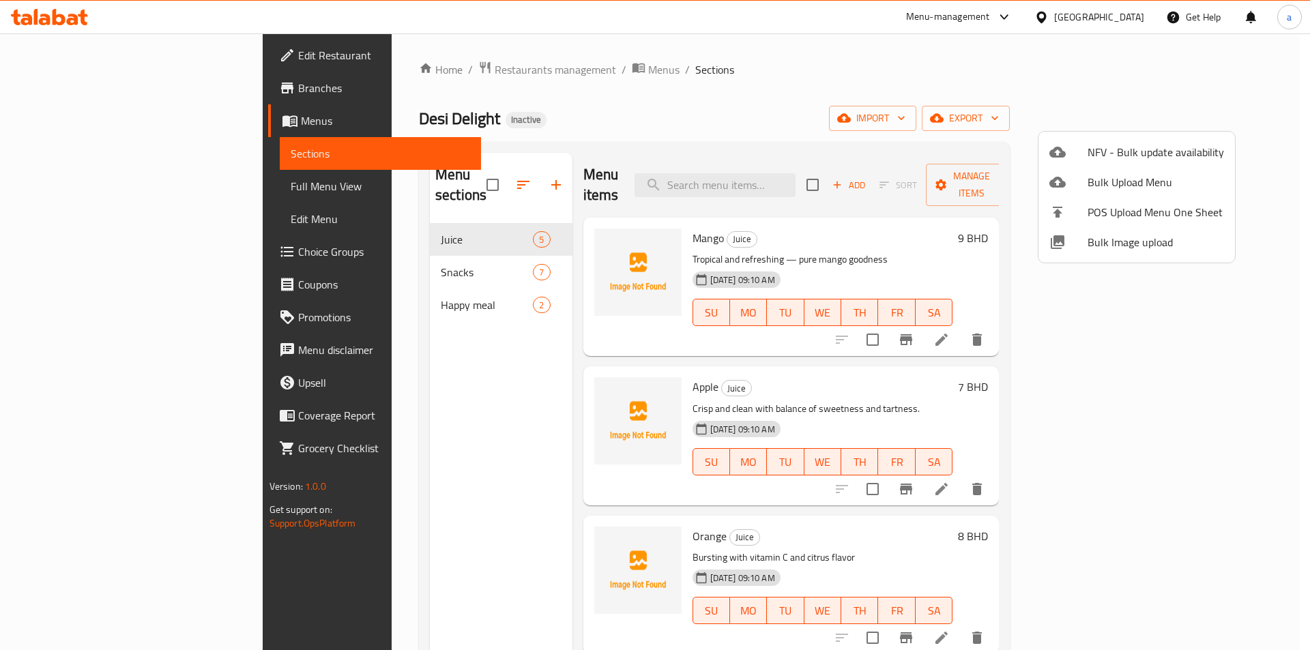
click at [300, 469] on div at bounding box center [655, 325] width 1310 height 650
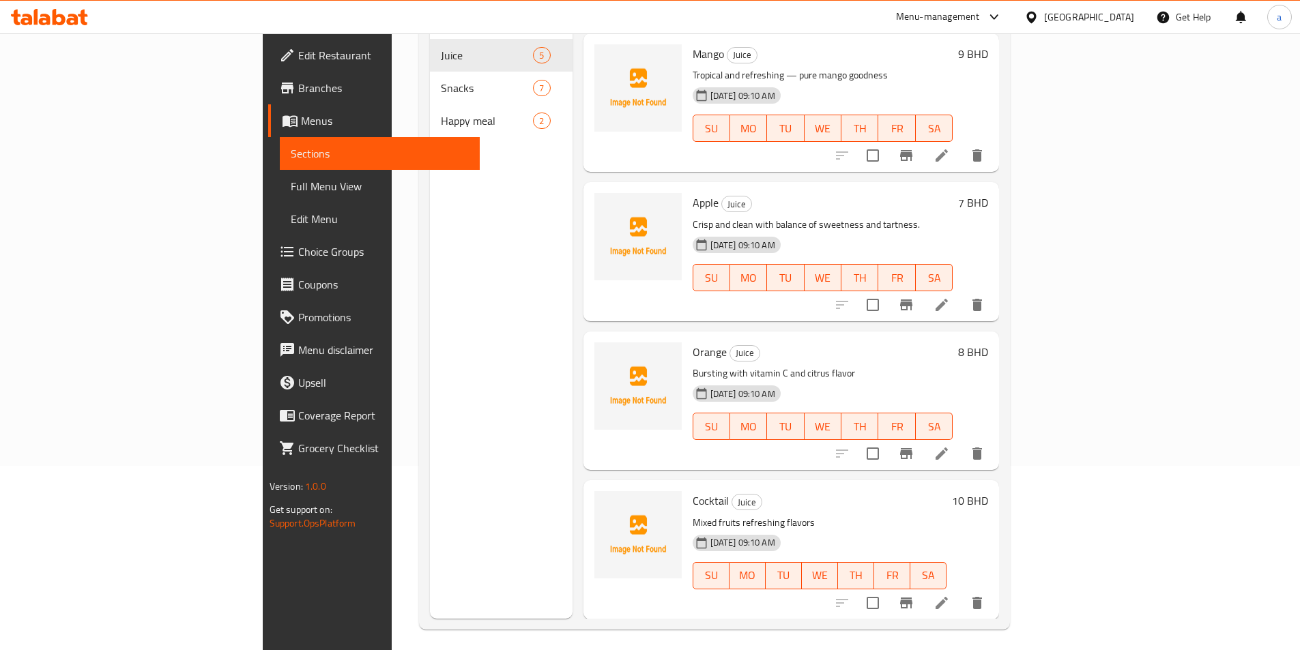
scroll to position [191, 0]
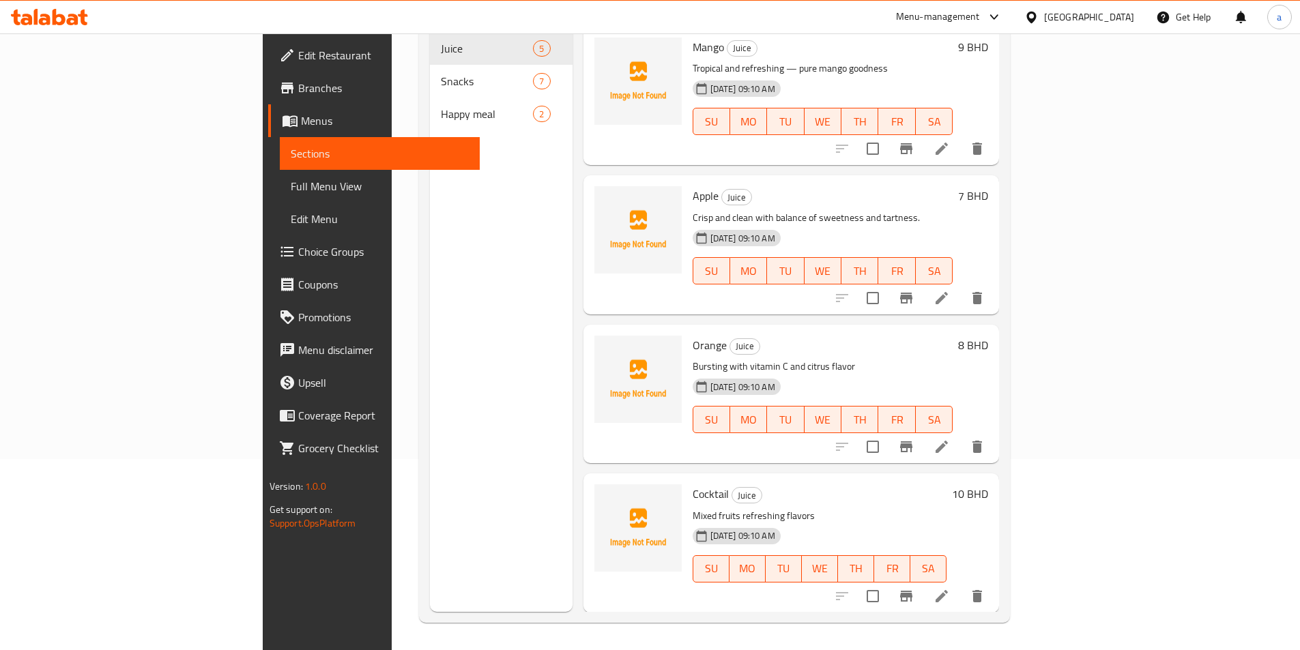
click at [291, 186] on span "Full Menu View" at bounding box center [380, 186] width 178 height 16
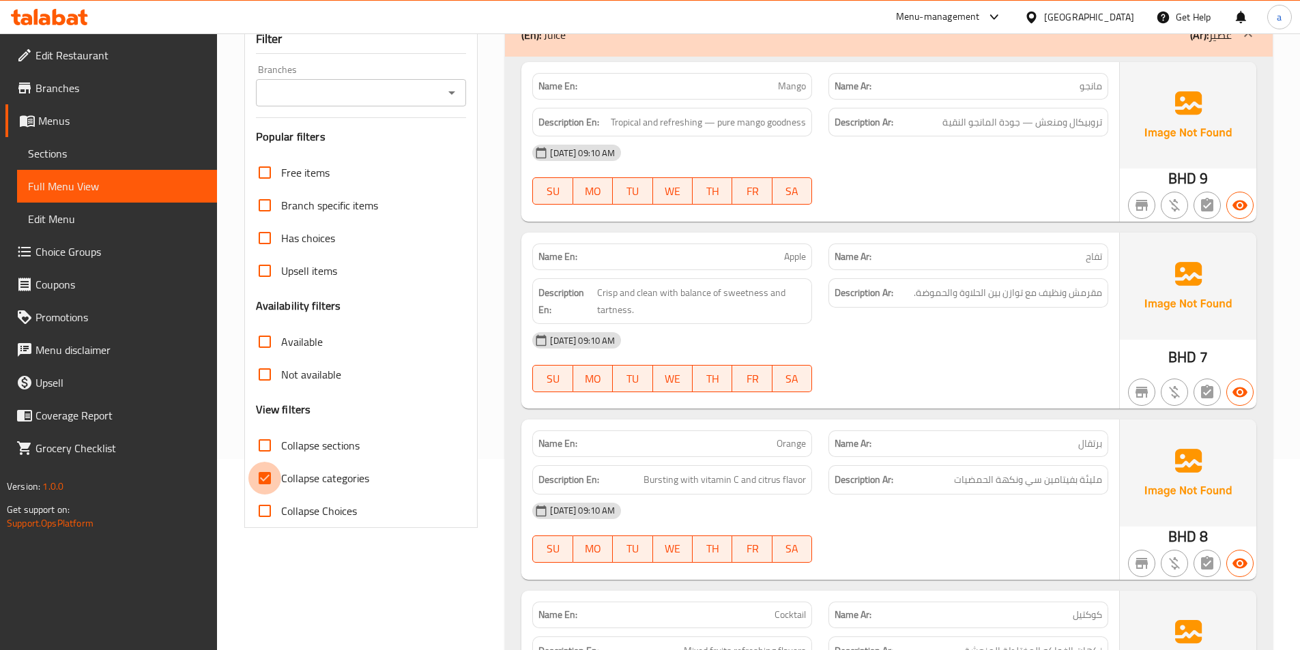
click at [266, 466] on input "Collapse categories" at bounding box center [264, 478] width 33 height 33
checkbox input "false"
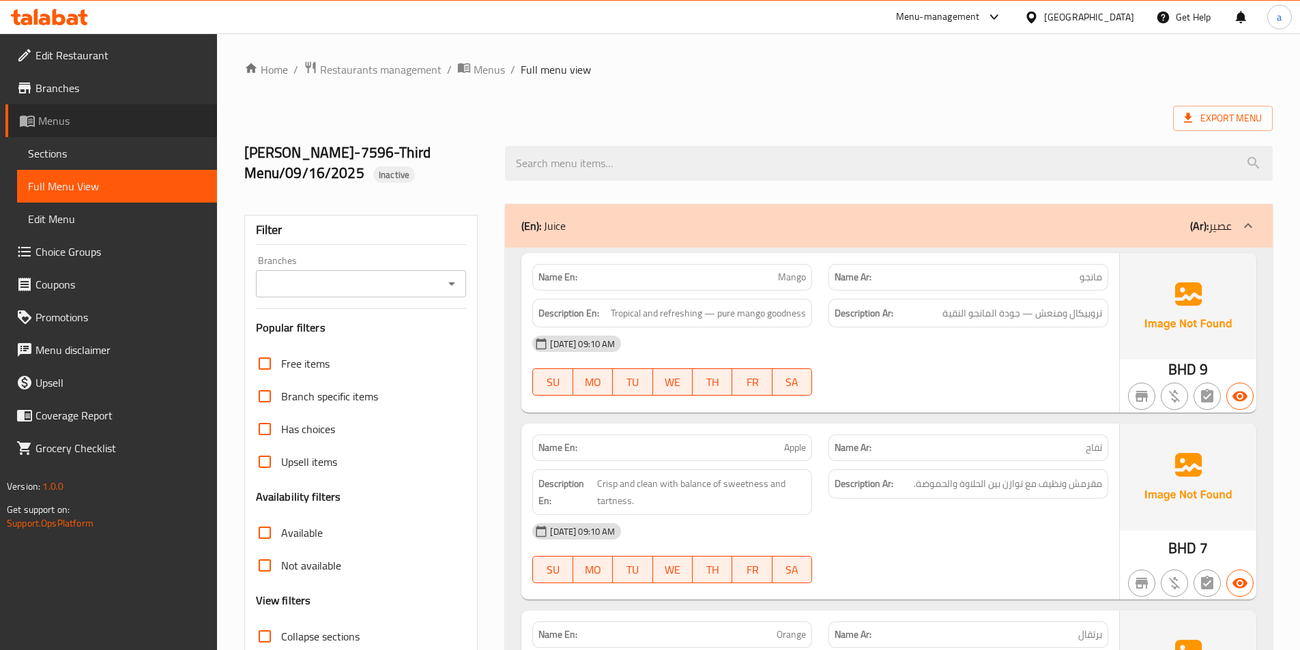
click at [105, 121] on span "Menus" at bounding box center [122, 121] width 168 height 16
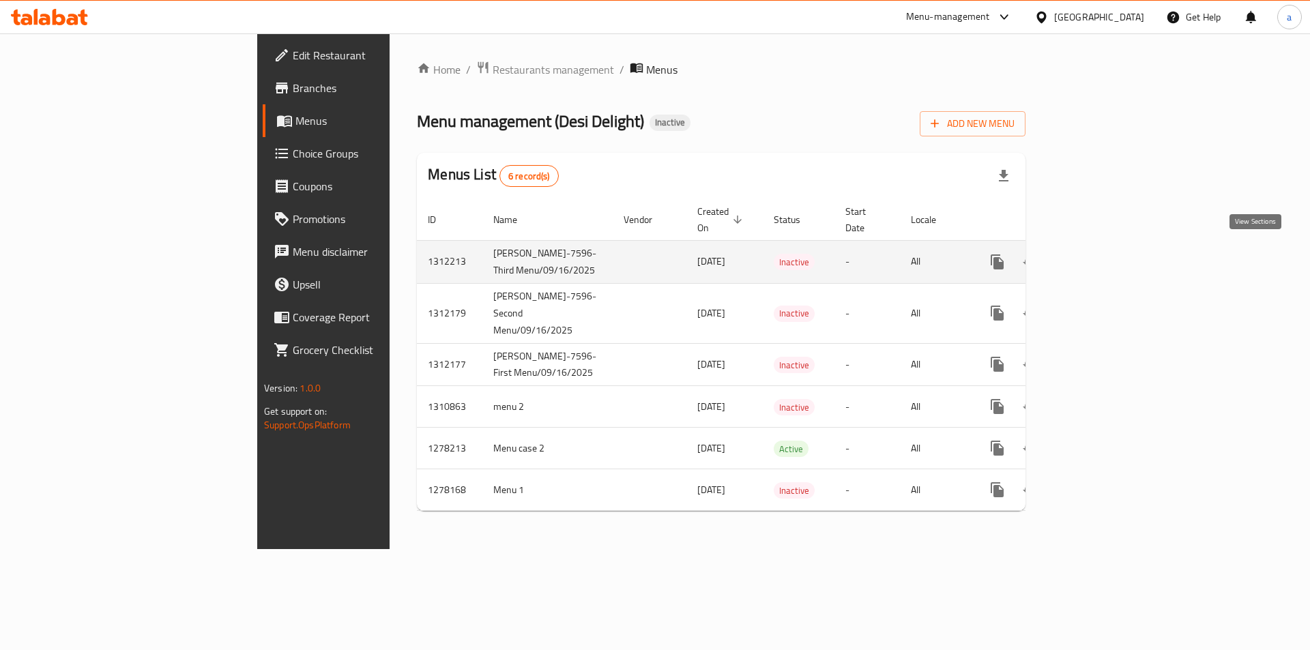
click at [1102, 256] on icon "enhanced table" at bounding box center [1095, 262] width 12 height 12
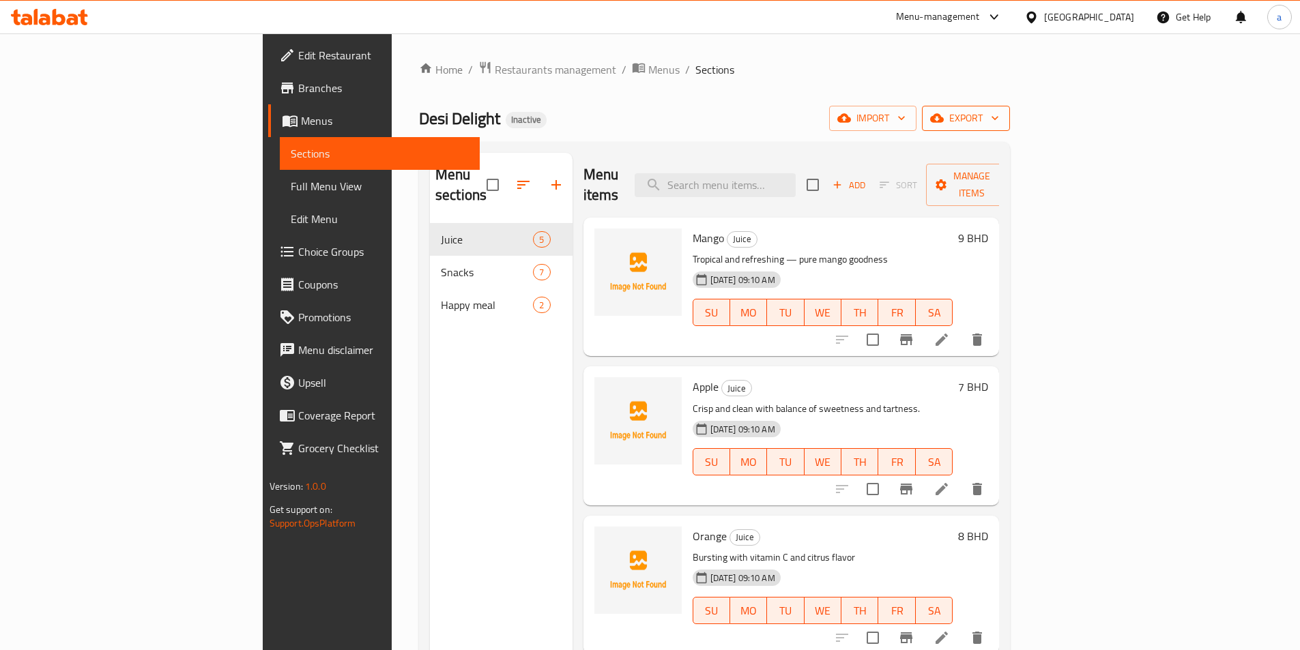
click at [999, 119] on span "export" at bounding box center [966, 118] width 66 height 17
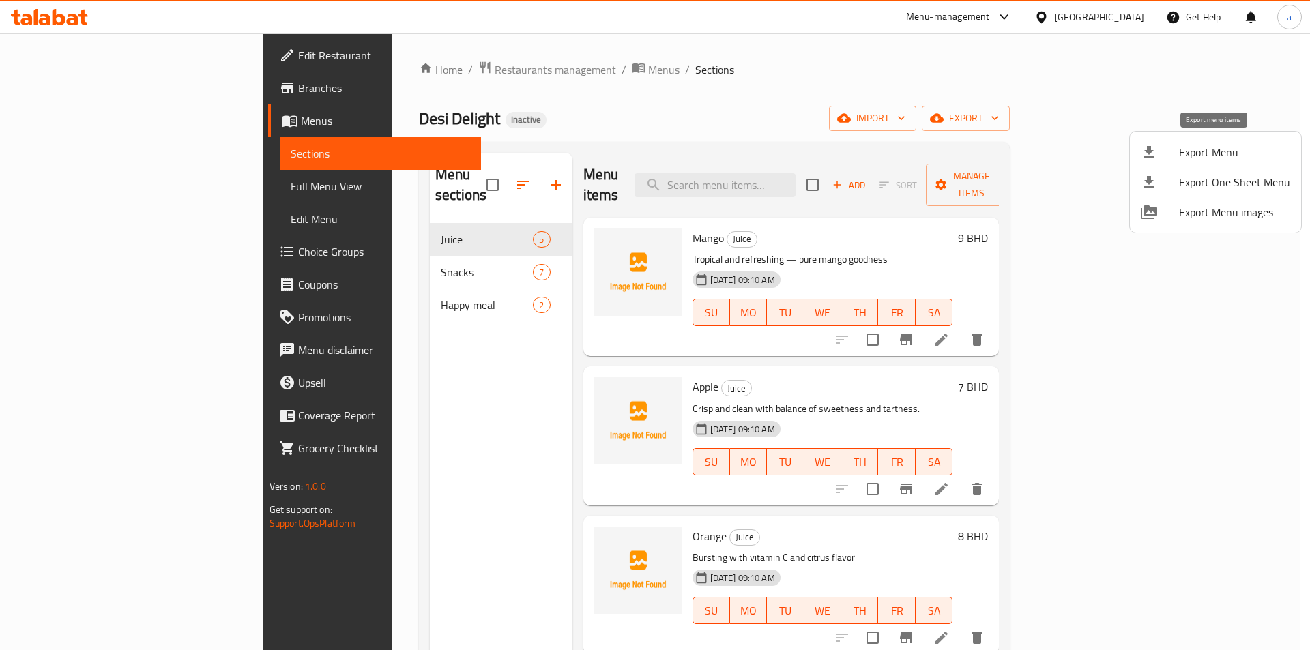
click at [1195, 160] on span "Export Menu" at bounding box center [1234, 152] width 111 height 16
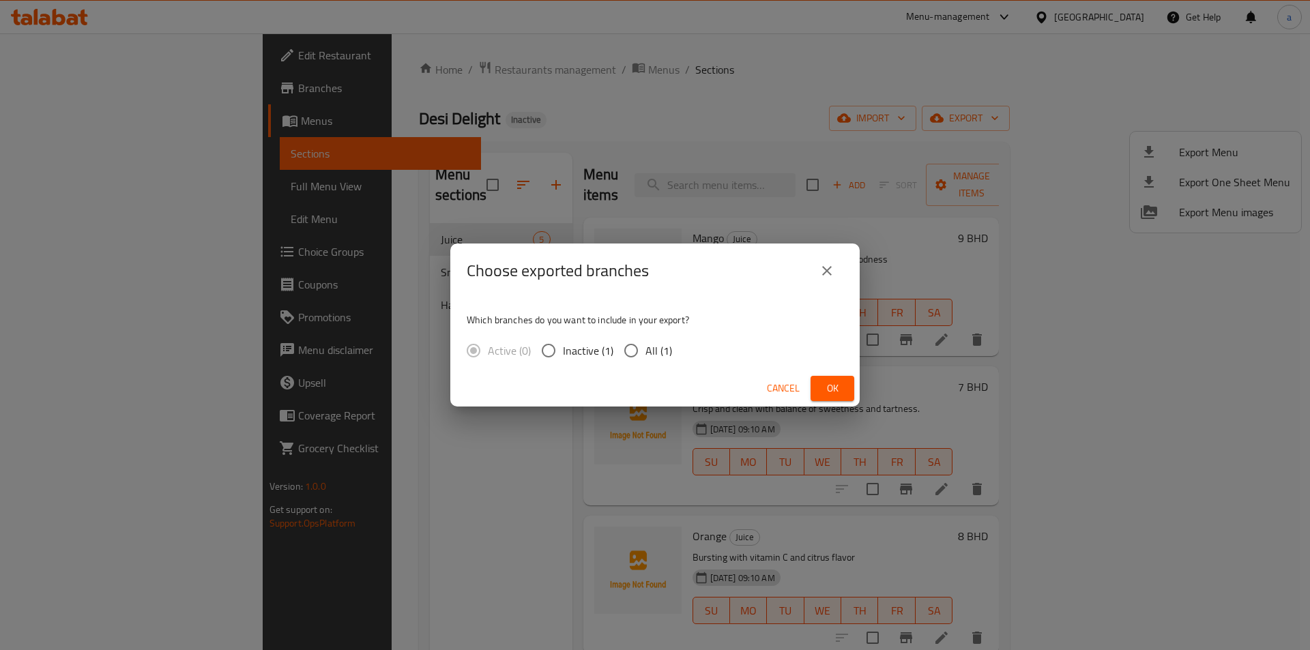
click at [639, 354] on input "All (1)" at bounding box center [631, 350] width 29 height 29
radio input "true"
click at [836, 390] on span "Ok" at bounding box center [832, 388] width 22 height 17
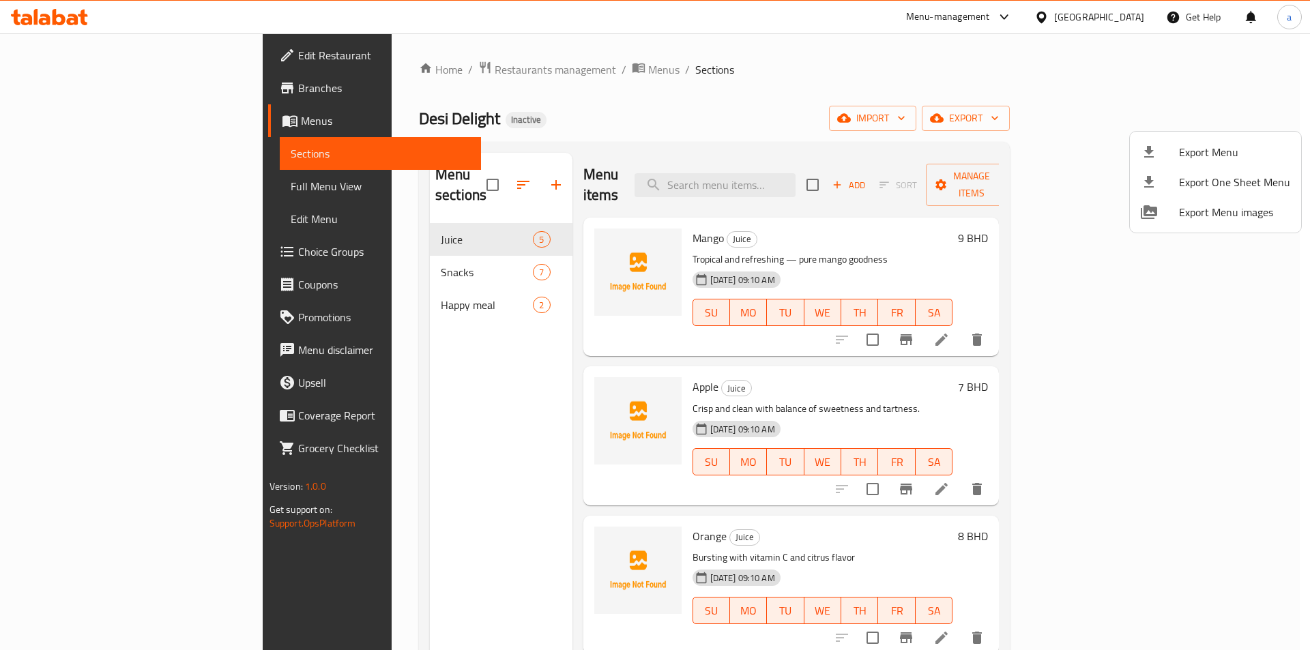
click at [111, 194] on div at bounding box center [655, 325] width 1310 height 650
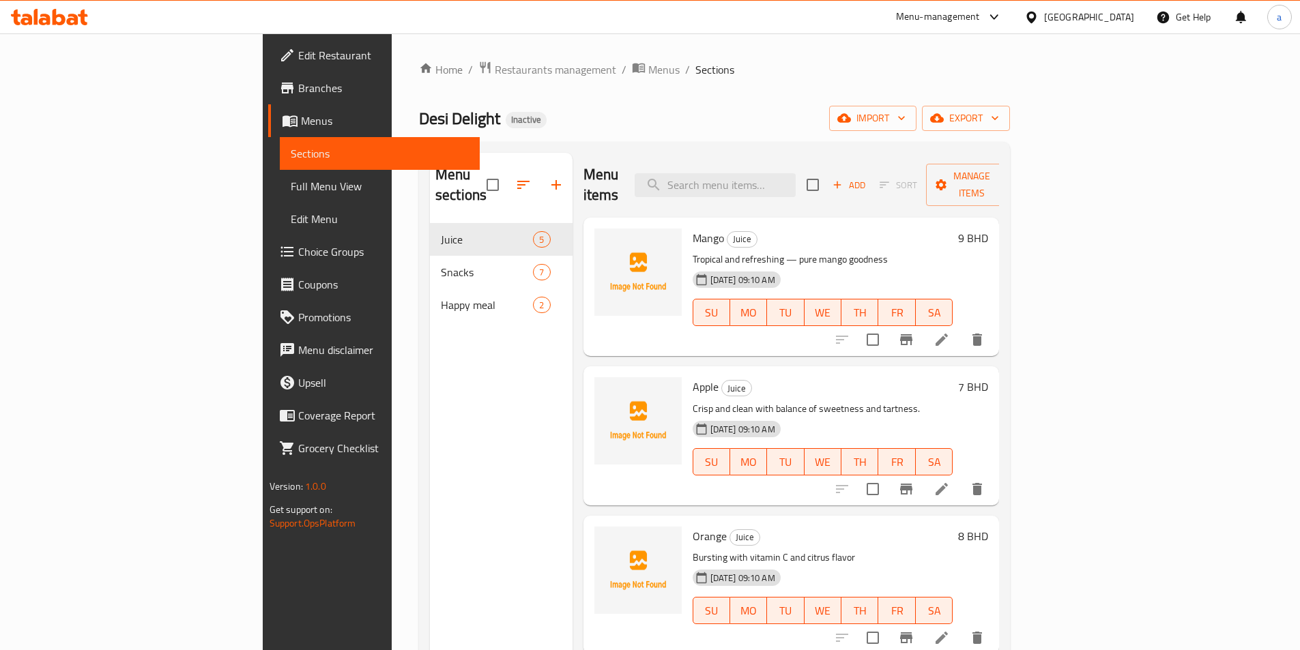
click at [291, 194] on span "Full Menu View" at bounding box center [380, 186] width 178 height 16
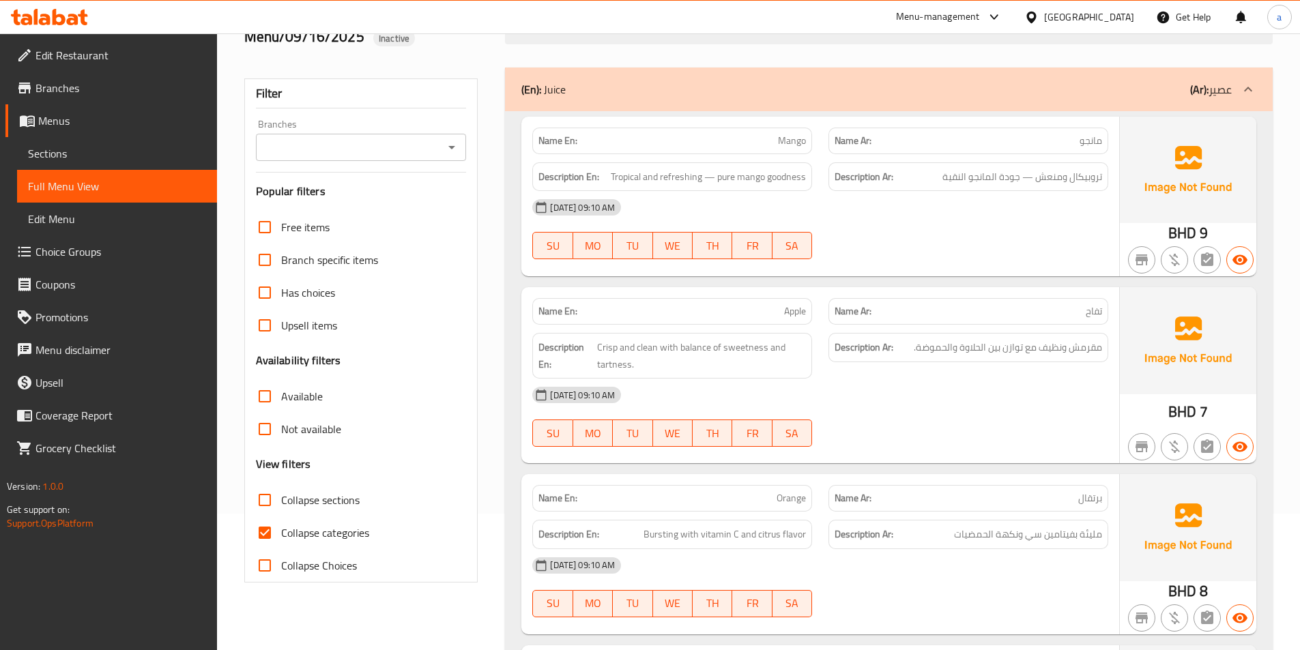
scroll to position [341, 0]
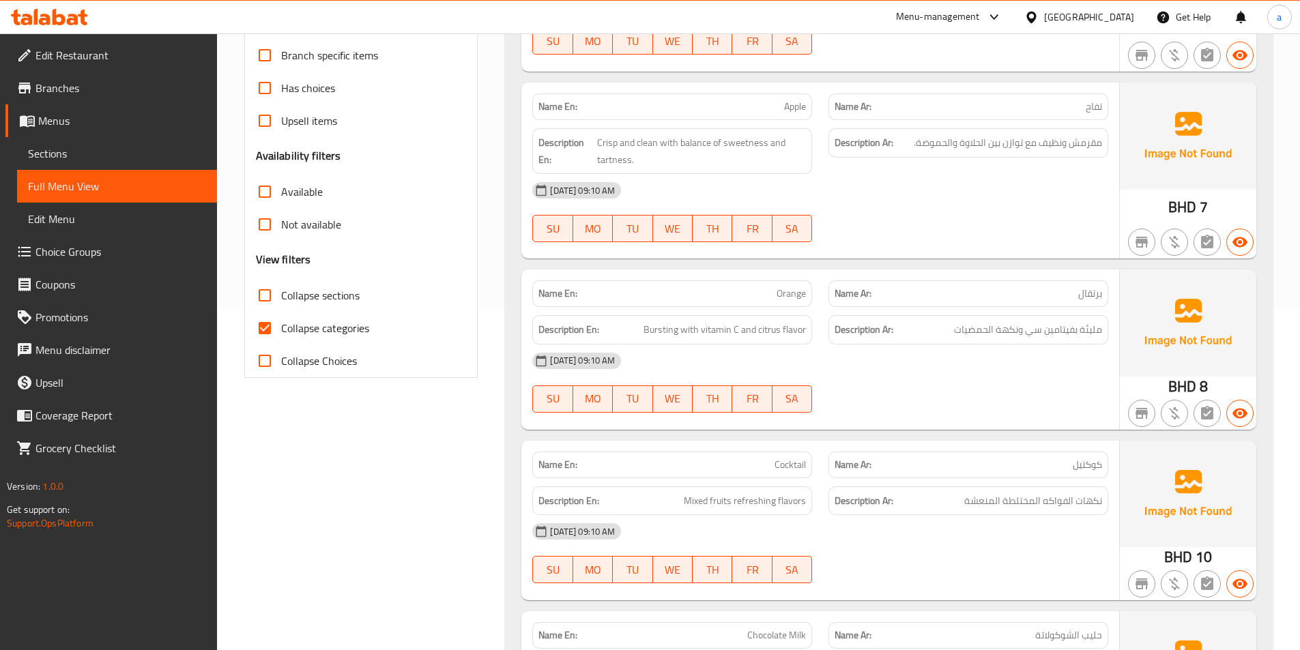
click at [267, 337] on input "Collapse categories" at bounding box center [264, 328] width 33 height 33
checkbox input "false"
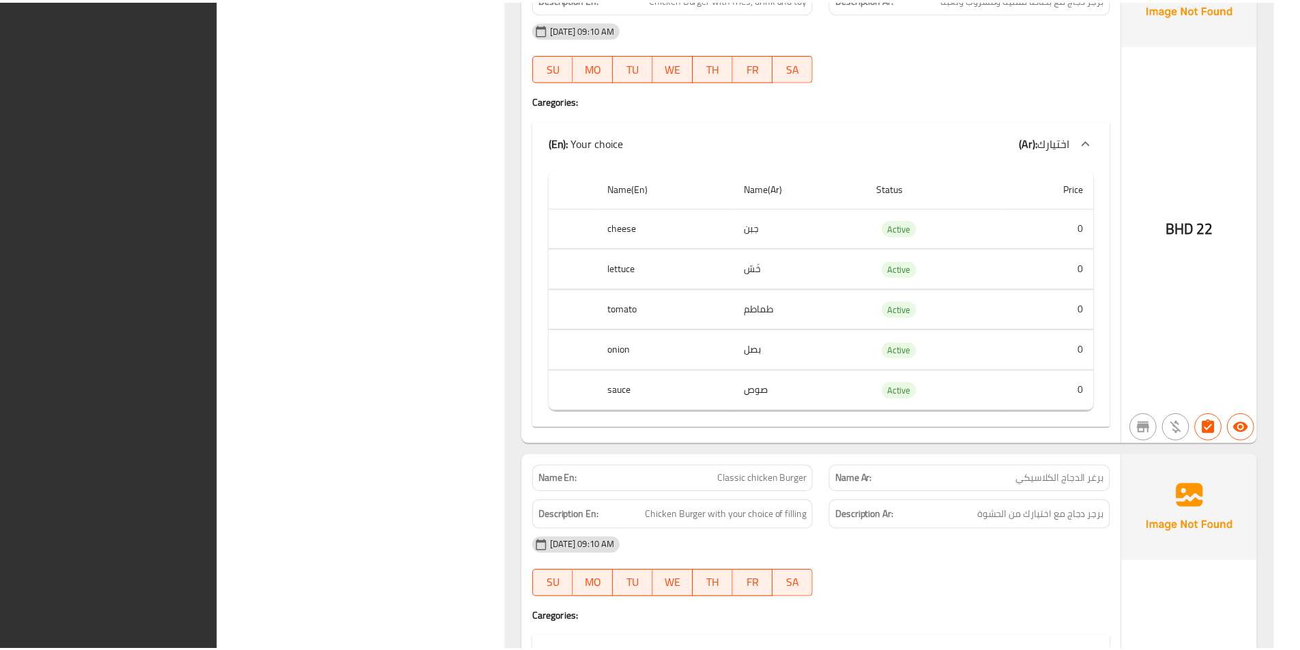
scroll to position [2914, 0]
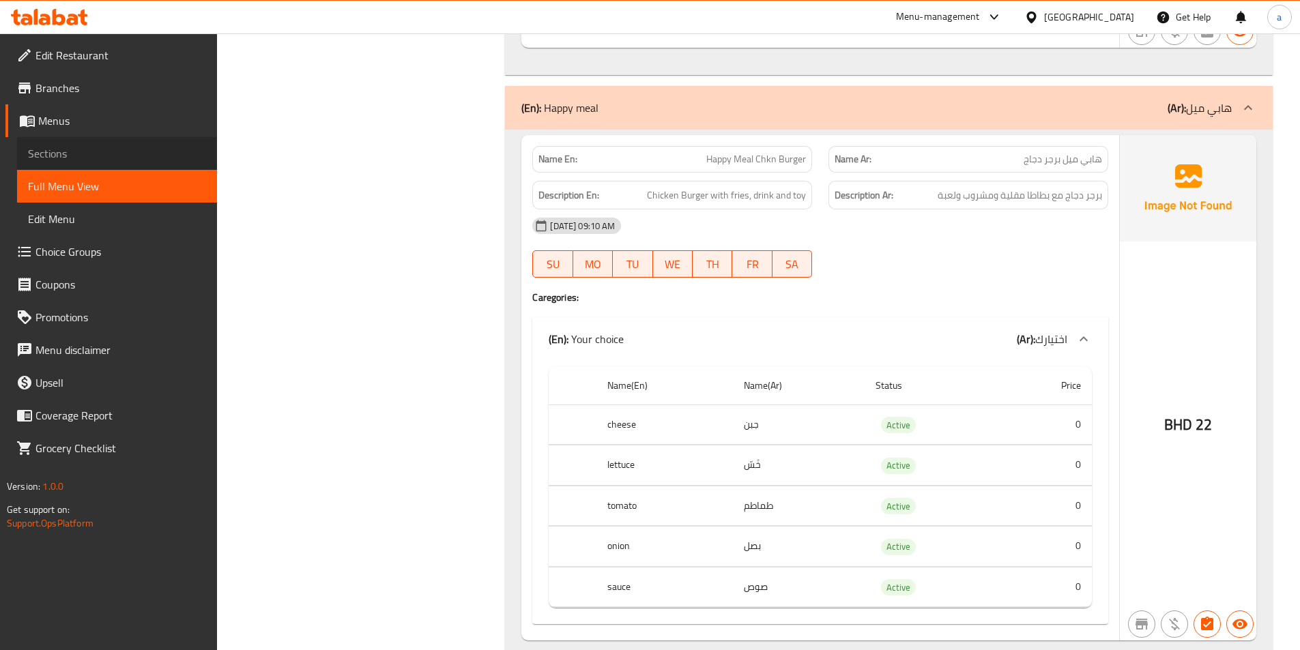
click at [79, 152] on span "Sections" at bounding box center [117, 153] width 178 height 16
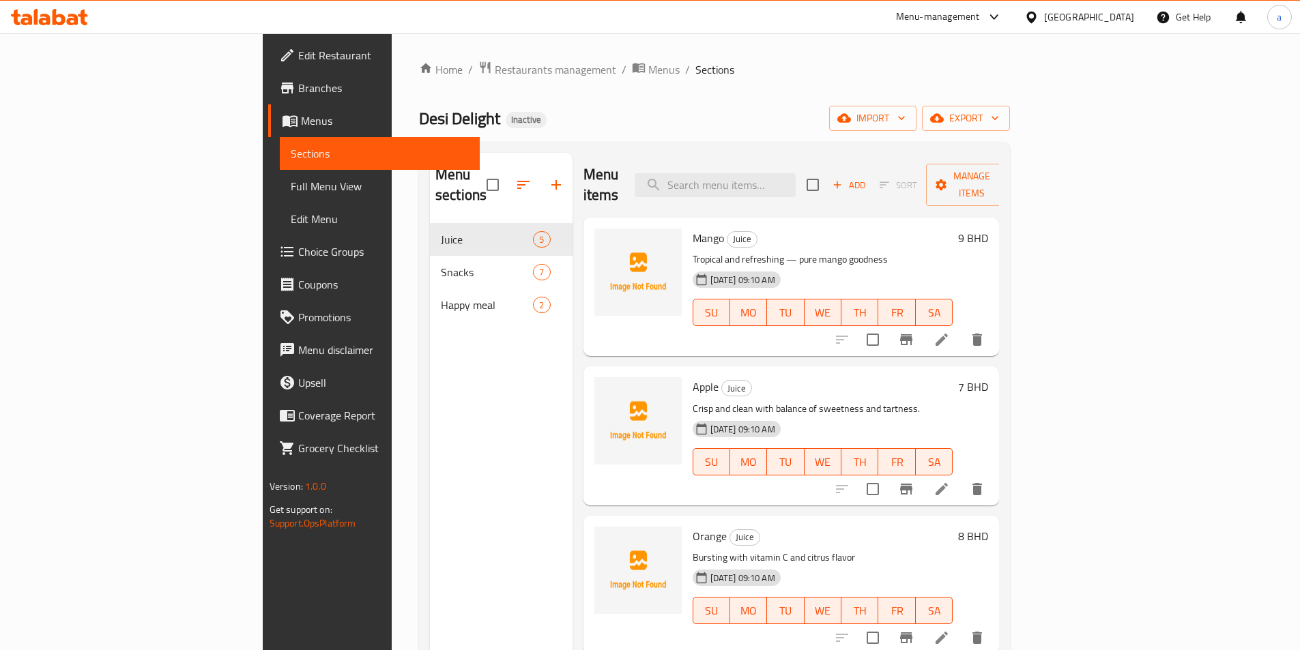
click at [948, 483] on icon at bounding box center [941, 489] width 12 height 12
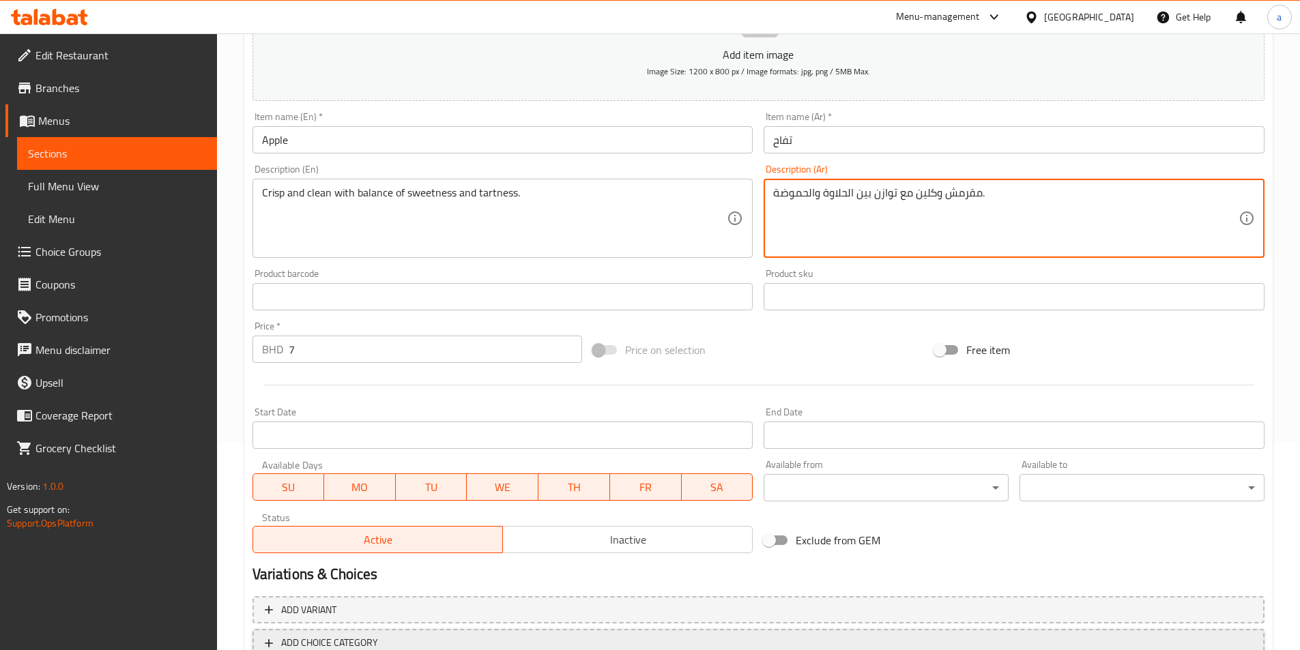
scroll to position [303, 0]
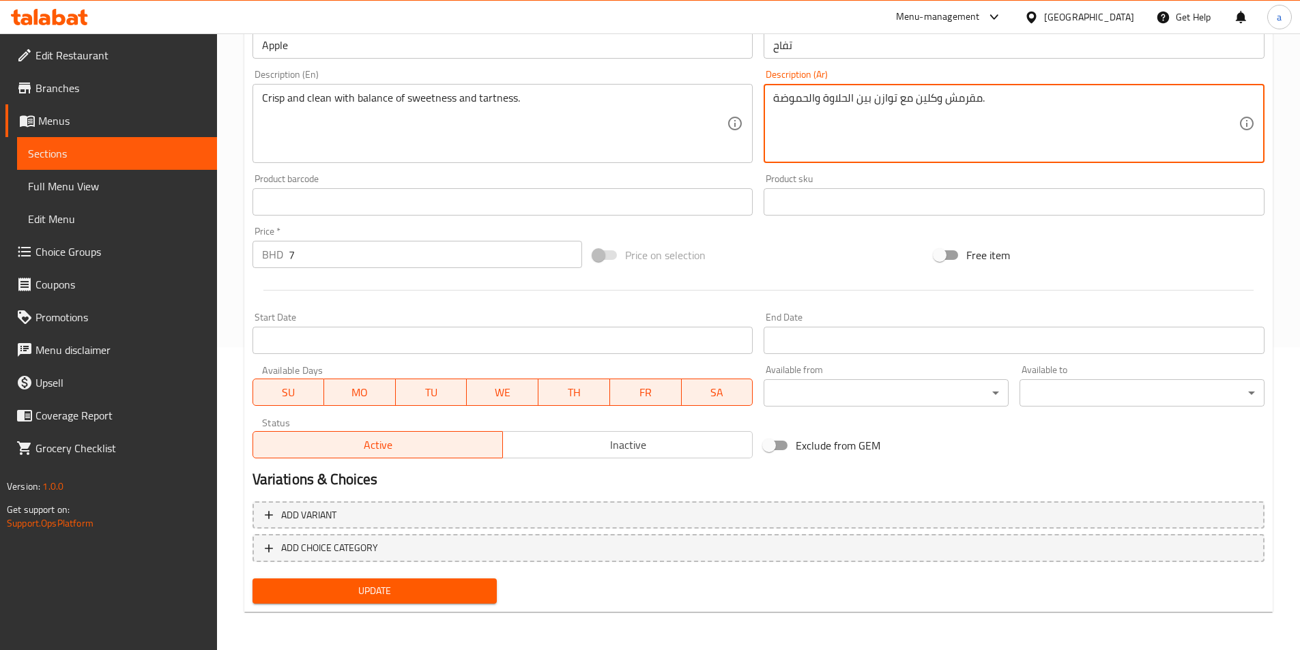
type textarea "مقرمش وكلين مع توازن بين الحلاوة والحموضة."
click at [420, 578] on div "Update" at bounding box center [375, 591] width 256 height 36
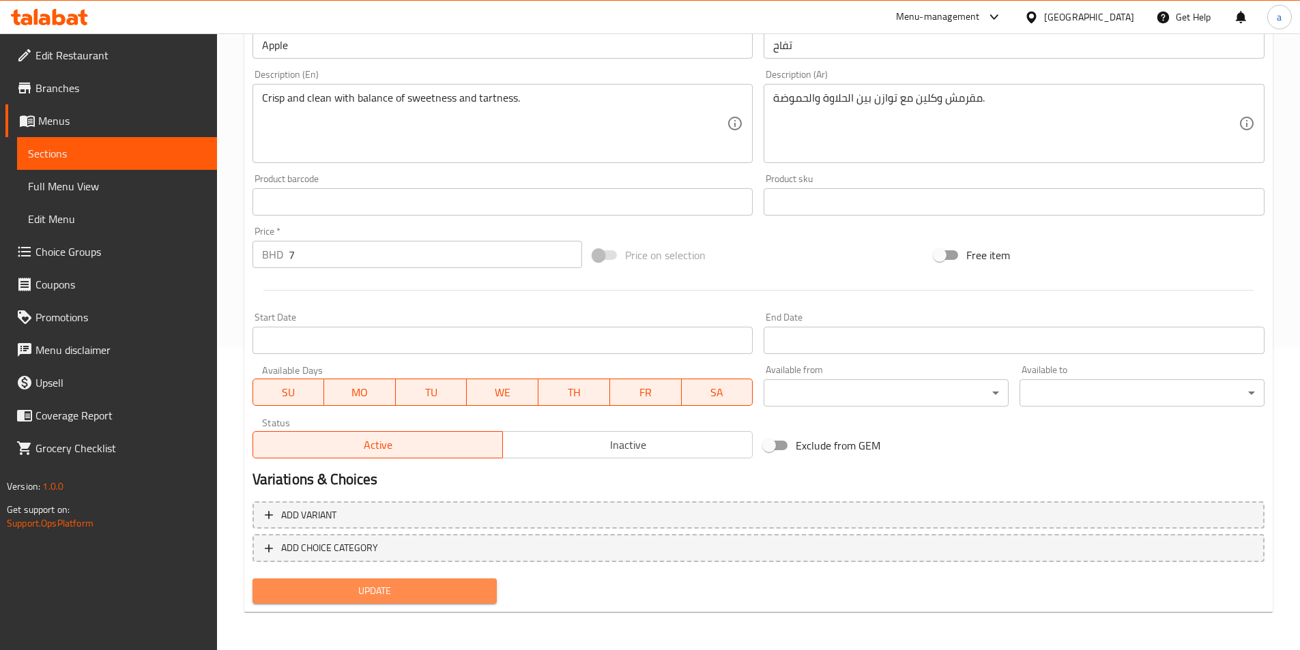
click at [341, 594] on span "Update" at bounding box center [374, 591] width 223 height 17
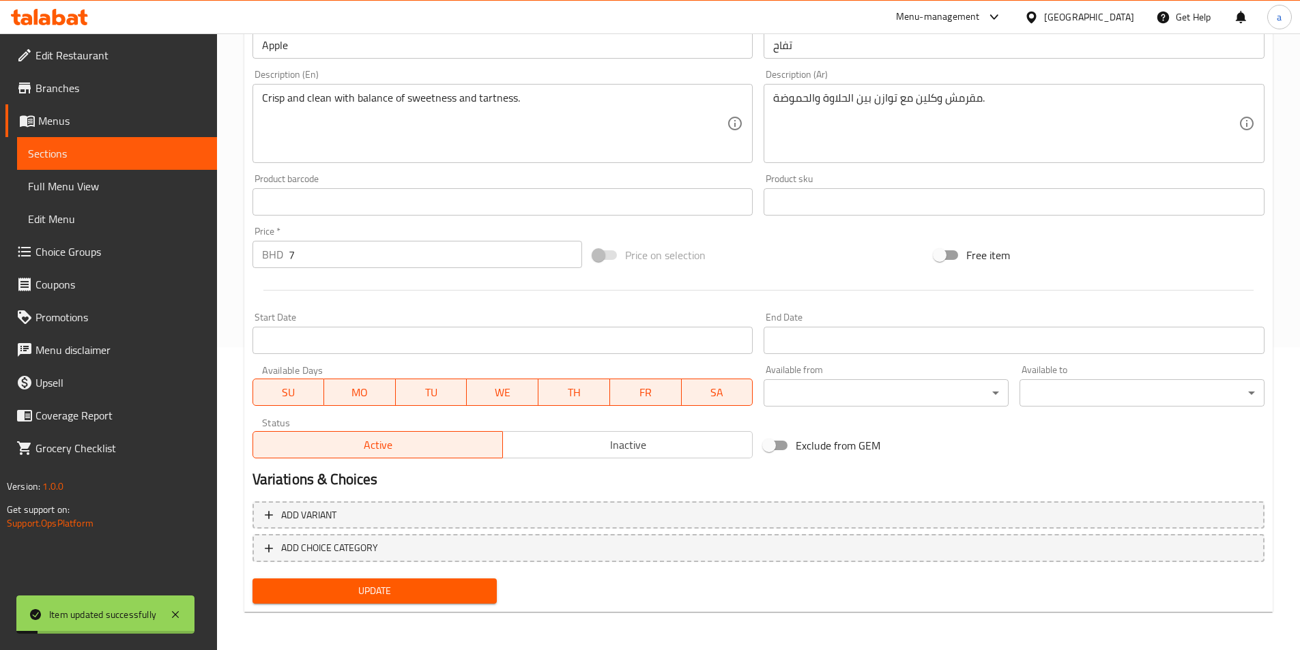
click at [82, 180] on span "Full Menu View" at bounding box center [117, 186] width 178 height 16
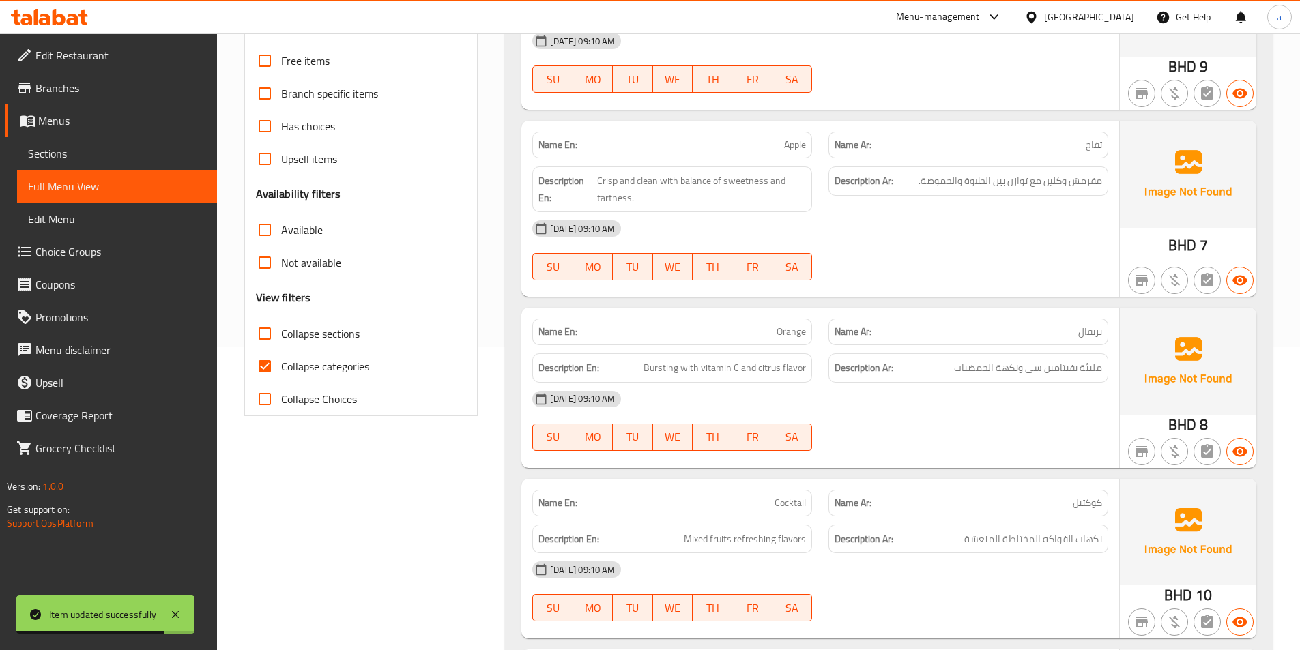
click at [80, 149] on span "Sections" at bounding box center [117, 153] width 178 height 16
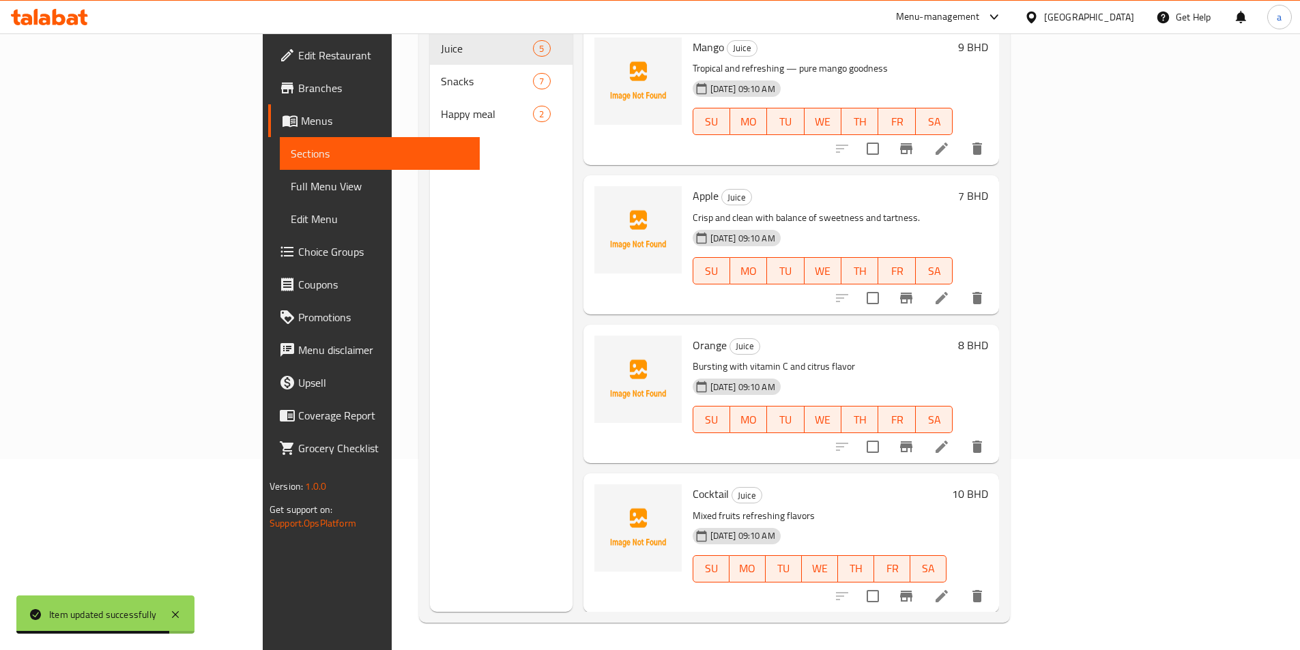
scroll to position [191, 0]
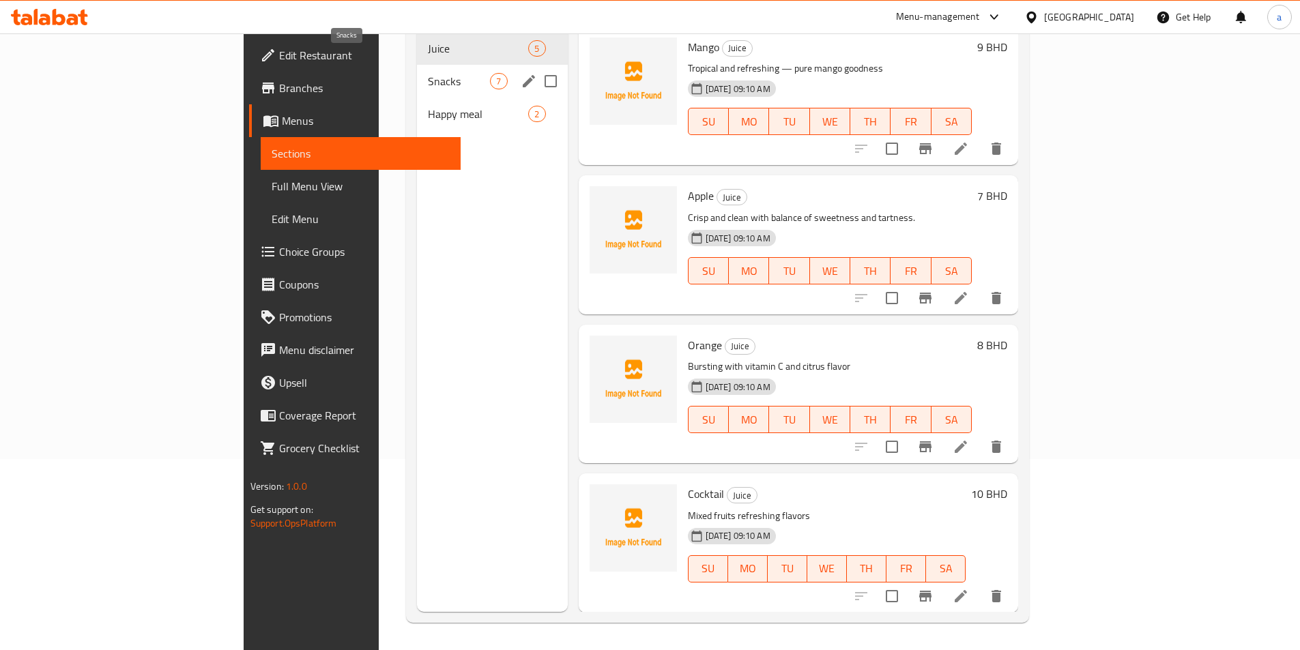
click at [428, 73] on span "Snacks" at bounding box center [459, 81] width 62 height 16
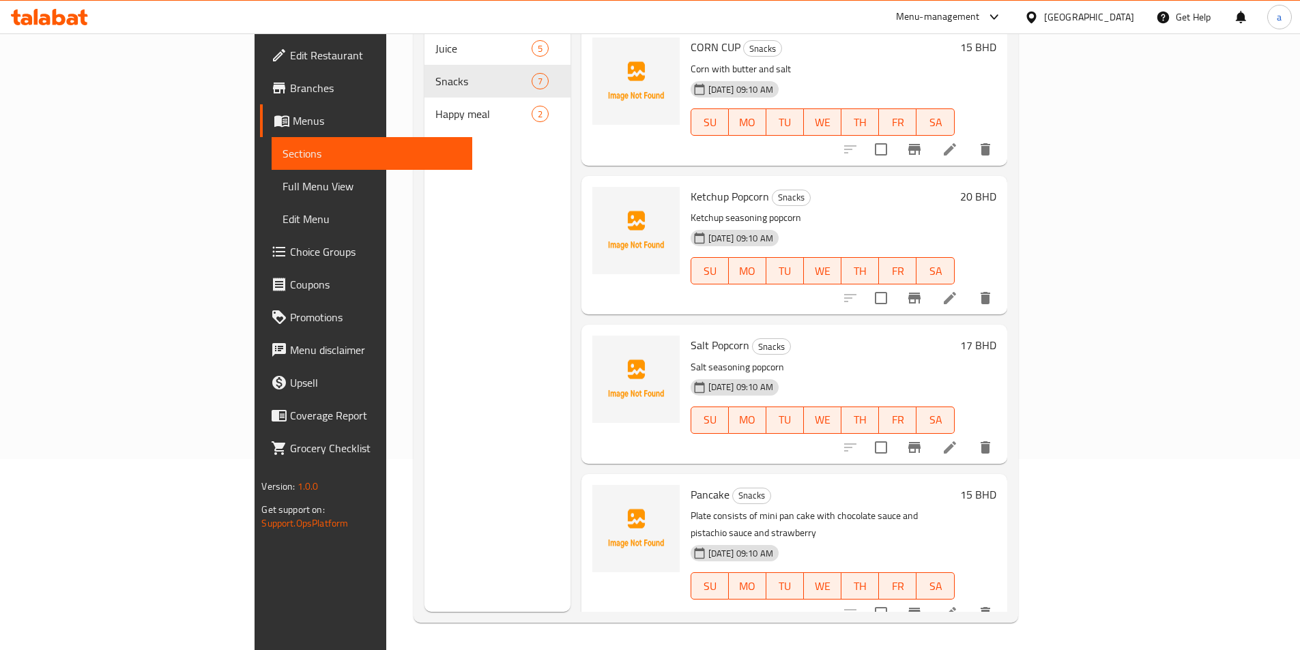
scroll to position [136, 0]
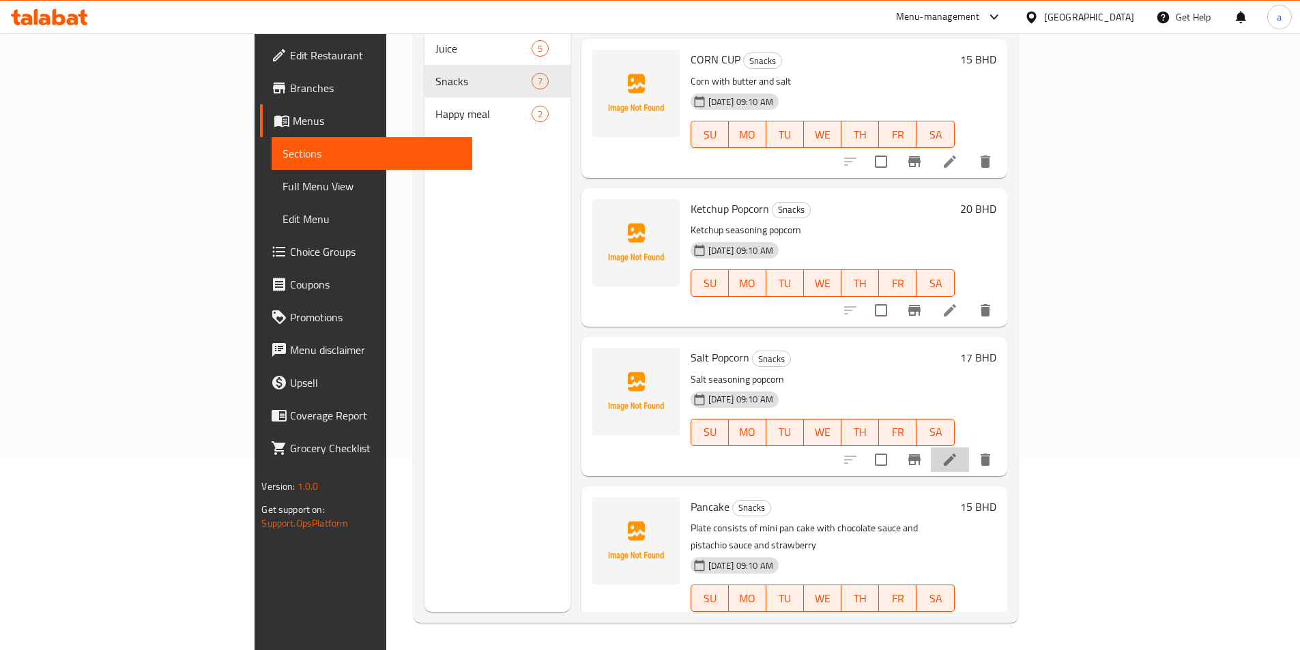
click at [969, 448] on li at bounding box center [950, 460] width 38 height 25
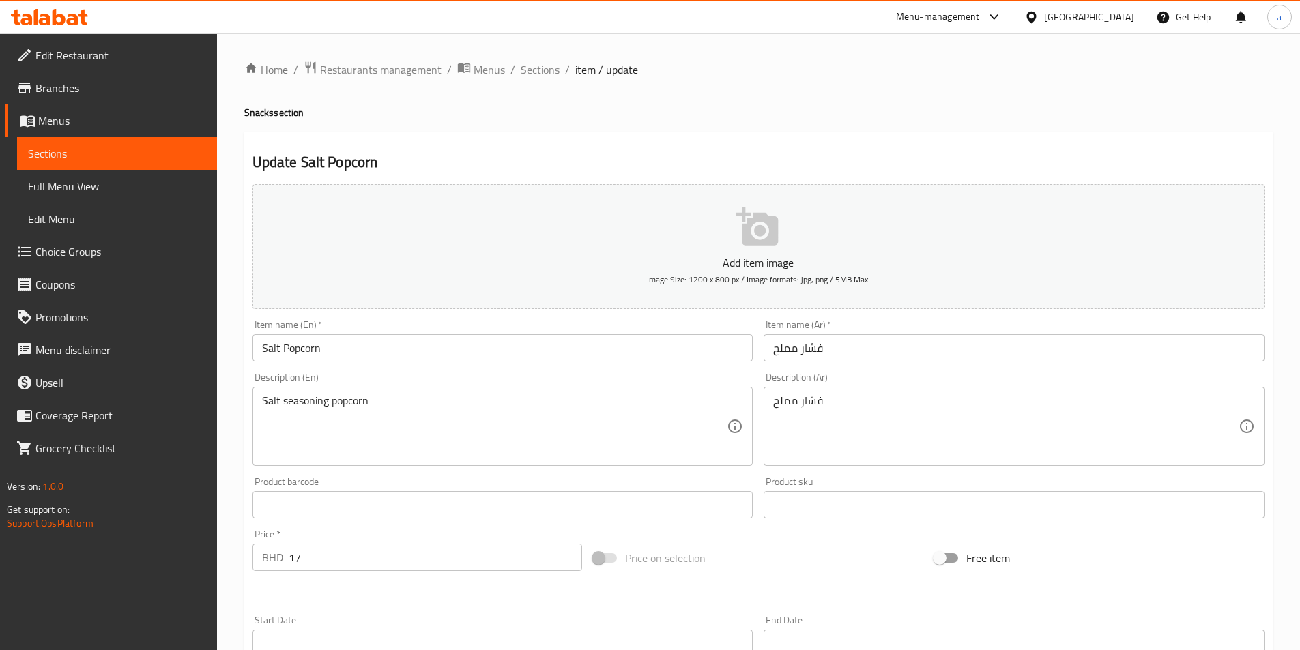
click at [771, 406] on div "فشار مملح Description (Ar)" at bounding box center [1013, 426] width 501 height 79
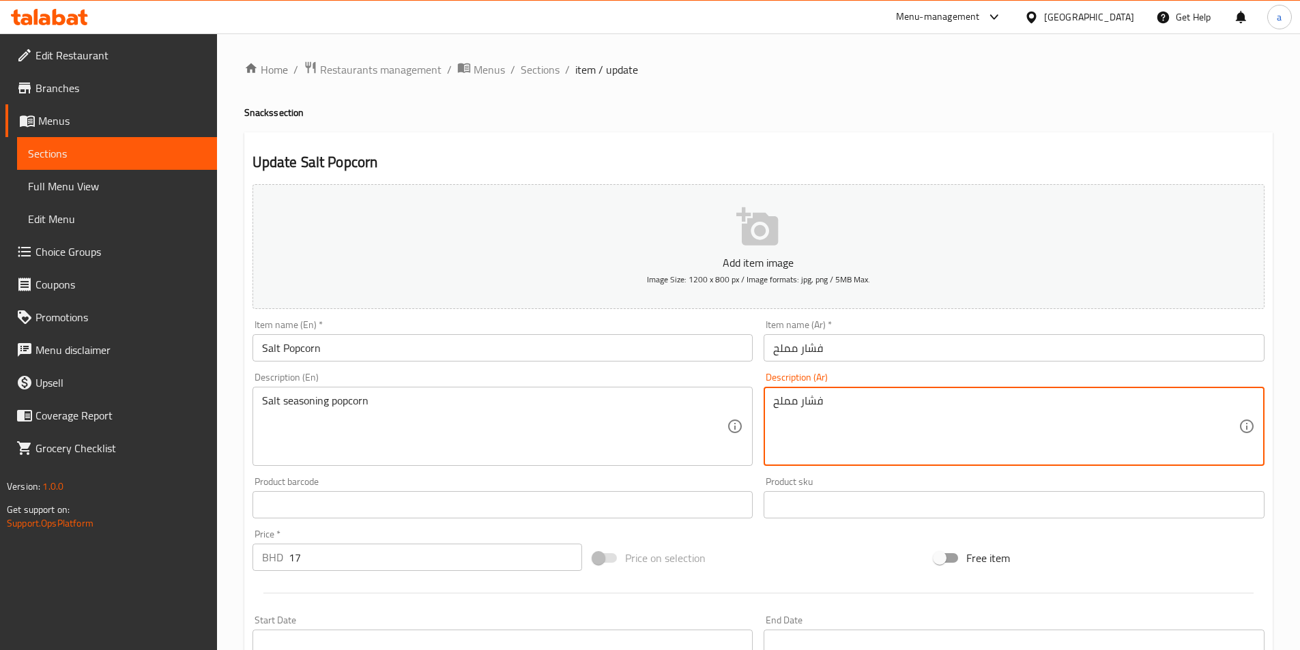
click at [783, 405] on textarea "فشار مملح" at bounding box center [1005, 426] width 465 height 65
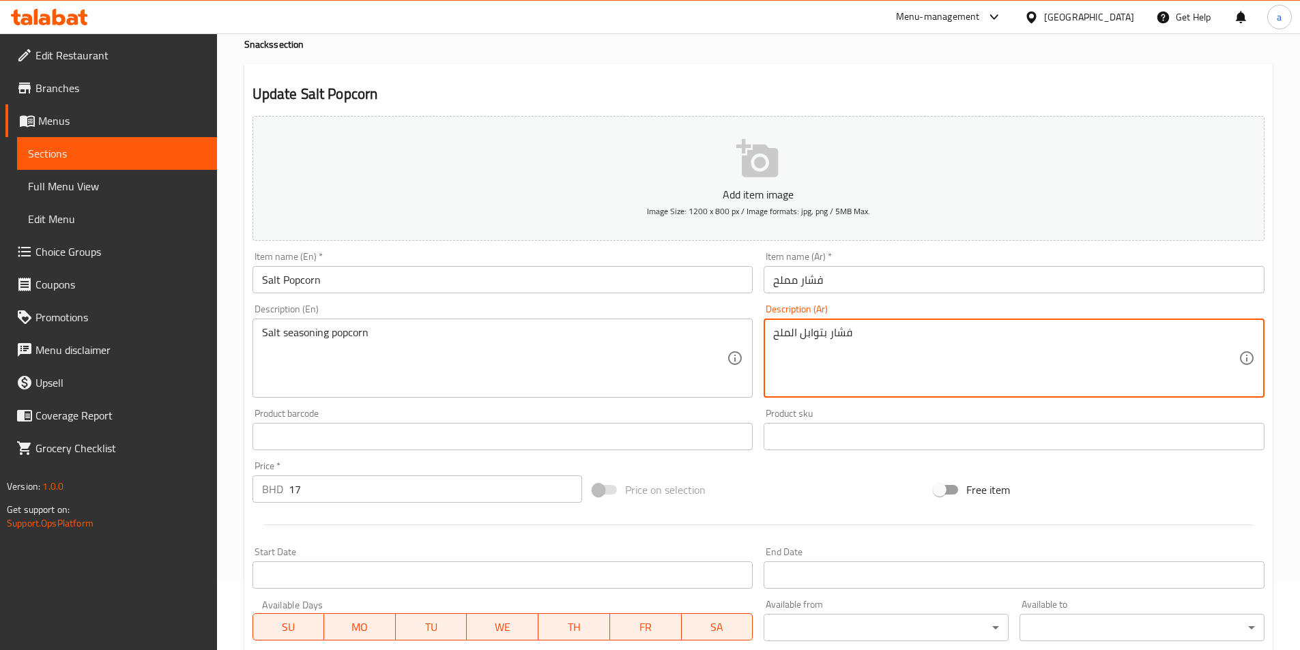
scroll to position [303, 0]
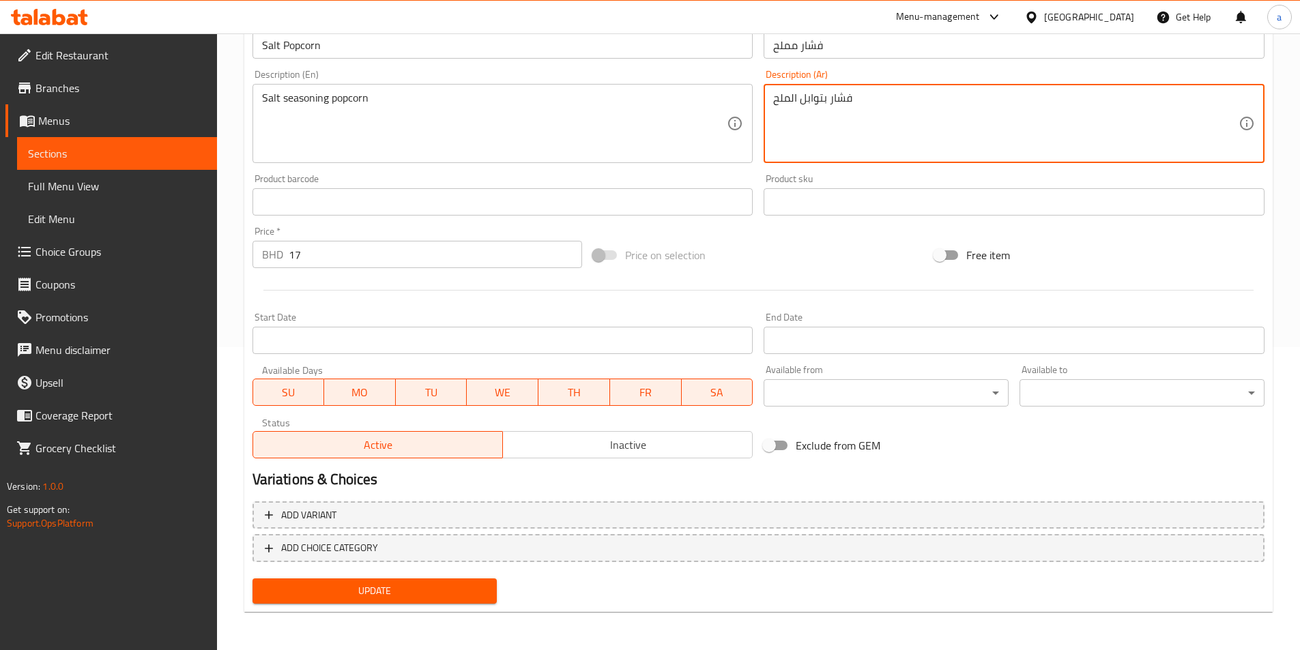
type textarea "فشار بتوابل الملح"
click at [478, 583] on span "Update" at bounding box center [374, 591] width 223 height 17
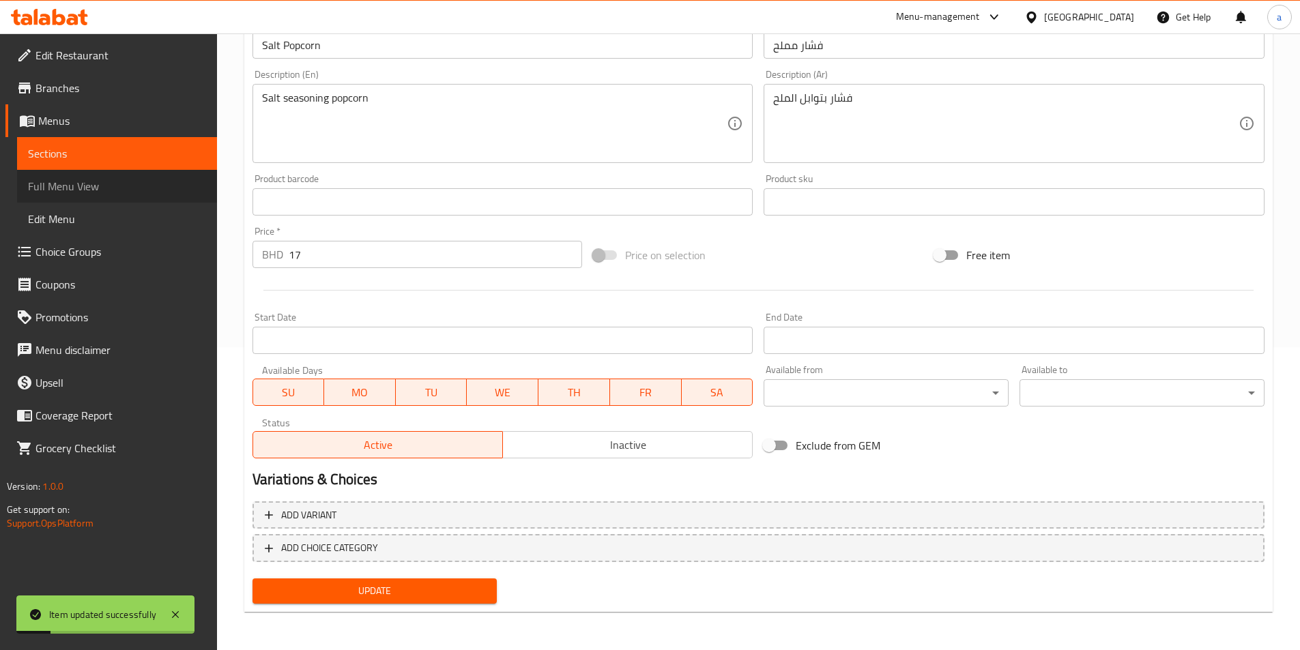
click at [76, 181] on span "Full Menu View" at bounding box center [117, 186] width 178 height 16
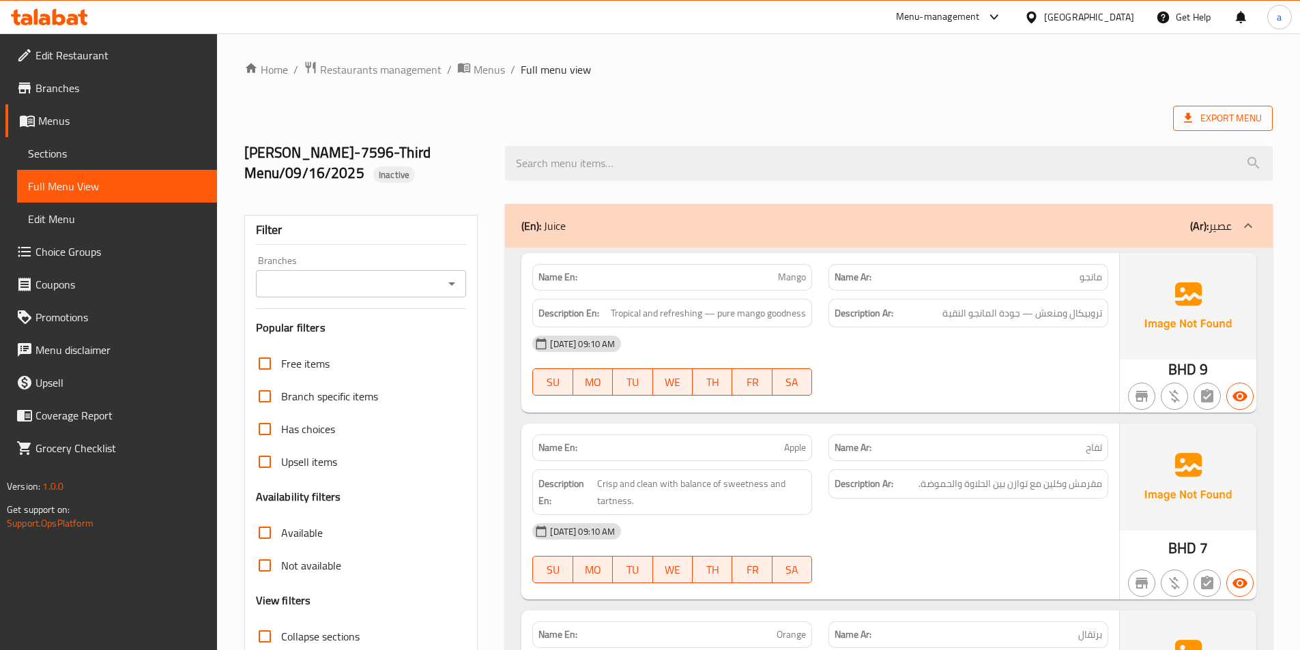
click at [1228, 119] on span "Export Menu" at bounding box center [1223, 118] width 78 height 17
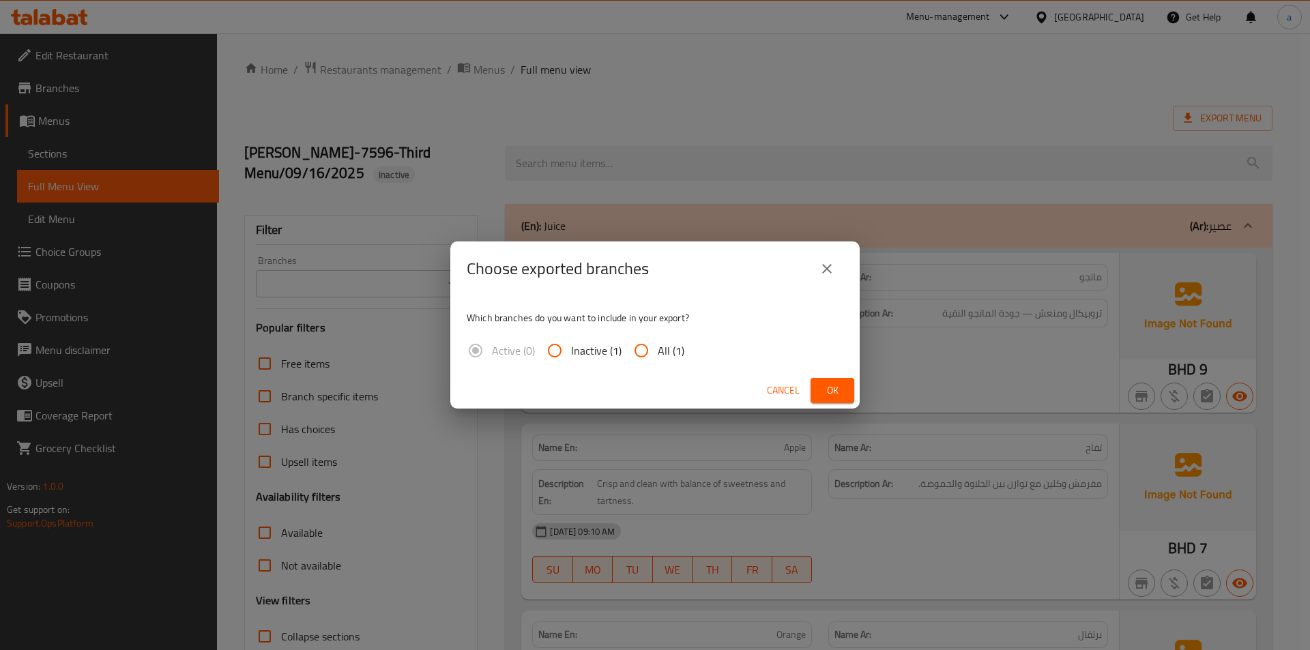
click at [627, 362] on input "All (1)" at bounding box center [641, 350] width 33 height 33
radio input "true"
click at [824, 383] on span "Ok" at bounding box center [832, 390] width 22 height 17
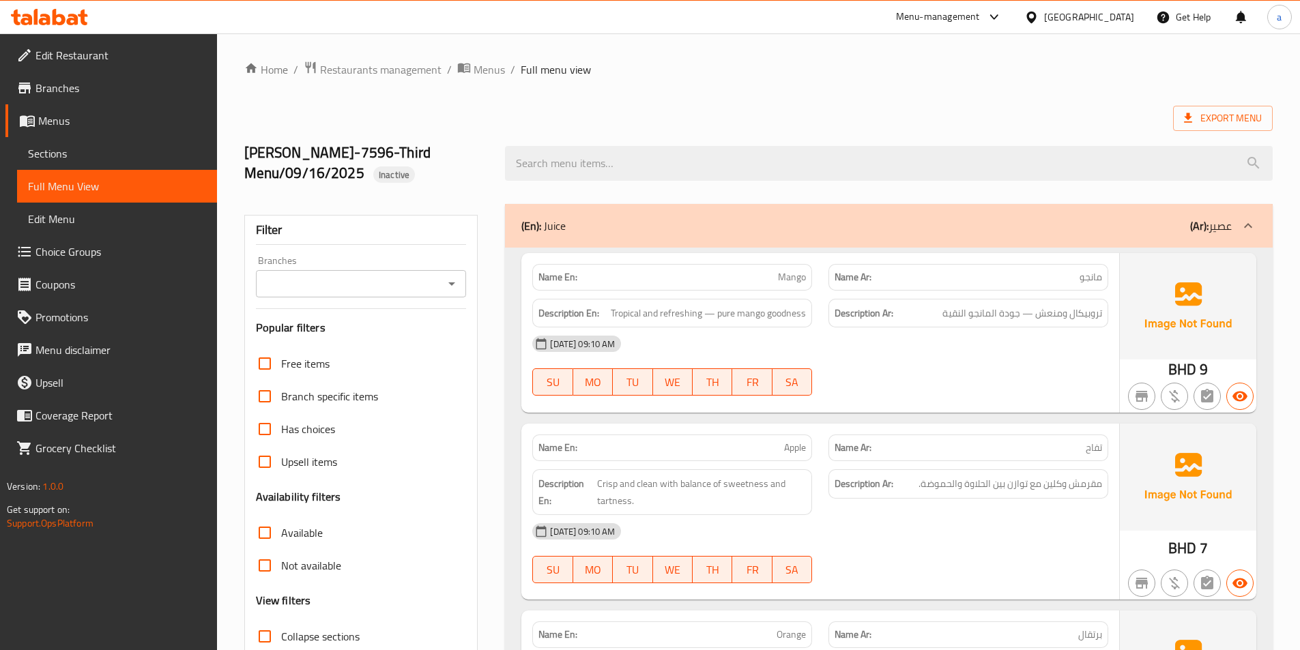
drag, startPoint x: 488, startPoint y: 203, endPoint x: 632, endPoint y: 190, distance: 144.5
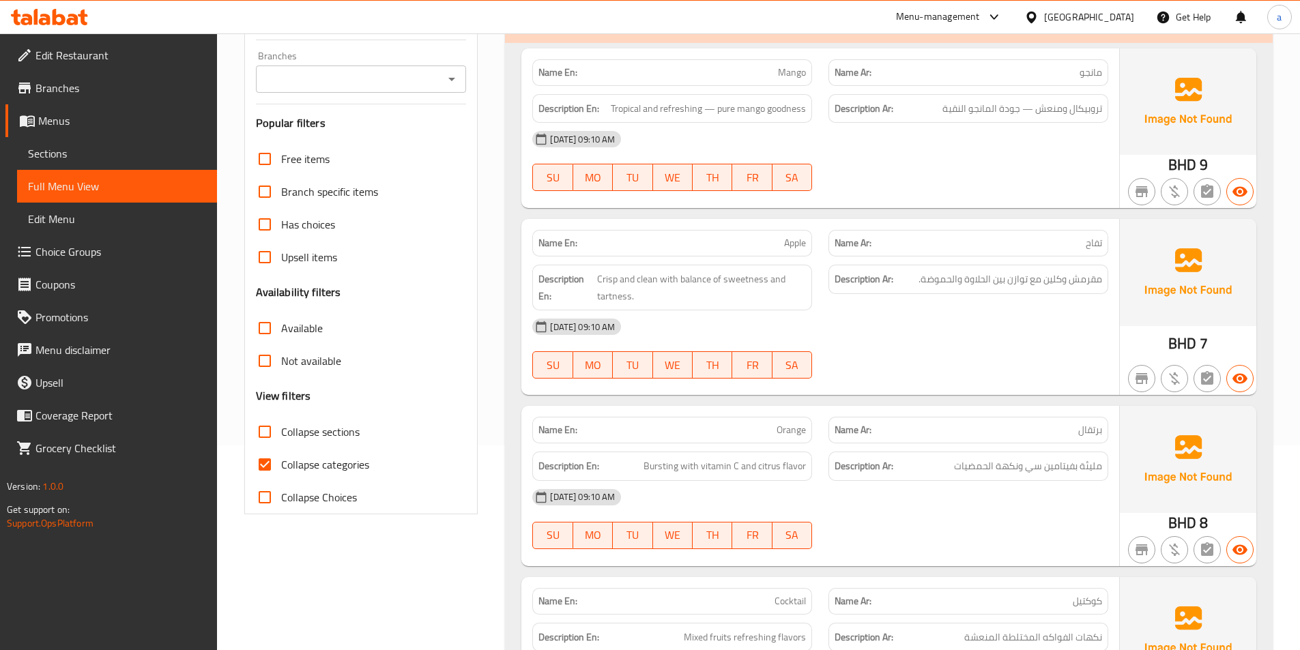
click at [267, 471] on input "Collapse categories" at bounding box center [264, 464] width 33 height 33
checkbox input "false"
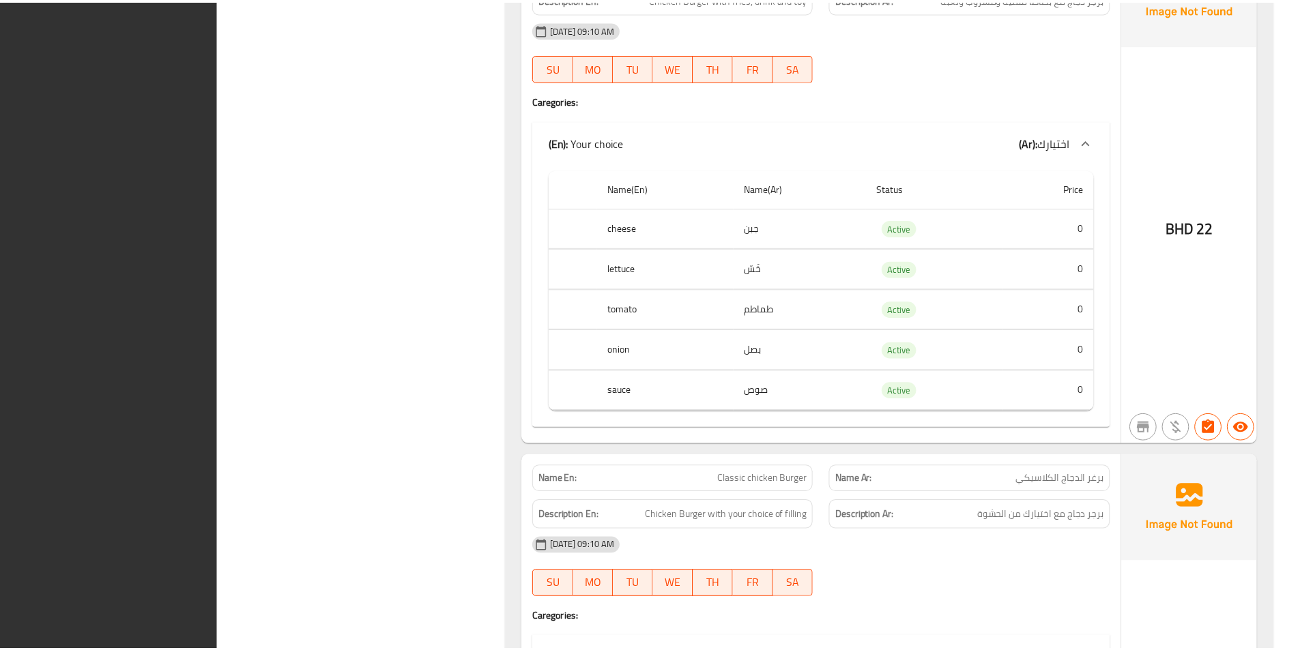
scroll to position [2914, 0]
